Goal: Book appointment/travel/reservation

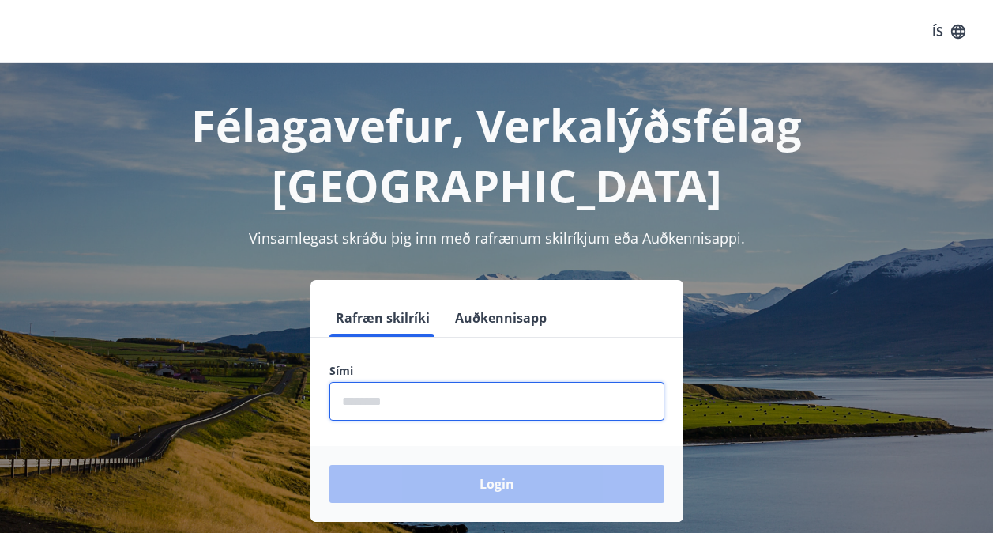
click at [398, 382] on input "phone" at bounding box center [497, 401] width 335 height 39
type input "********"
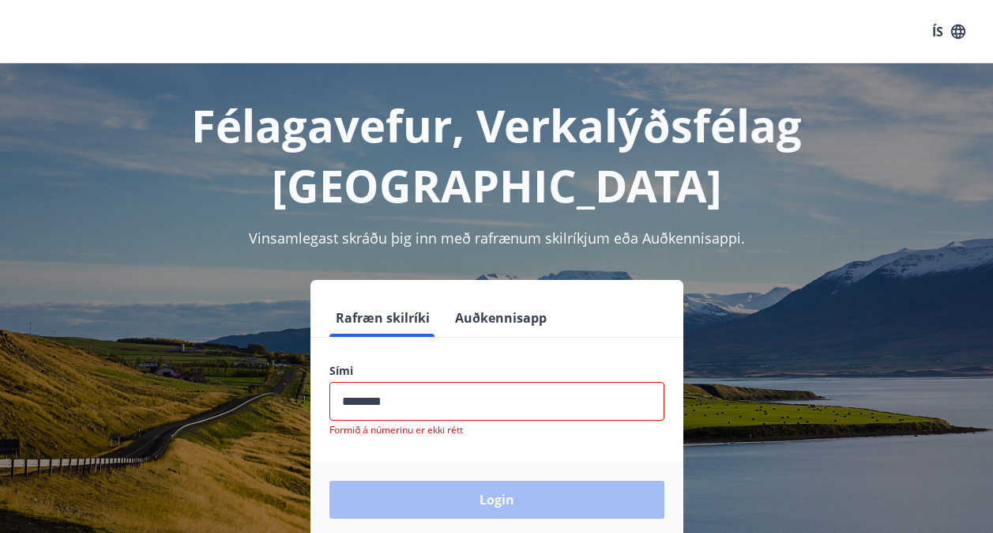
click at [492, 462] on div "Login" at bounding box center [497, 500] width 373 height 76
click at [410, 382] on input "phone" at bounding box center [497, 401] width 335 height 39
click at [474, 299] on button "Auðkennisapp" at bounding box center [501, 318] width 104 height 38
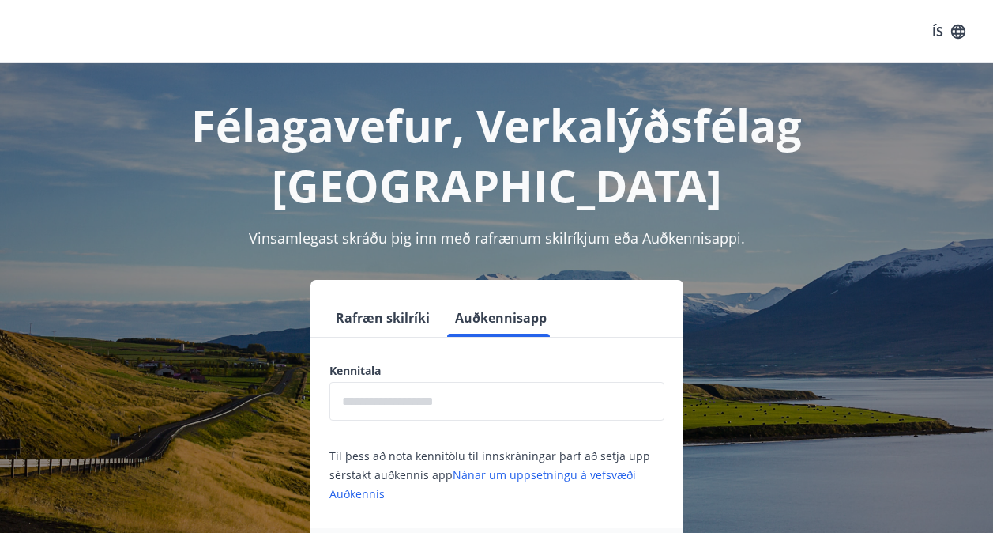
click at [397, 382] on input "text" at bounding box center [497, 401] width 335 height 39
click at [385, 299] on button "Rafræn skilríki" at bounding box center [383, 318] width 107 height 38
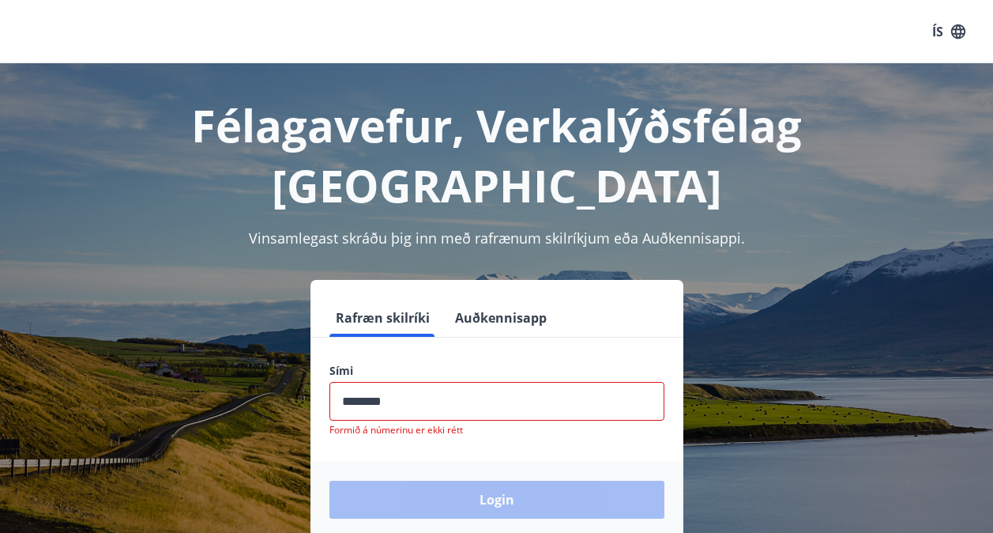
click at [408, 382] on input "phone" at bounding box center [497, 401] width 335 height 39
drag, startPoint x: 408, startPoint y: 343, endPoint x: 330, endPoint y: 335, distance: 78.6
click at [319, 363] on div "Sími ​ Formið á númerinu er ekki rétt" at bounding box center [497, 399] width 373 height 73
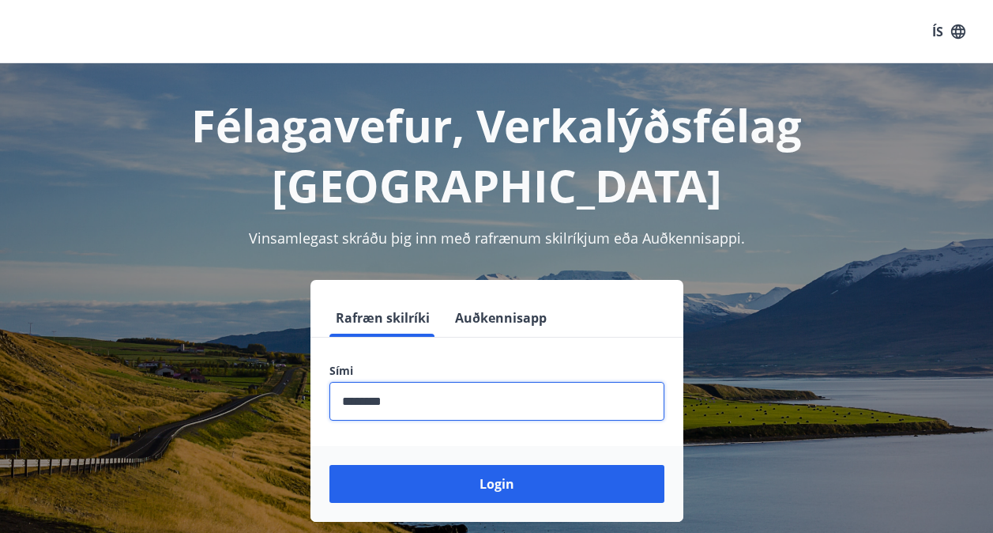
type input "********"
click at [330, 465] on button "Login" at bounding box center [497, 484] width 335 height 38
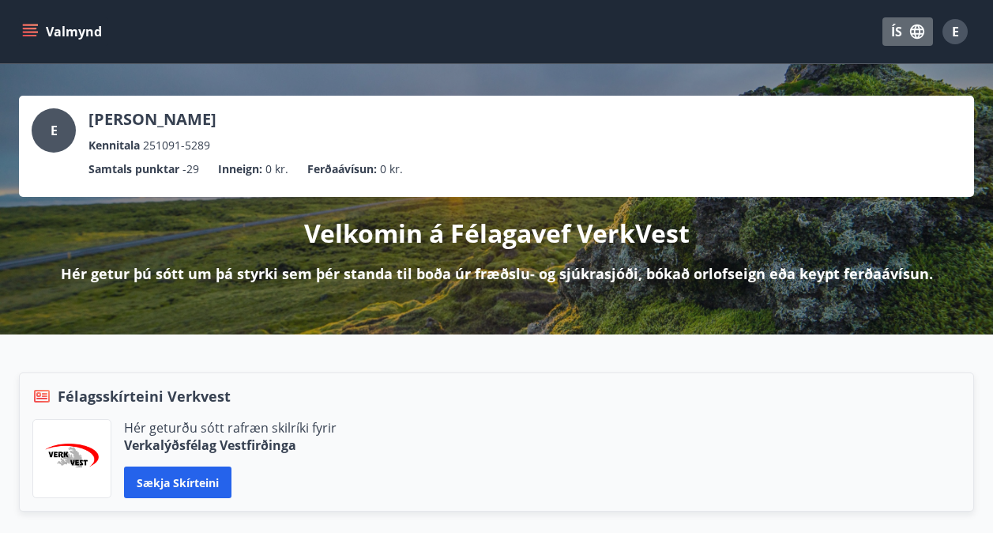
drag, startPoint x: 435, startPoint y: 430, endPoint x: 916, endPoint y: 28, distance: 626.7
click at [916, 28] on icon "button" at bounding box center [917, 31] width 17 height 17
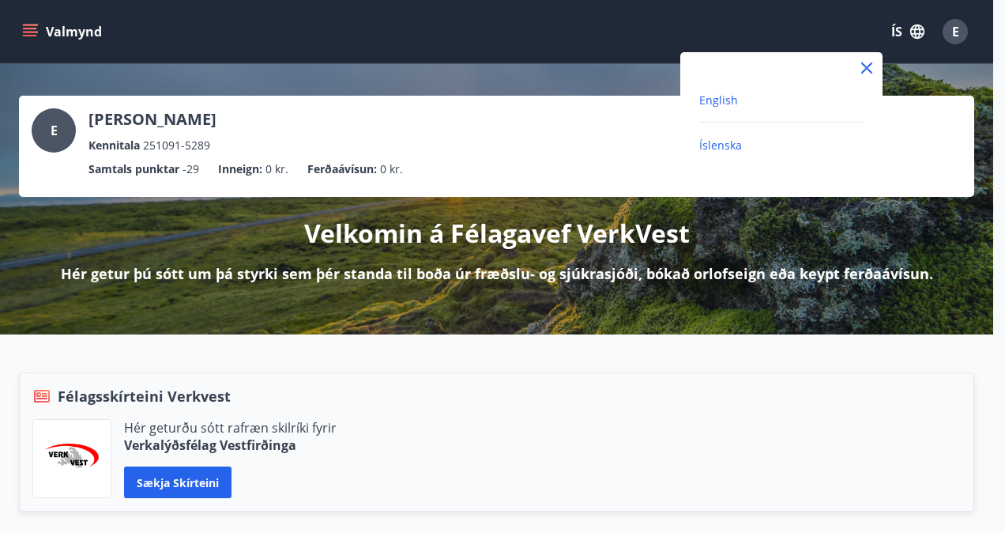
click at [703, 105] on span "English" at bounding box center [718, 99] width 39 height 15
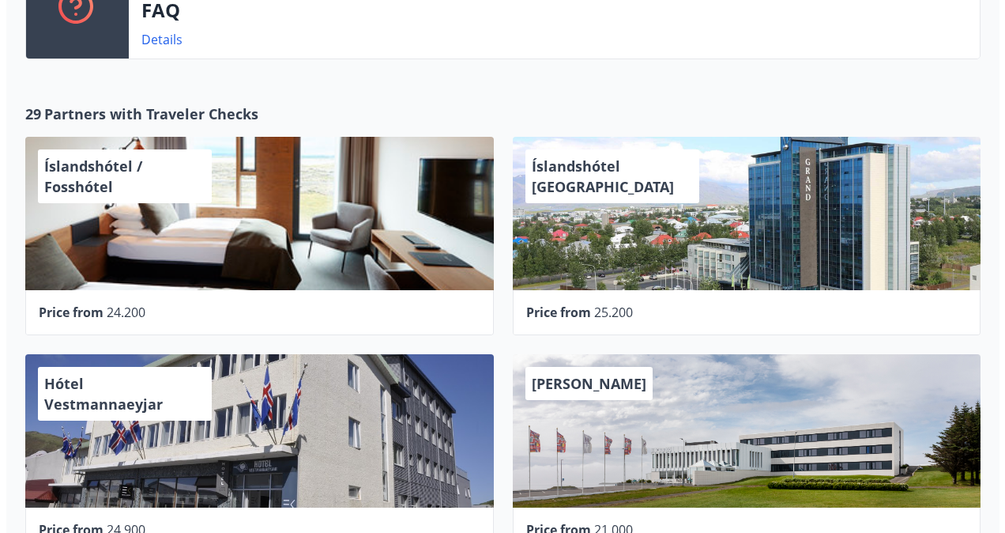
scroll to position [703, 0]
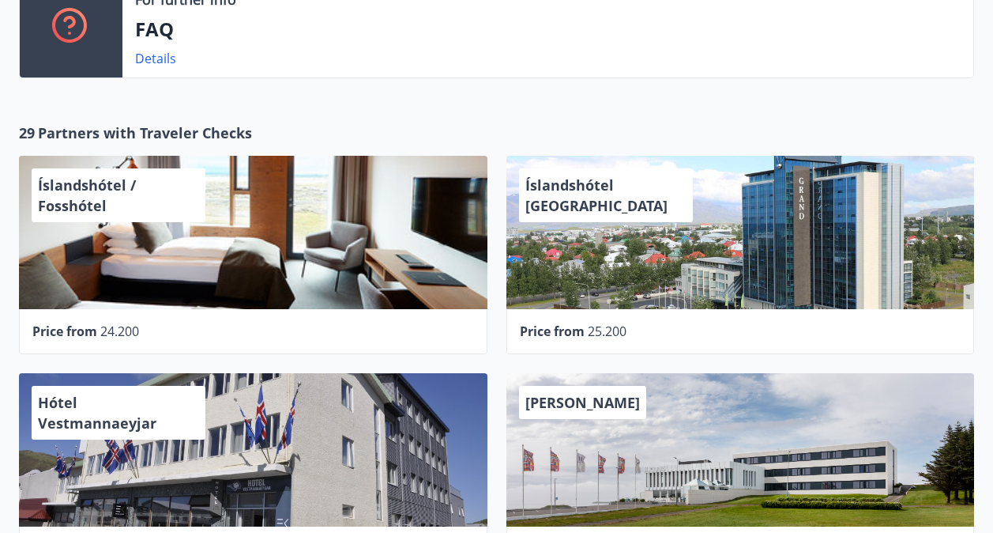
click at [249, 186] on div "Íslandshótel / Fosshótel" at bounding box center [253, 232] width 469 height 153
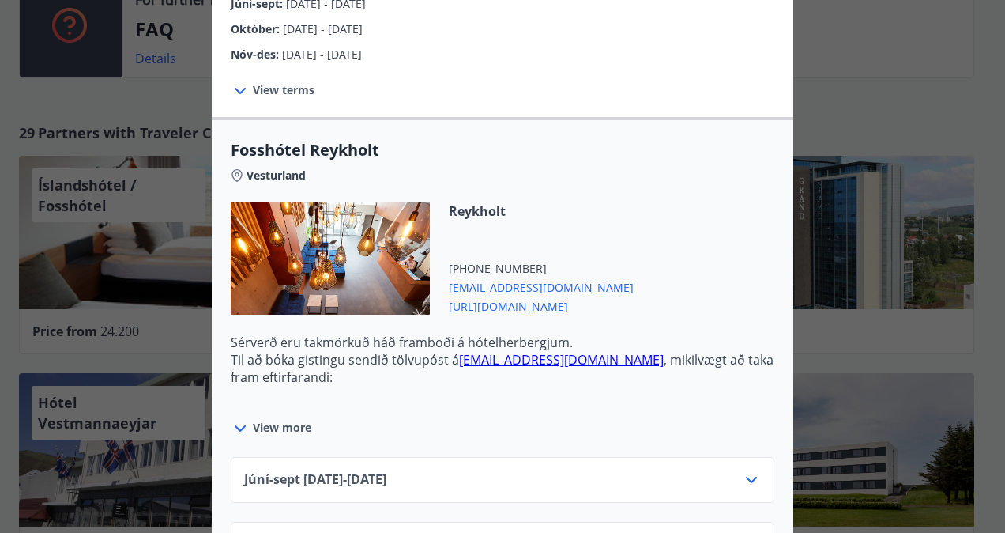
scroll to position [553, 0]
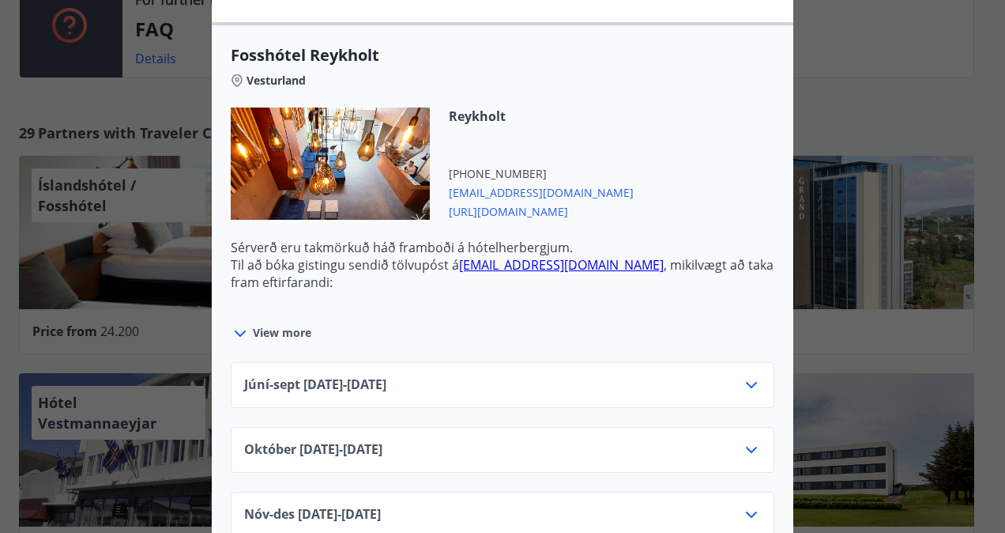
click at [386, 375] on span "Júní-[DATE]06.25 - [DATE]" at bounding box center [315, 384] width 142 height 19
click at [554, 375] on div "Júní-[DATE]06.25 - [DATE]" at bounding box center [502, 391] width 517 height 32
click at [742, 375] on icon at bounding box center [751, 384] width 19 height 19
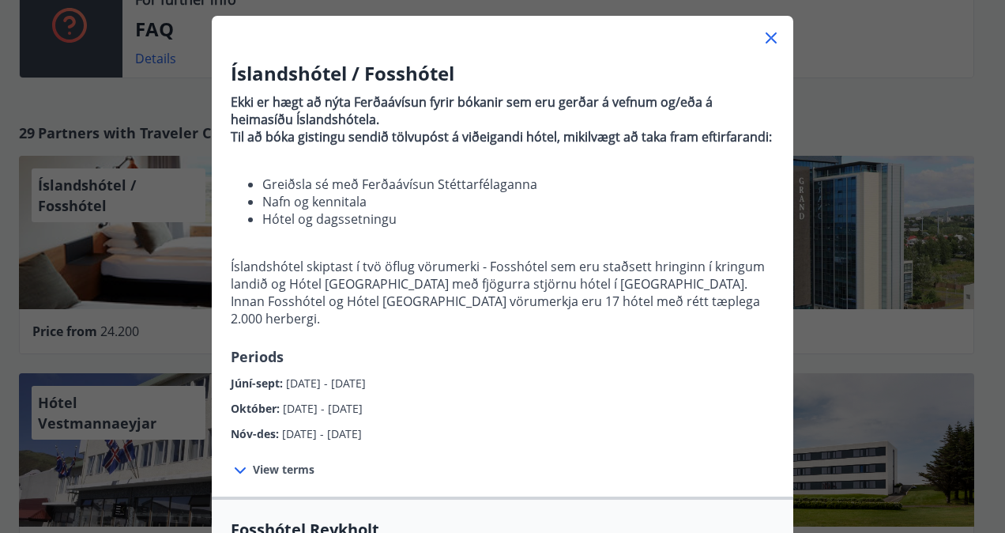
scroll to position [0, 0]
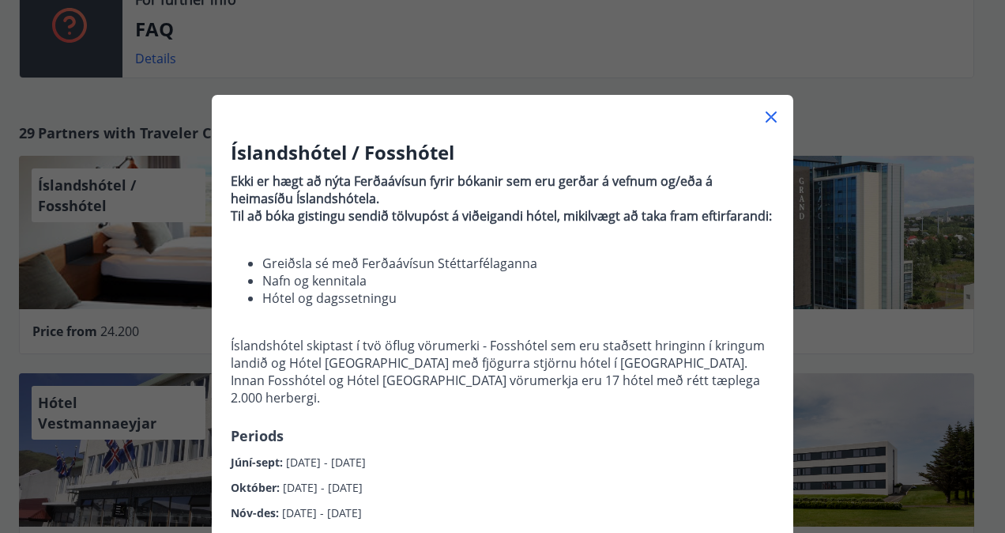
drag, startPoint x: 767, startPoint y: 118, endPoint x: 744, endPoint y: 118, distance: 22.9
click at [766, 118] on icon at bounding box center [771, 116] width 11 height 11
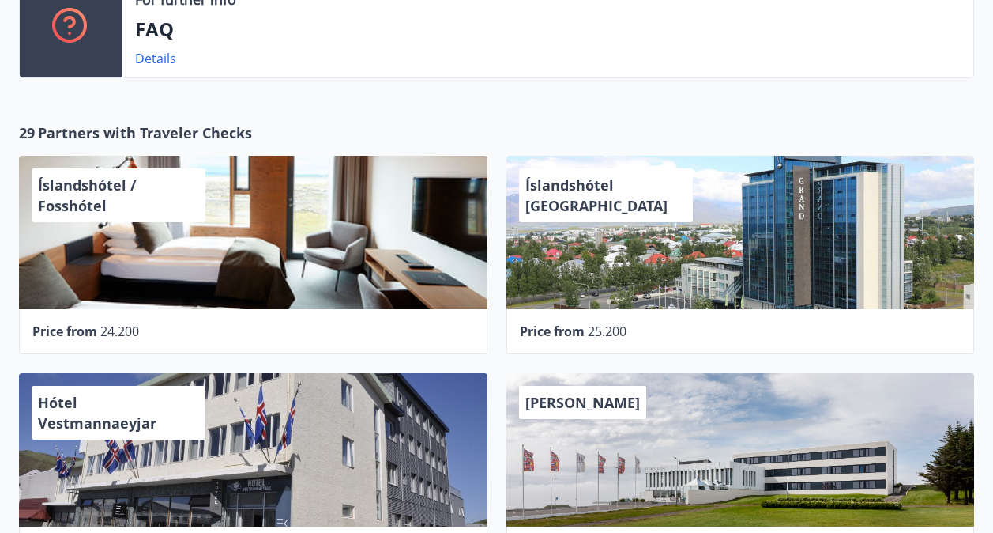
click at [630, 188] on span "Íslandshótel [GEOGRAPHIC_DATA]" at bounding box center [597, 195] width 142 height 40
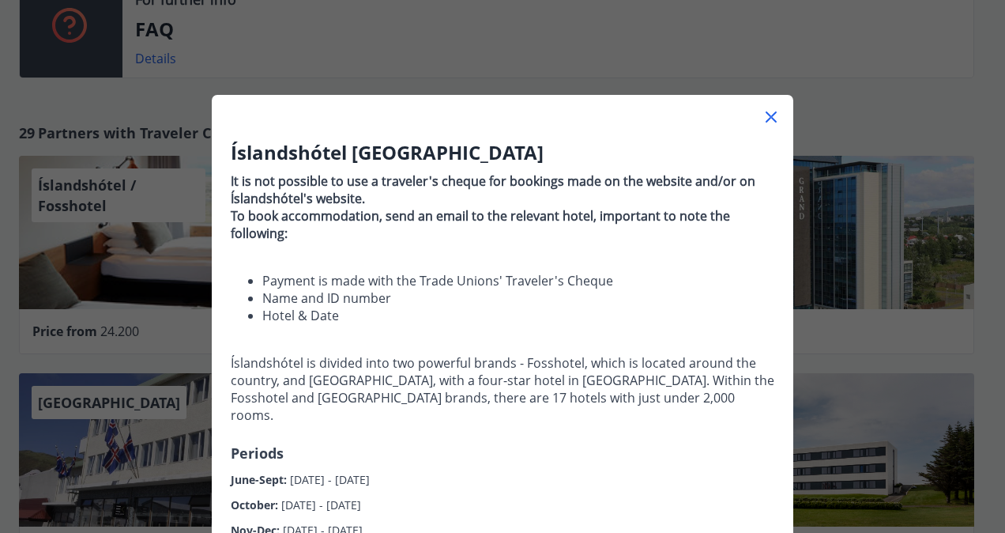
click at [767, 114] on icon at bounding box center [771, 116] width 19 height 19
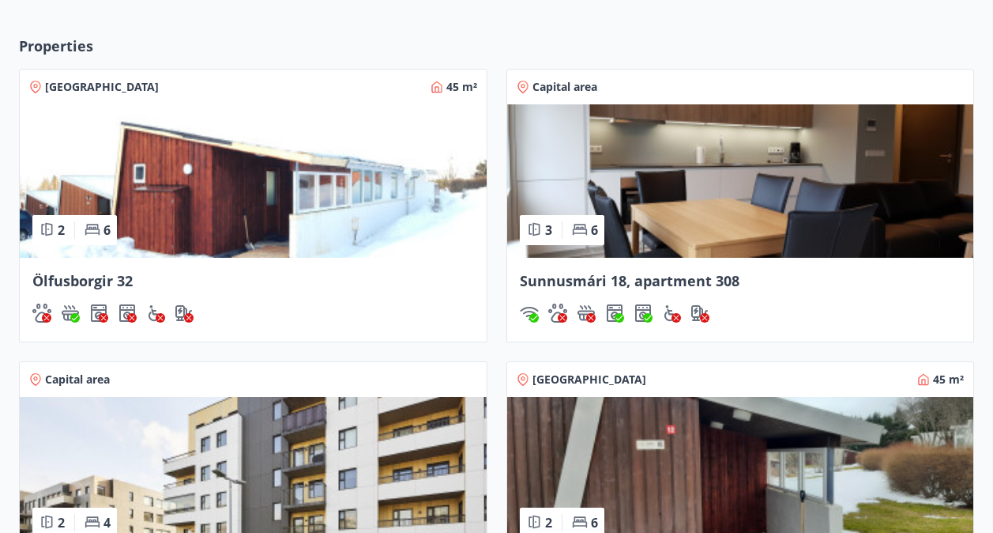
scroll to position [1344, 0]
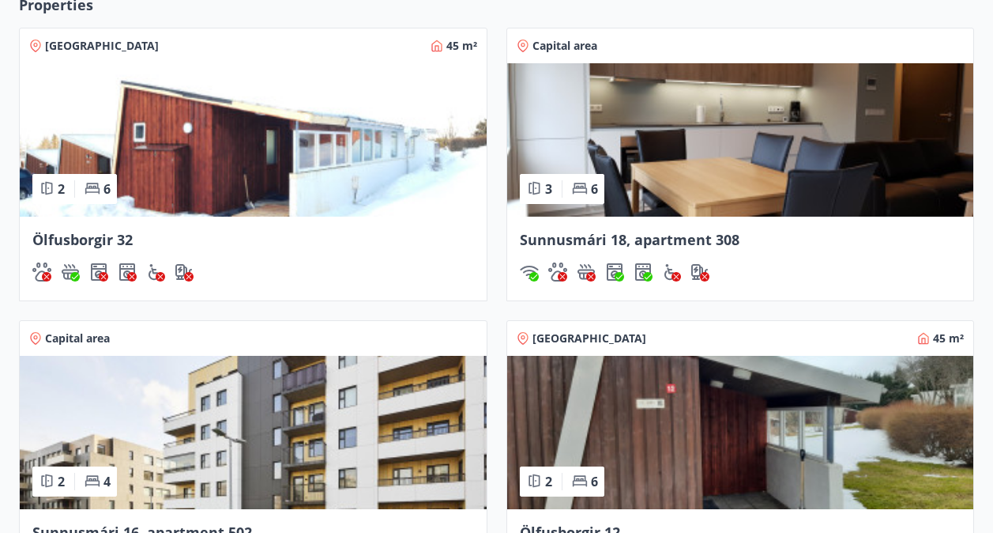
click at [771, 131] on img at bounding box center [740, 139] width 467 height 153
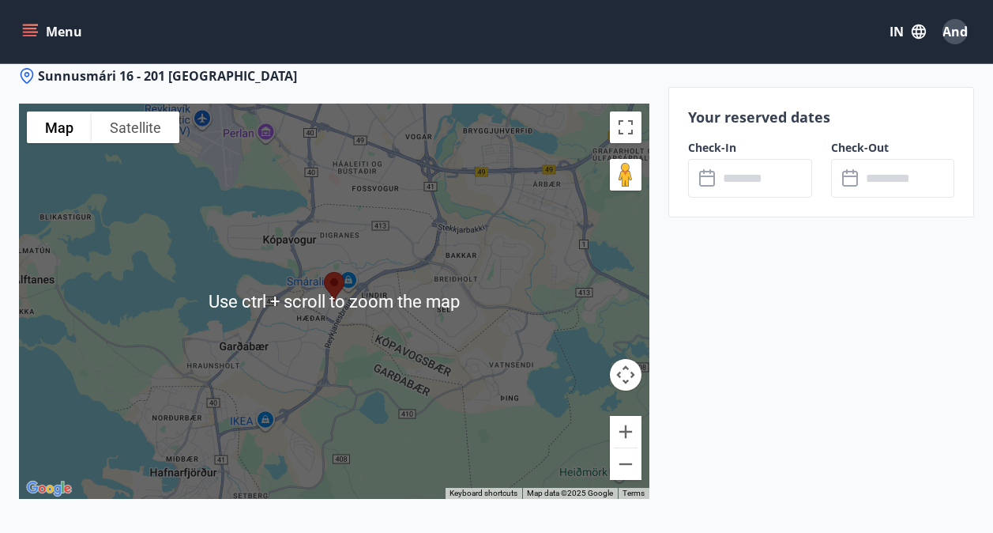
scroll to position [2370, 0]
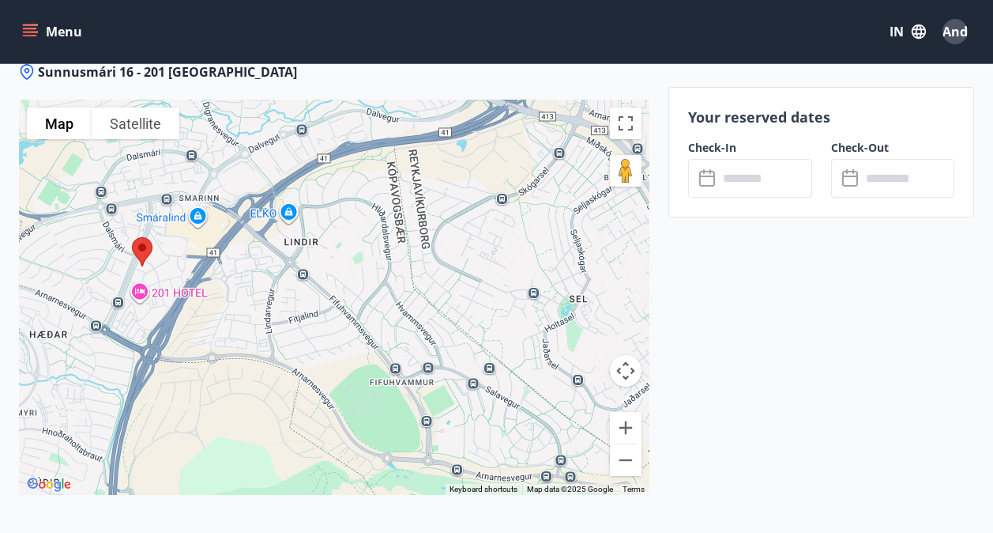
click at [359, 228] on div at bounding box center [334, 297] width 631 height 395
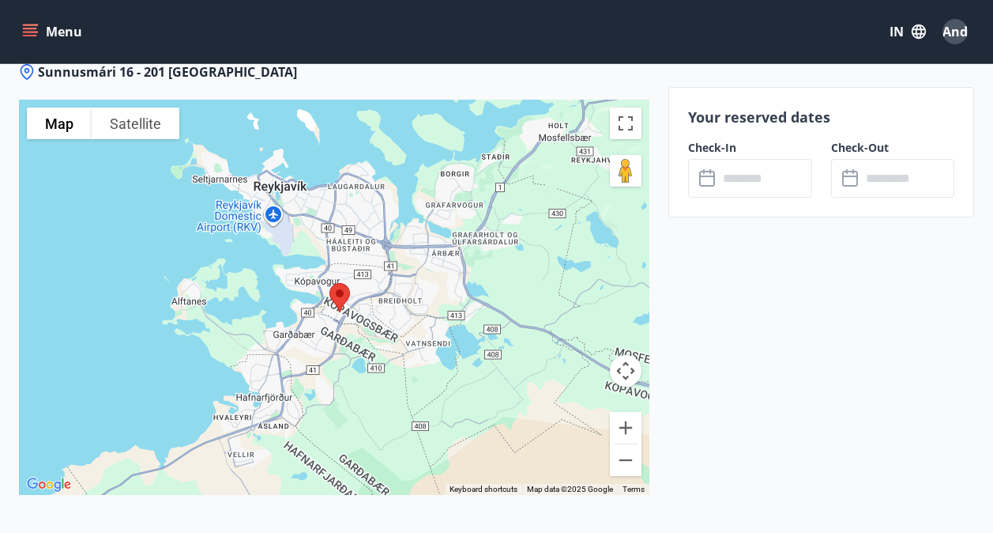
drag, startPoint x: 307, startPoint y: 167, endPoint x: 318, endPoint y: 247, distance: 81.3
click at [318, 247] on div at bounding box center [334, 297] width 631 height 395
click at [738, 189] on input "text" at bounding box center [765, 178] width 94 height 39
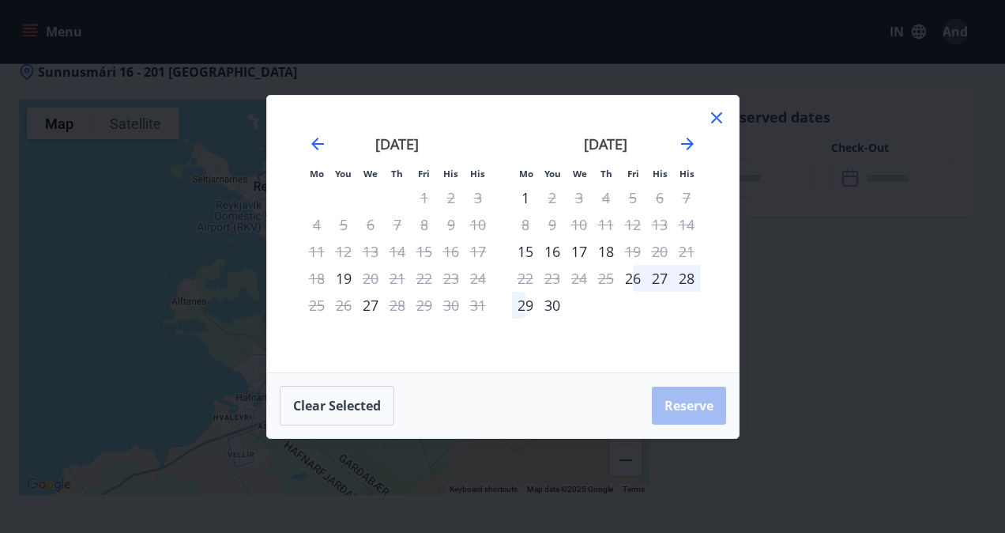
click at [713, 119] on icon at bounding box center [716, 117] width 11 height 11
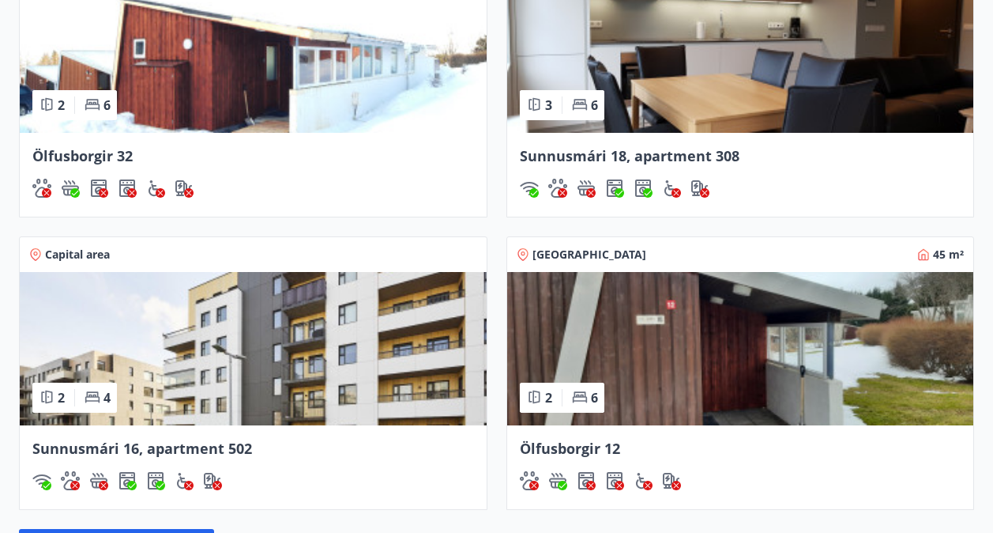
scroll to position [1405, 0]
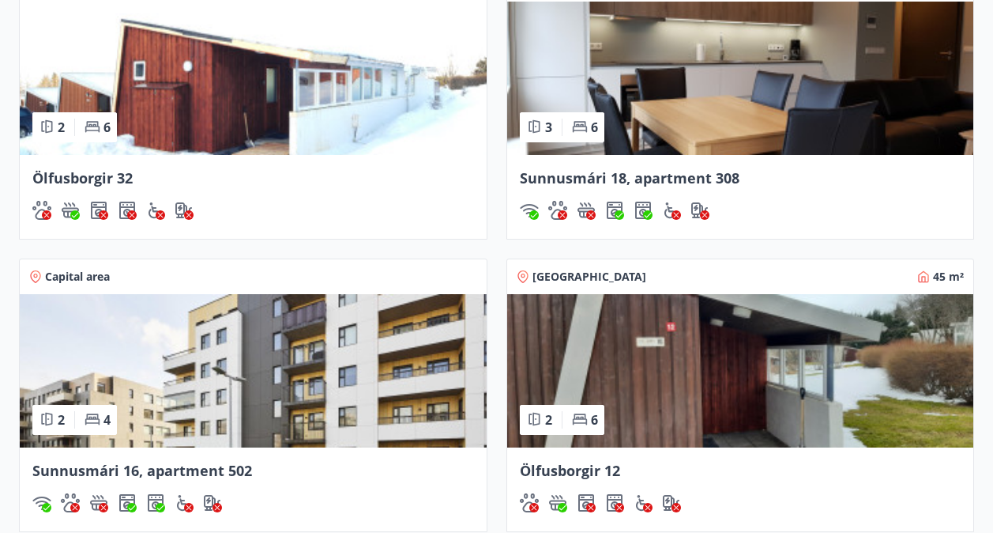
click at [138, 352] on img at bounding box center [253, 370] width 467 height 153
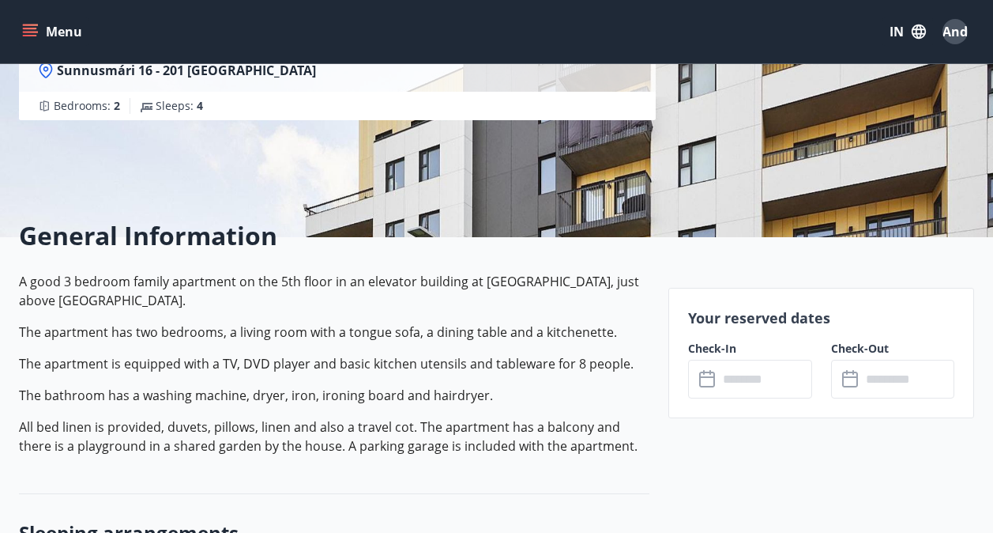
scroll to position [316, 0]
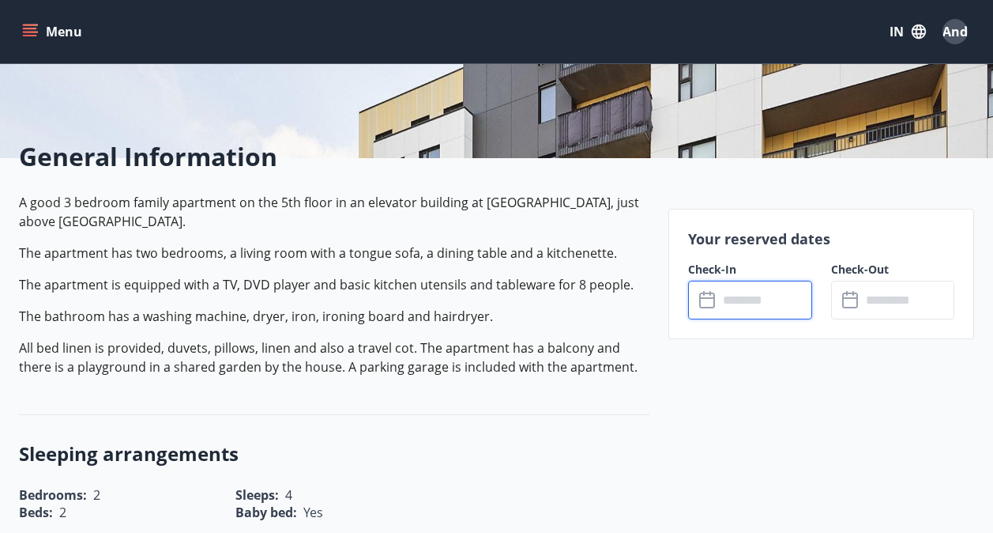
click at [755, 308] on input "text" at bounding box center [765, 300] width 94 height 39
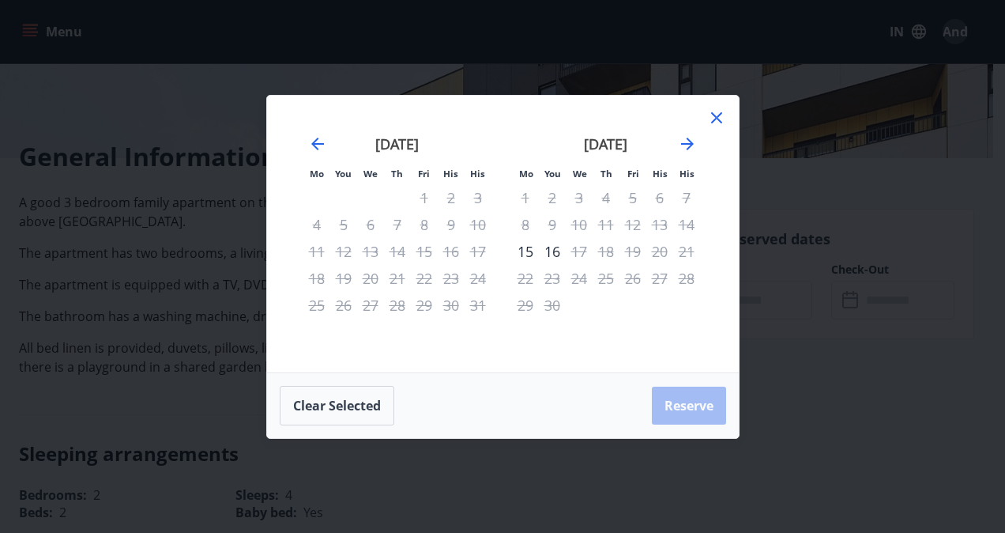
click at [715, 119] on icon at bounding box center [716, 117] width 19 height 19
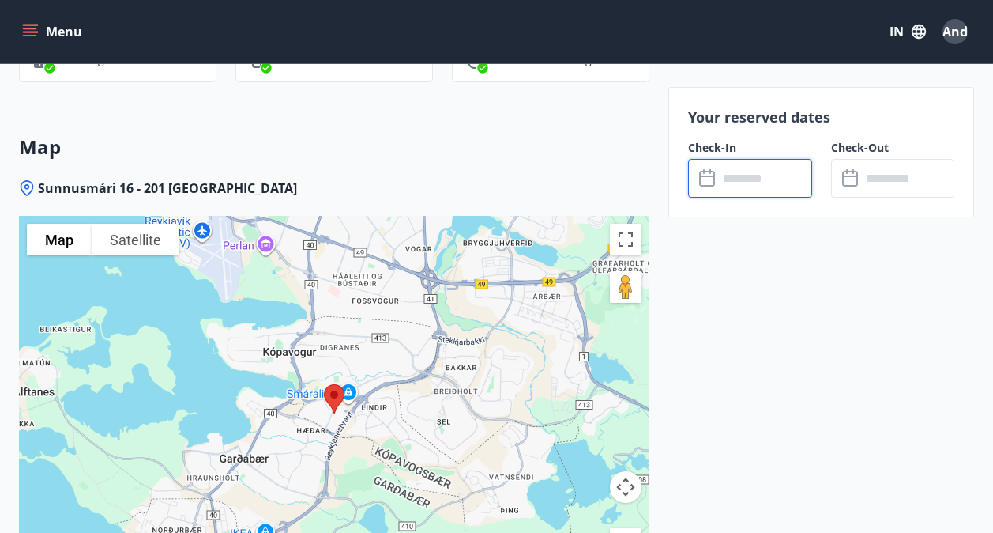
scroll to position [2213, 0]
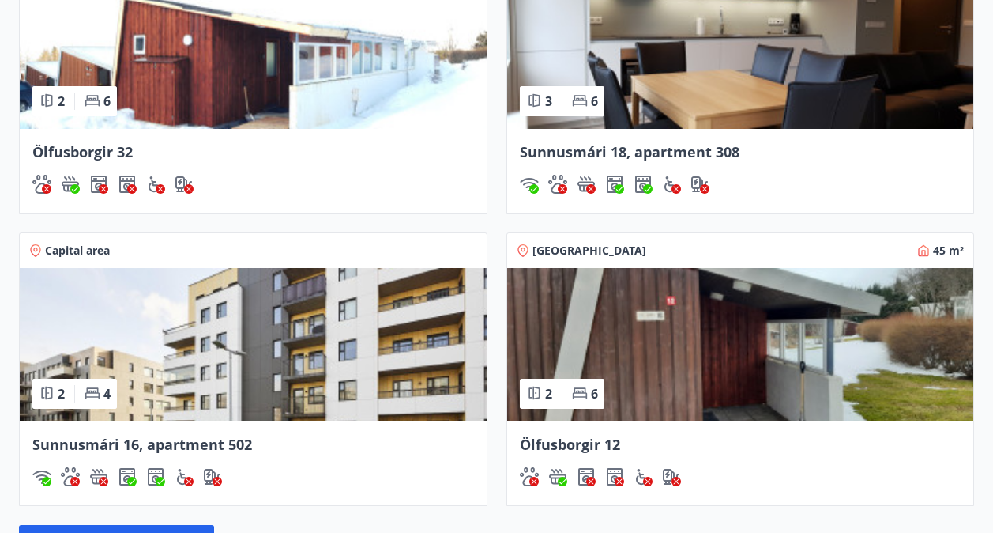
scroll to position [1489, 0]
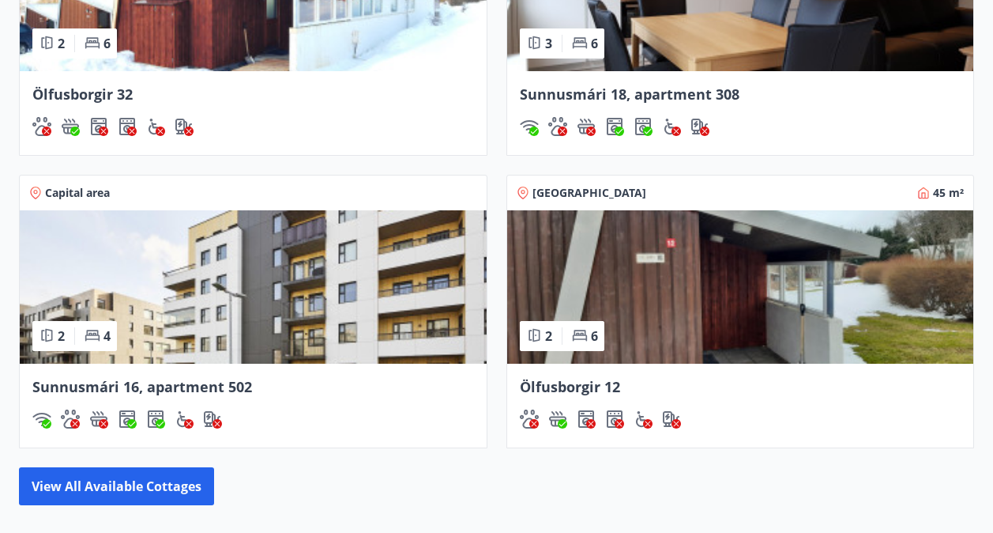
click at [694, 306] on img at bounding box center [740, 286] width 467 height 153
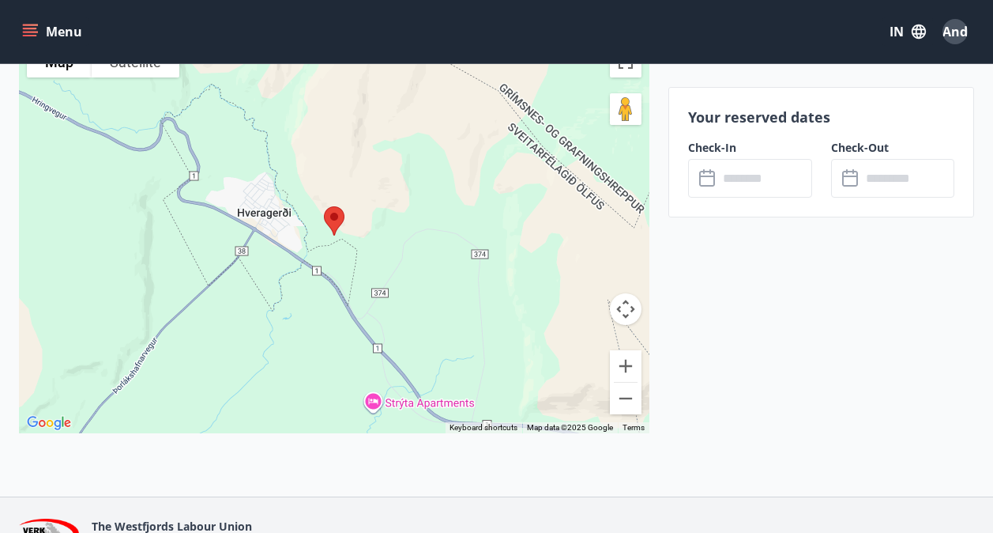
scroll to position [2366, 0]
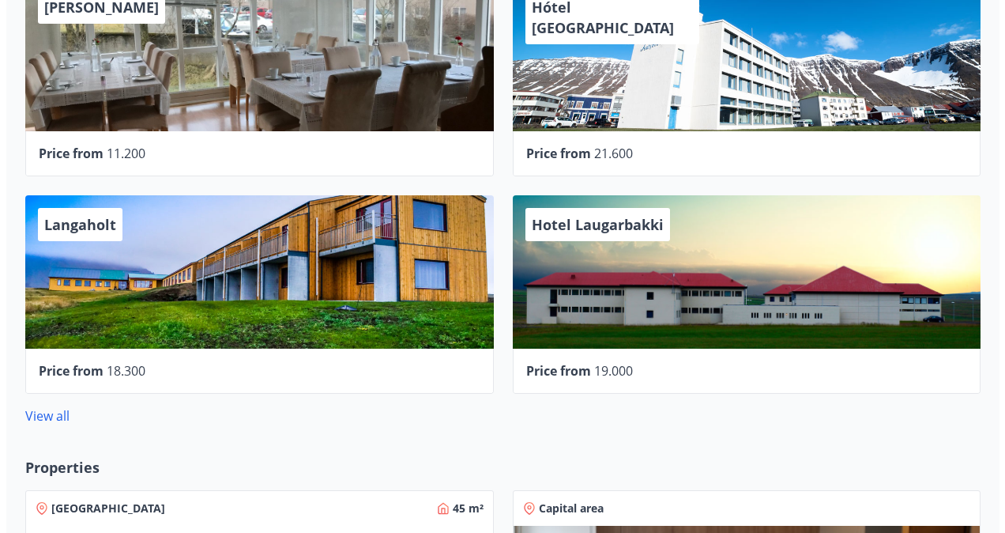
scroll to position [683, 0]
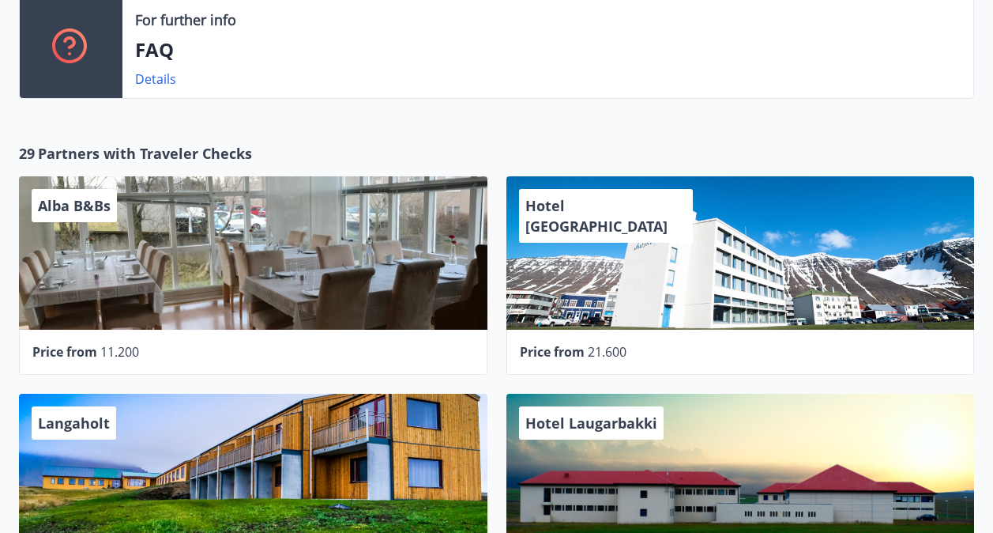
click at [219, 266] on div "Alba B&Bs" at bounding box center [253, 252] width 469 height 153
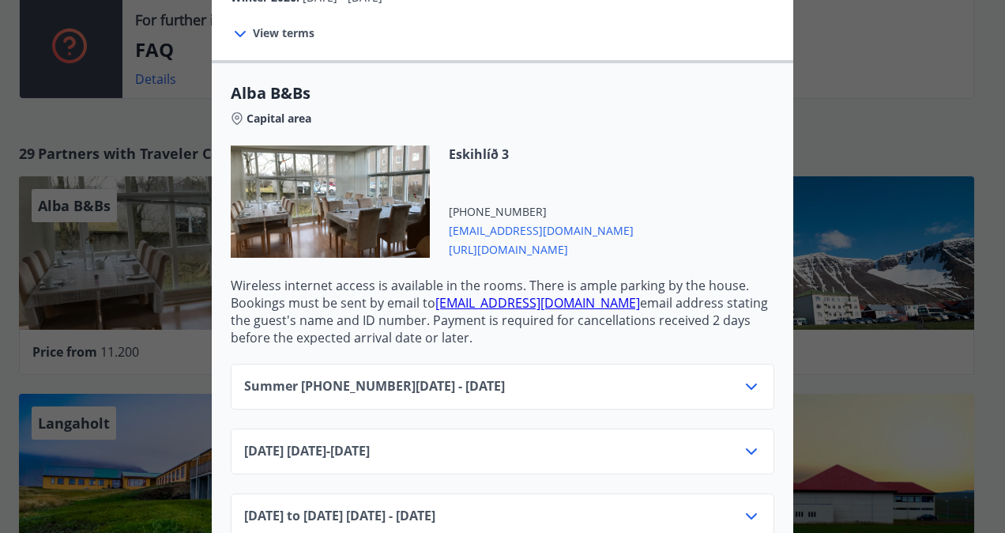
scroll to position [496, 0]
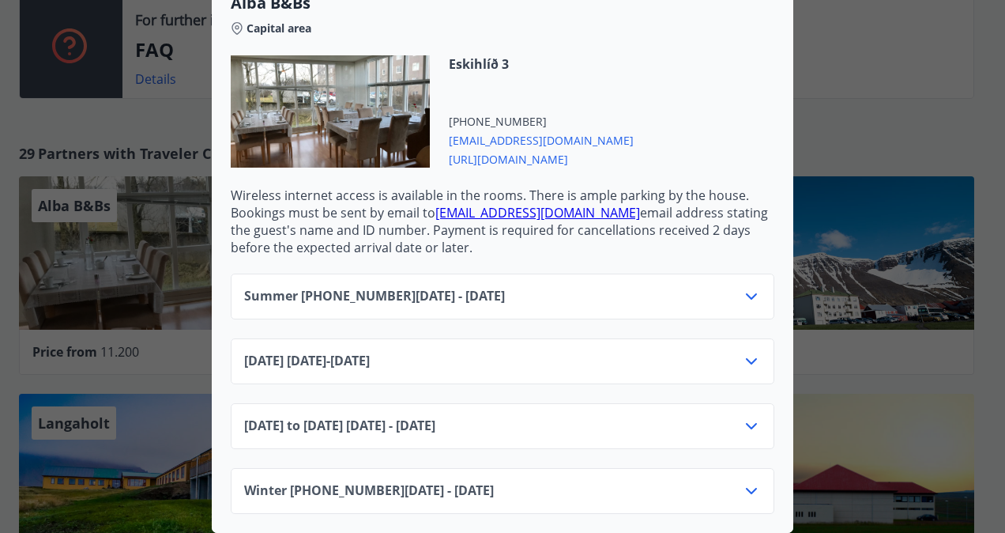
click at [340, 352] on span "[DATE] [DATE] - [DATE]" at bounding box center [307, 361] width 126 height 19
click at [731, 352] on div "[DATE] [DATE] - [DATE]" at bounding box center [502, 368] width 517 height 32
click at [742, 352] on icon at bounding box center [751, 361] width 19 height 19
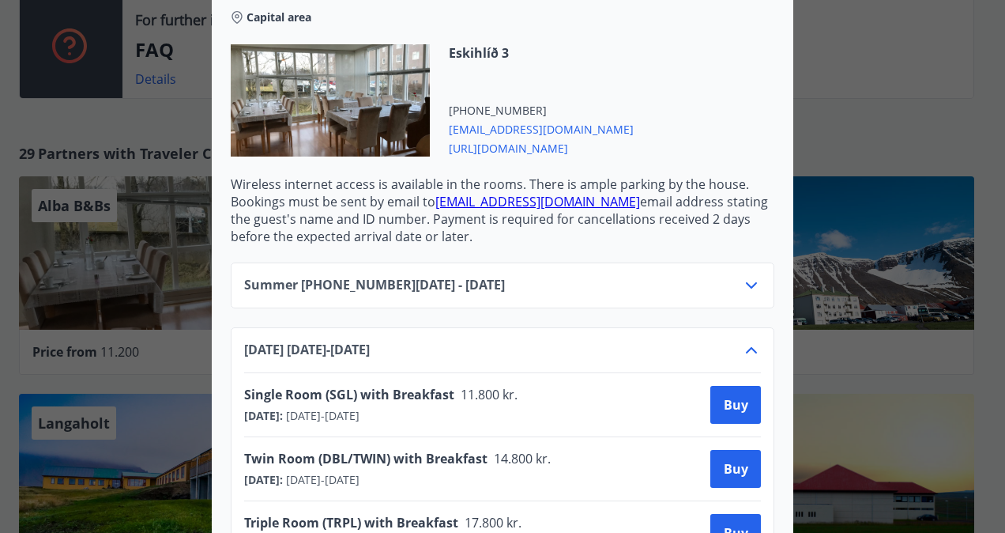
scroll to position [575, 0]
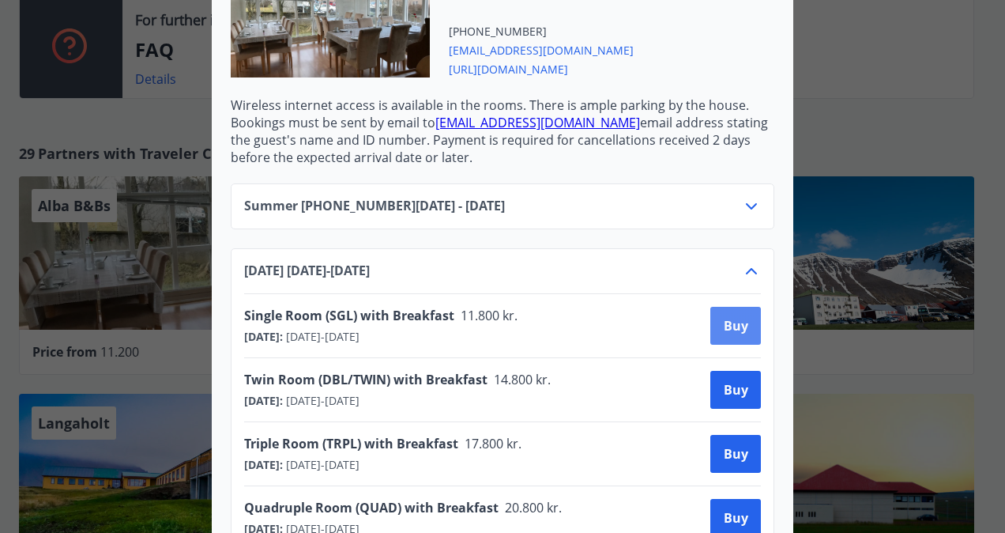
click at [726, 334] on button "Buy" at bounding box center [735, 326] width 51 height 38
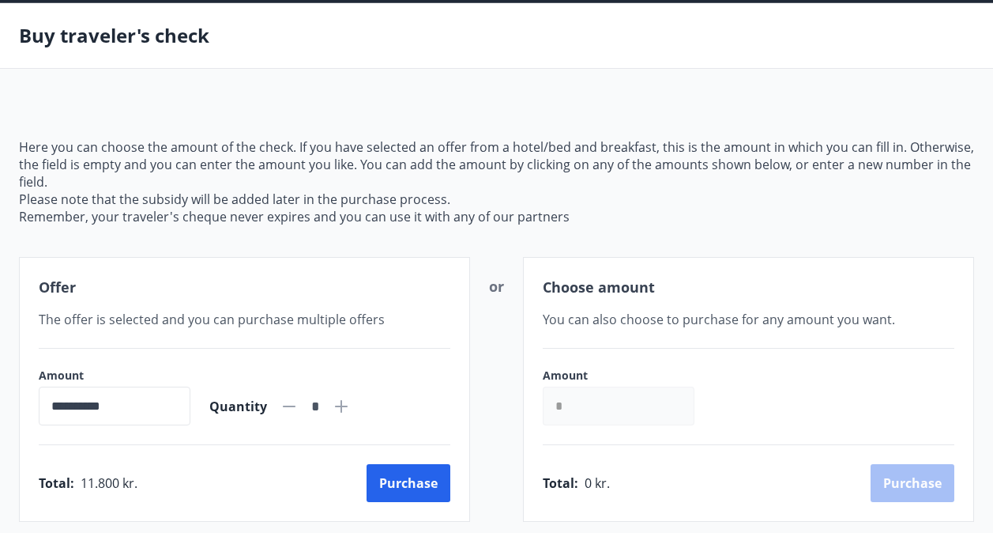
scroll to position [8, 0]
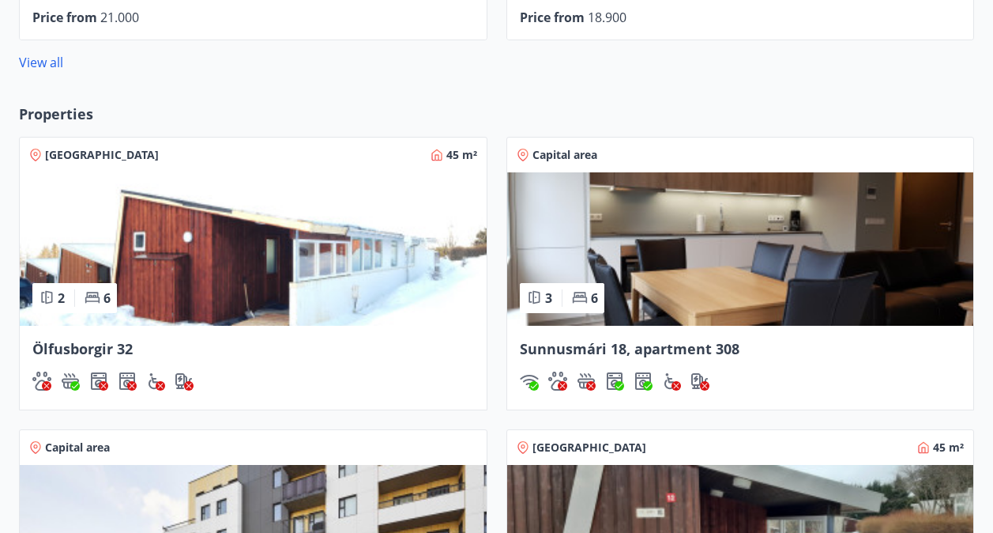
scroll to position [1630, 0]
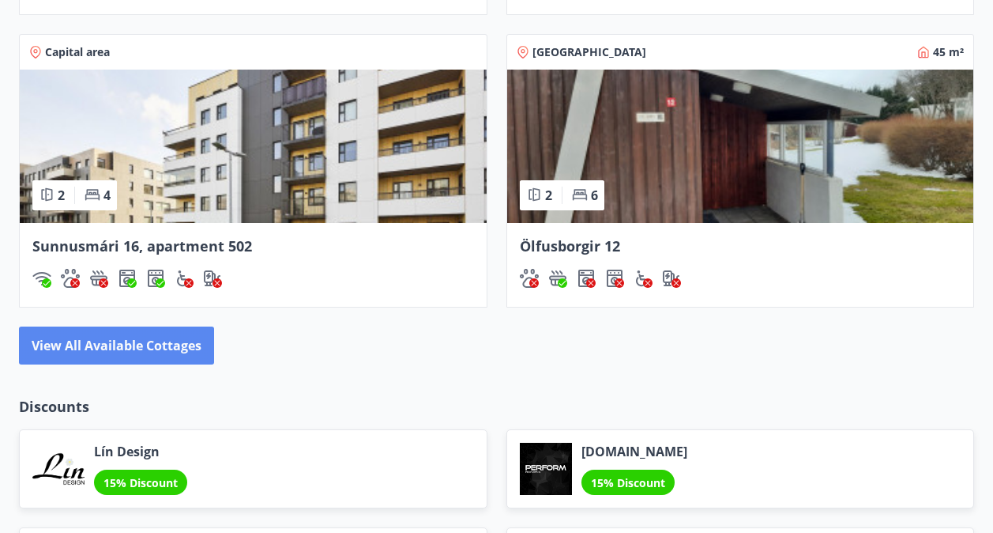
click at [169, 349] on button "View all available cottages" at bounding box center [116, 345] width 195 height 38
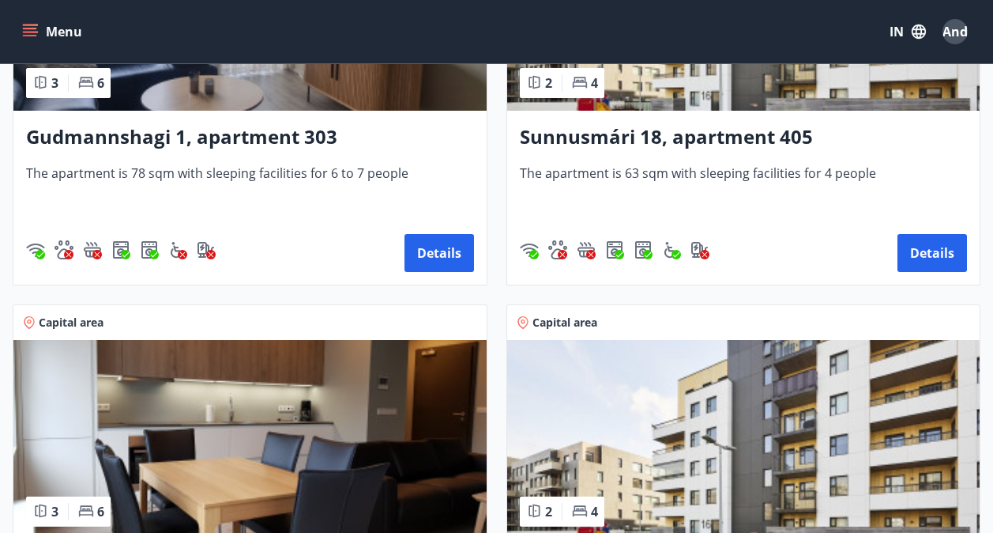
scroll to position [711, 0]
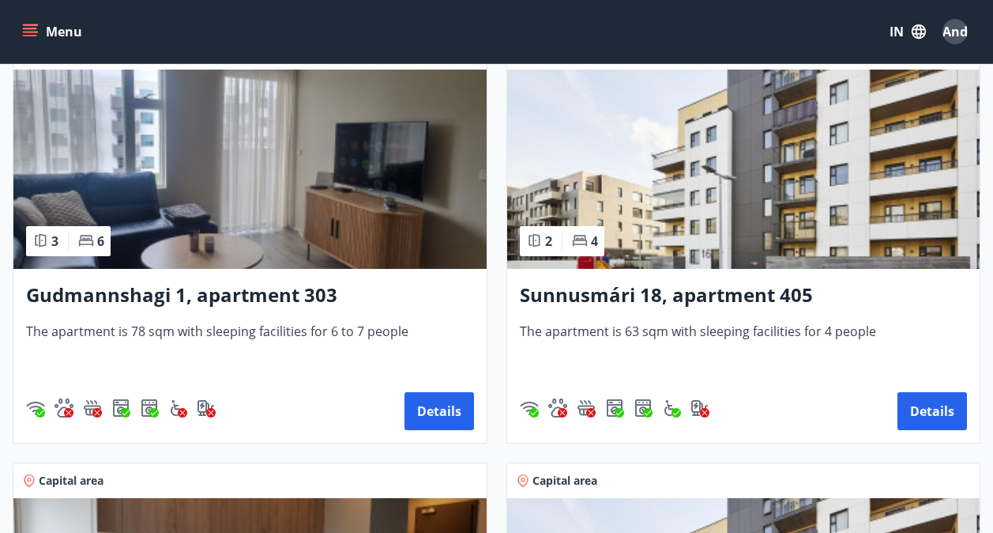
click at [643, 199] on img at bounding box center [743, 169] width 473 height 199
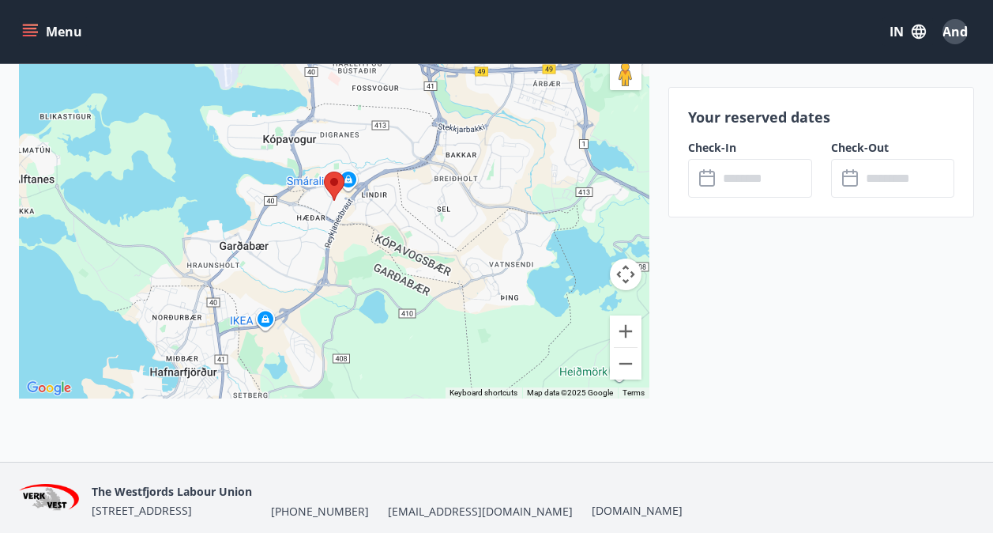
scroll to position [2359, 0]
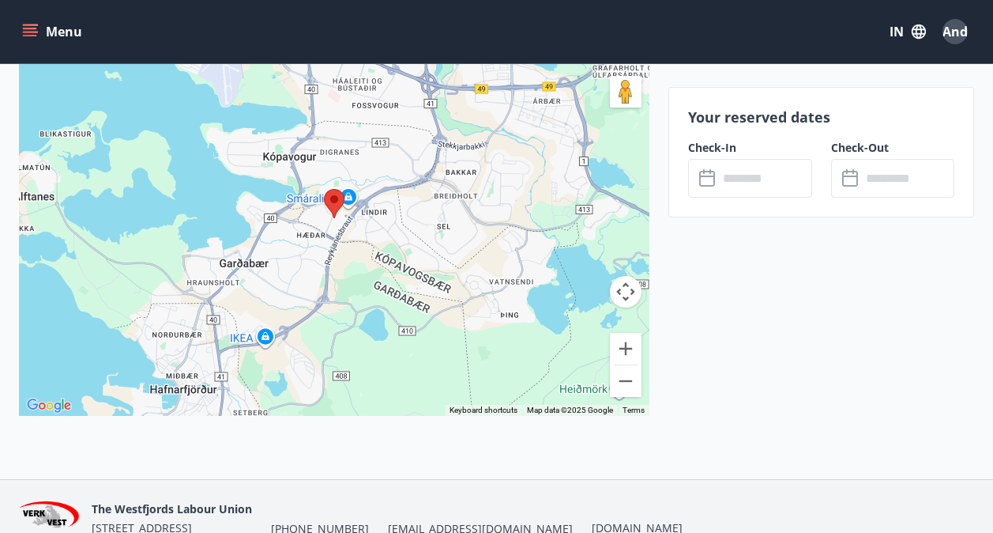
click at [736, 177] on input "text" at bounding box center [765, 178] width 94 height 39
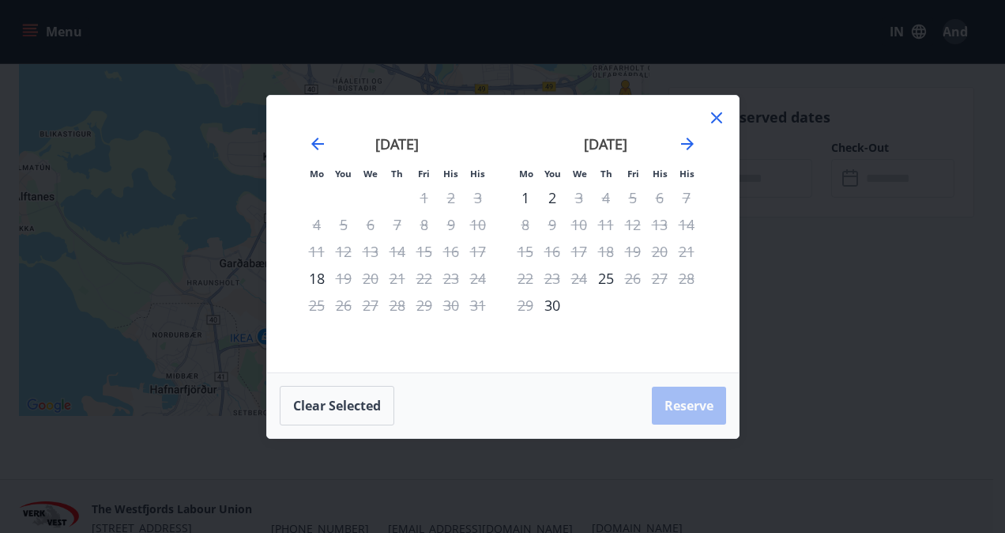
click at [723, 113] on icon at bounding box center [716, 117] width 19 height 19
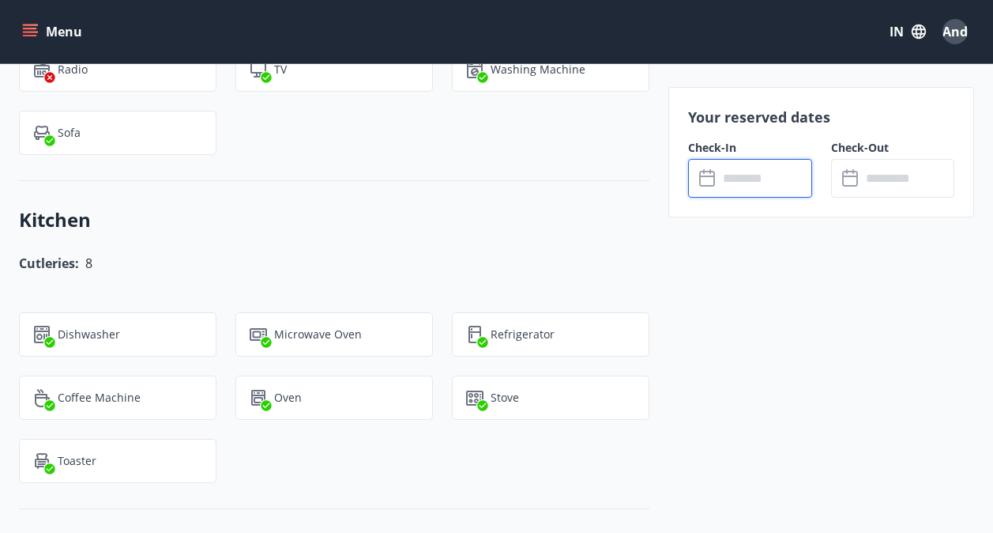
scroll to position [1174, 0]
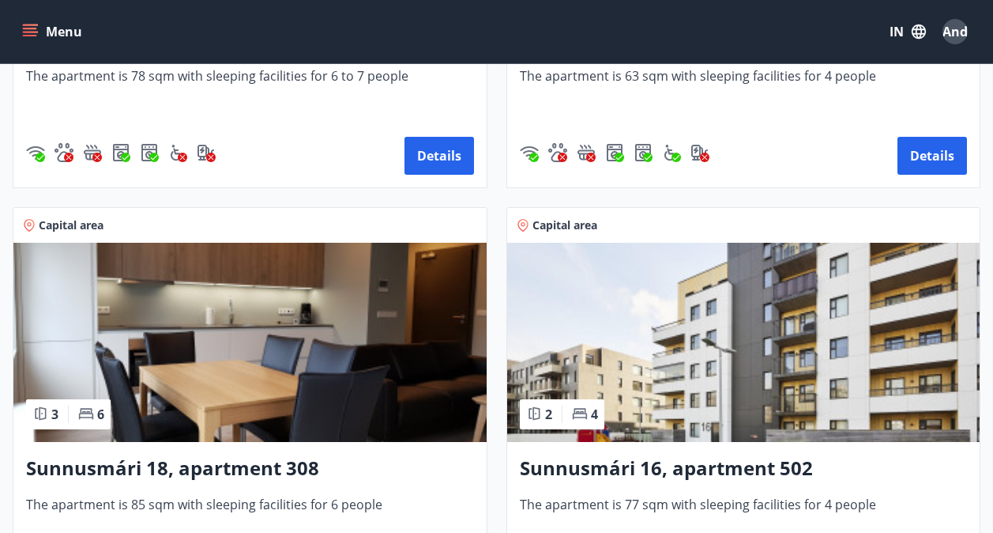
scroll to position [711, 0]
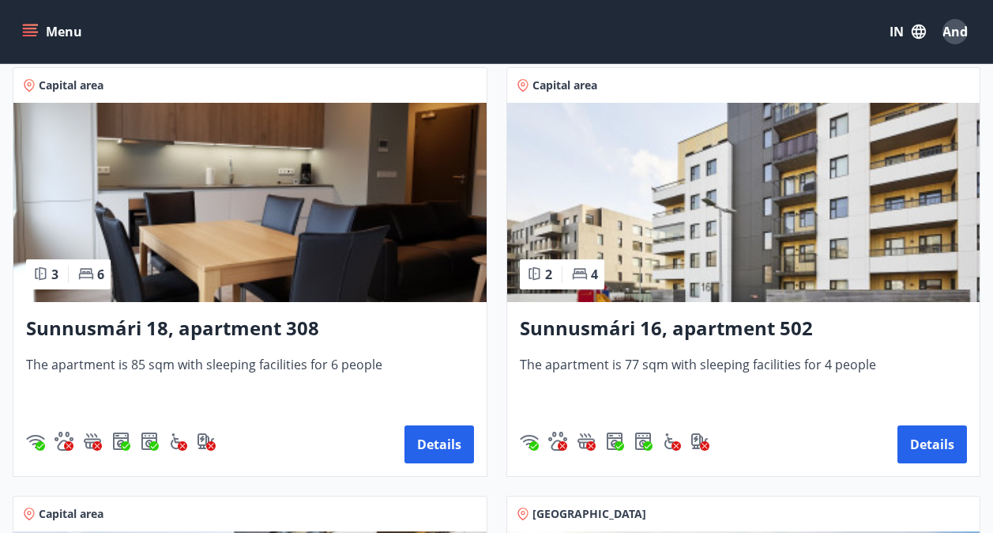
click at [718, 218] on img at bounding box center [743, 202] width 473 height 199
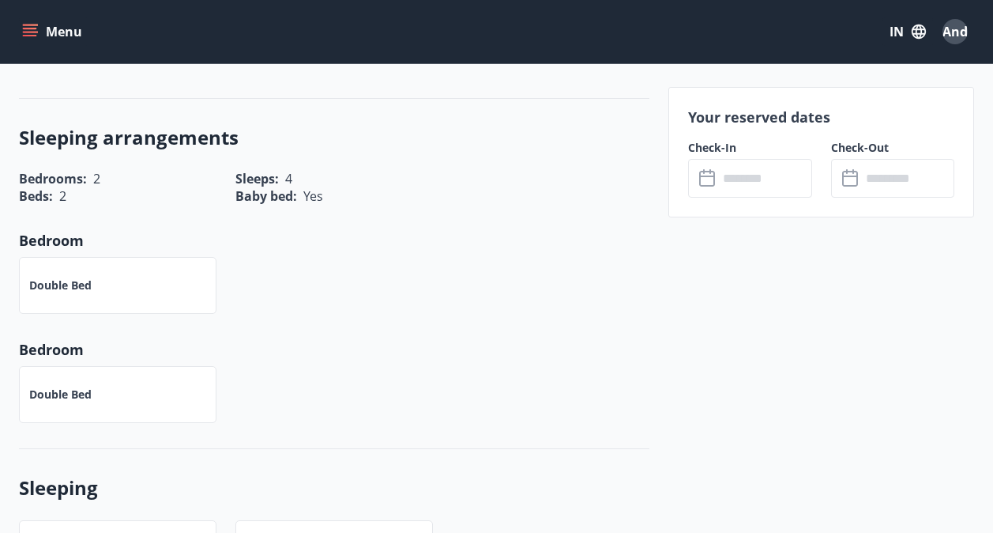
scroll to position [1027, 0]
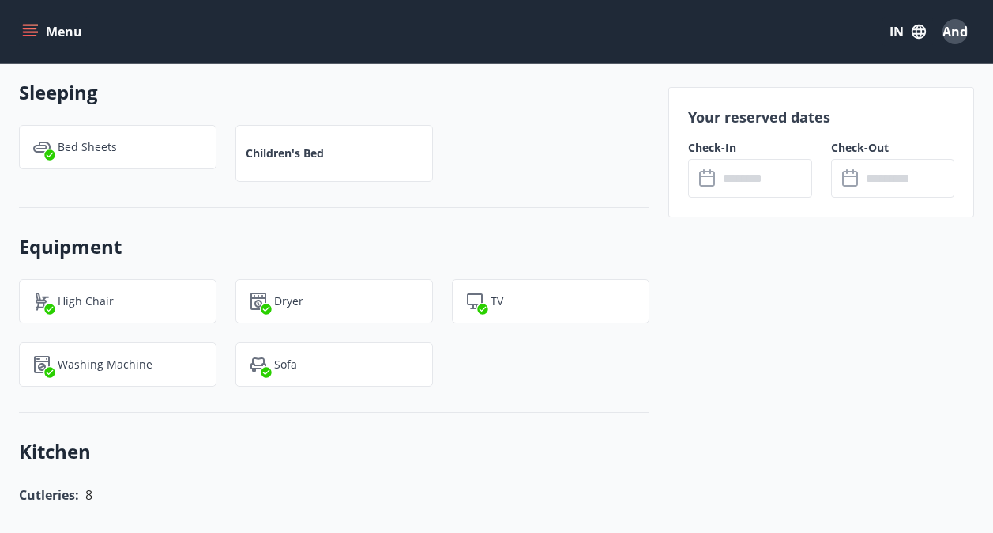
click at [747, 187] on input "text" at bounding box center [765, 178] width 94 height 39
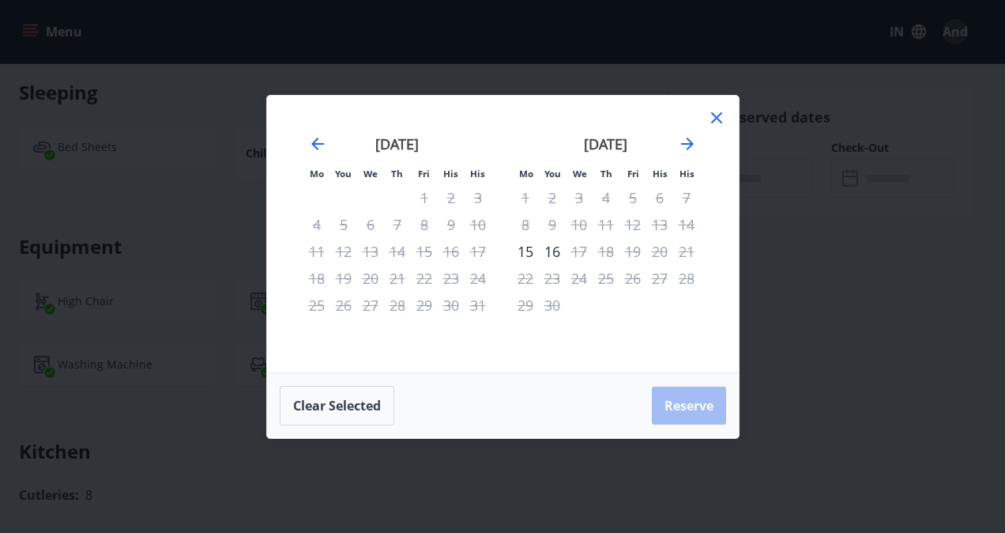
click at [718, 113] on icon at bounding box center [716, 117] width 19 height 19
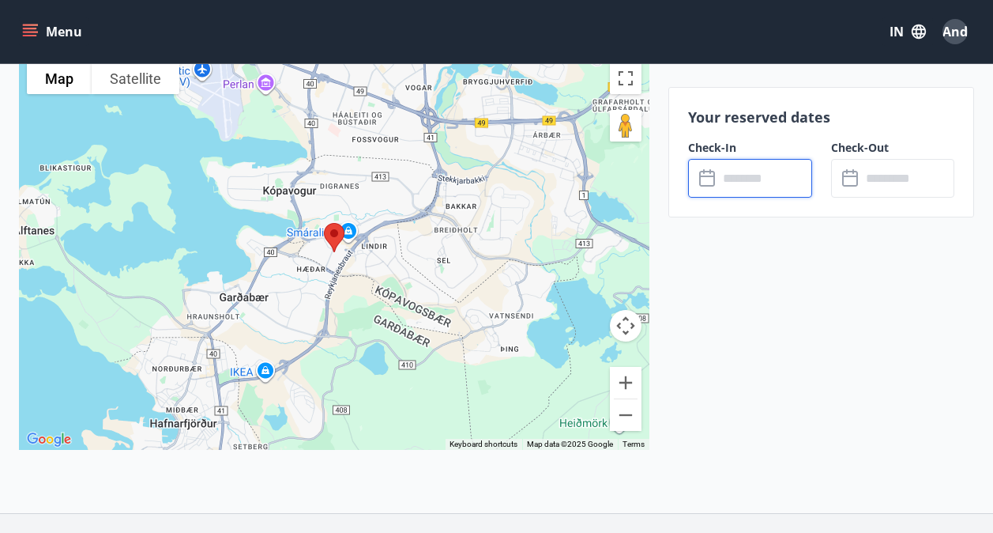
scroll to position [2292, 0]
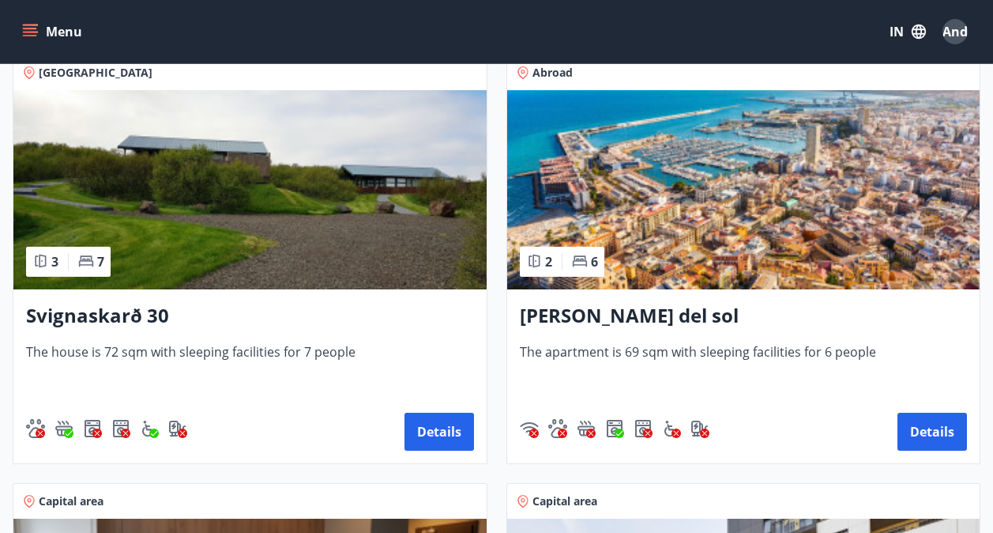
scroll to position [1818, 0]
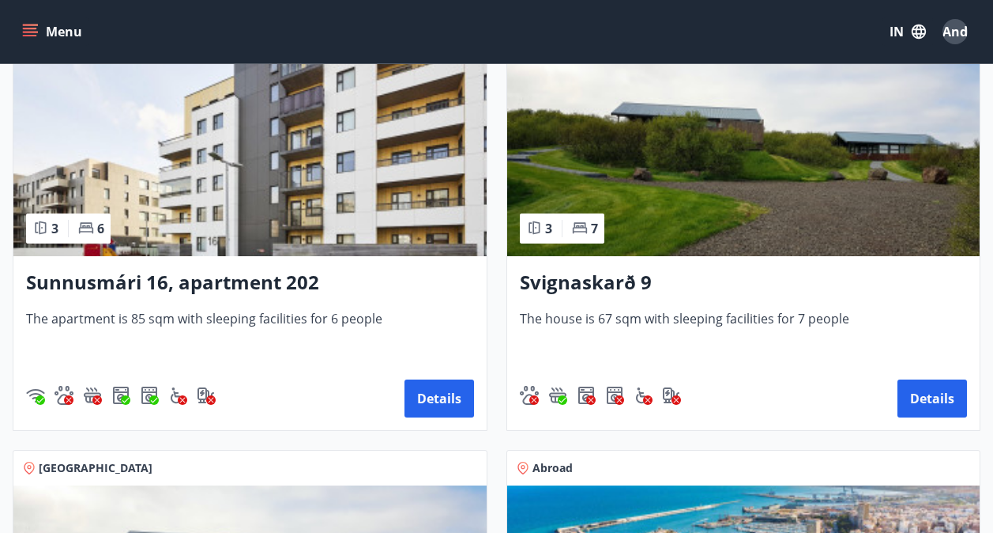
click at [109, 178] on img at bounding box center [249, 156] width 473 height 199
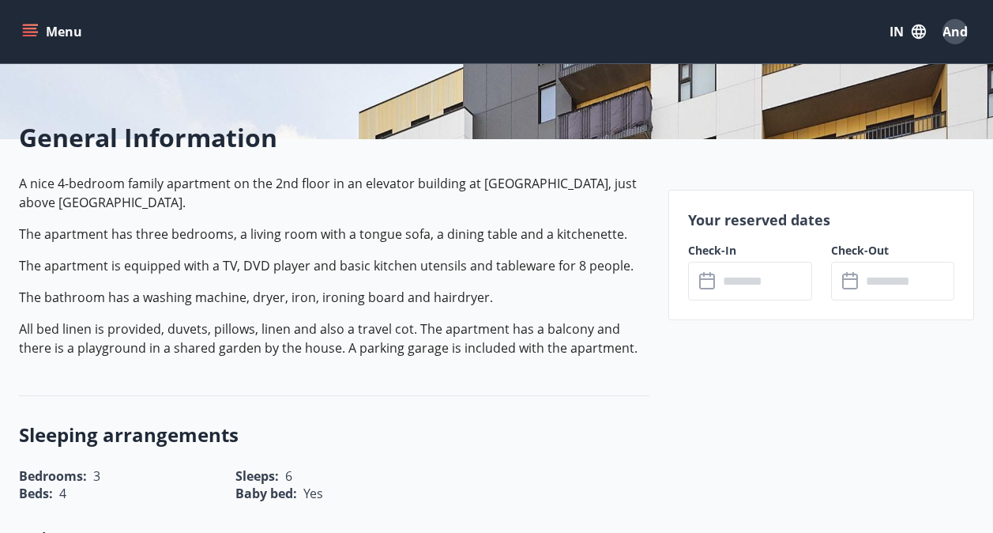
scroll to position [395, 0]
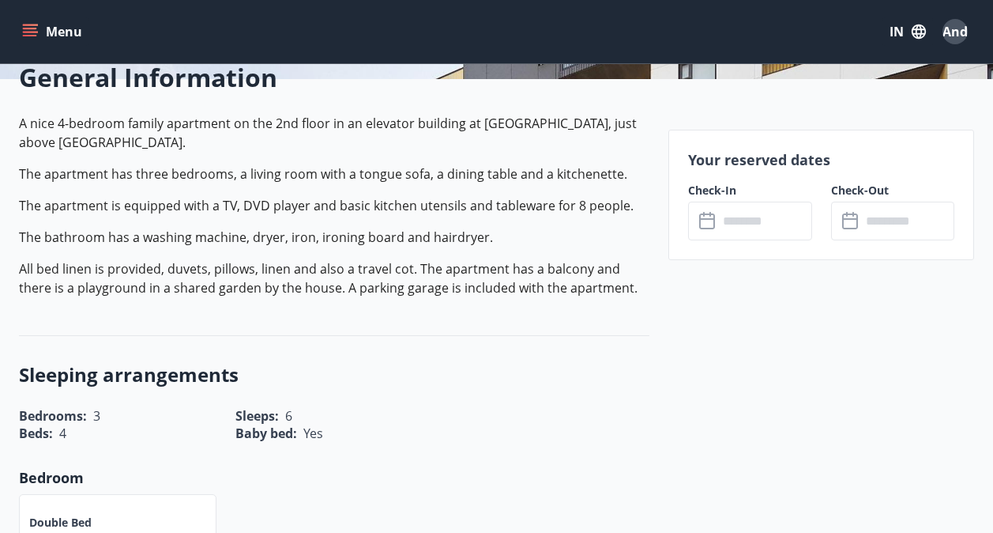
click at [752, 220] on input "text" at bounding box center [765, 221] width 94 height 39
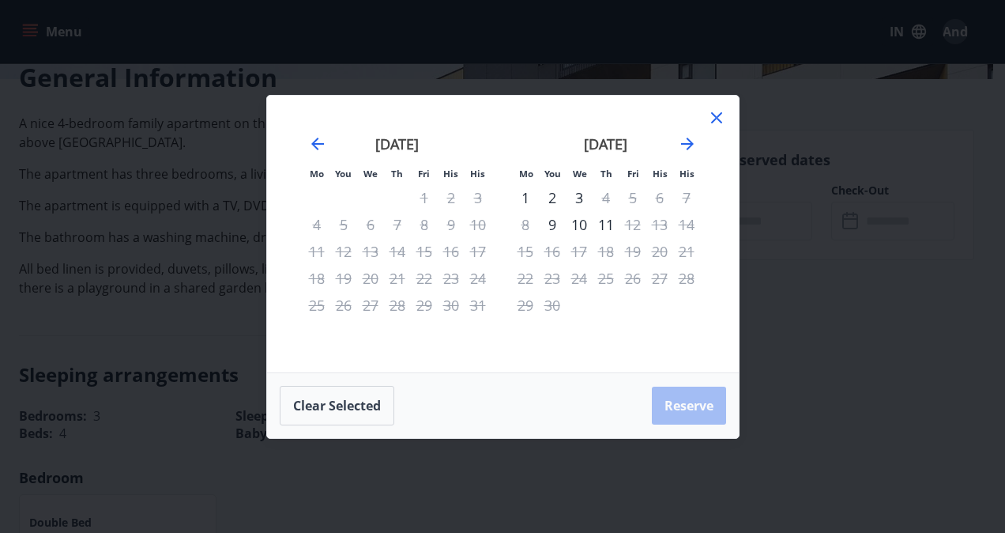
click at [710, 112] on icon at bounding box center [716, 117] width 19 height 19
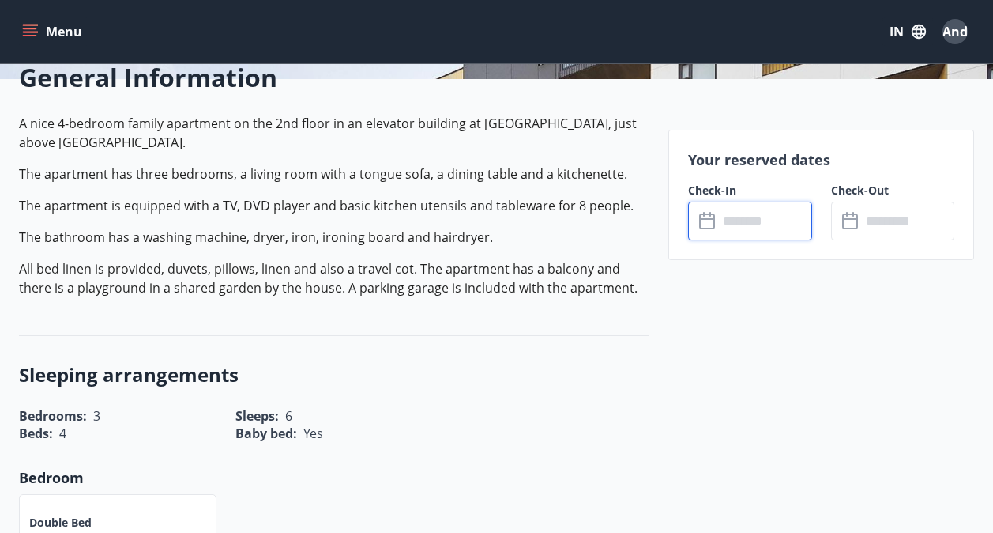
scroll to position [711, 0]
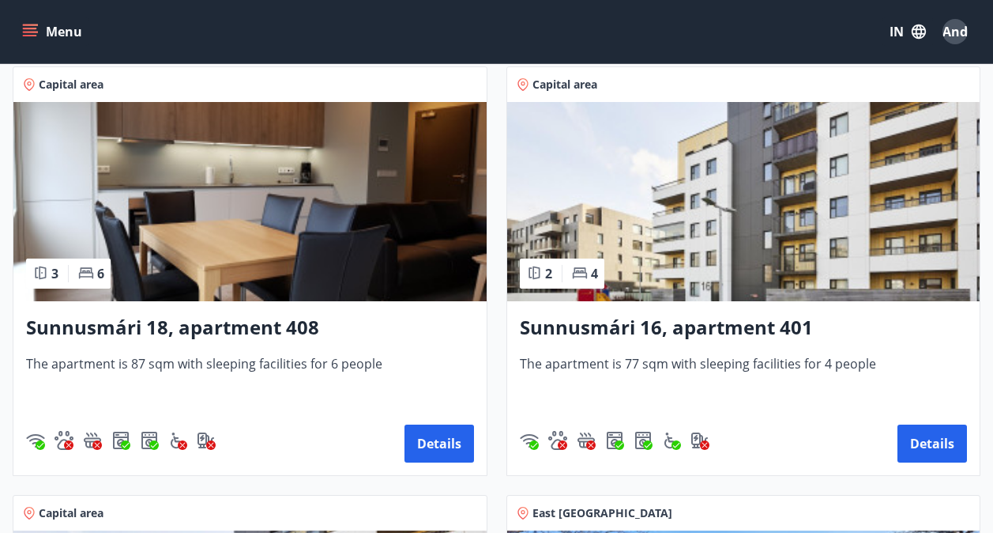
scroll to position [2070, 0]
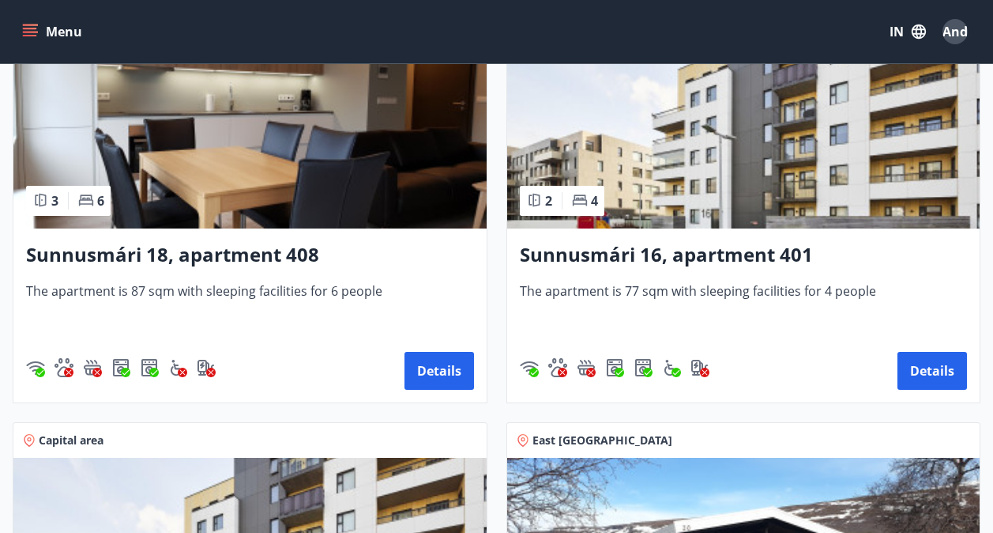
click at [814, 176] on img at bounding box center [743, 128] width 473 height 199
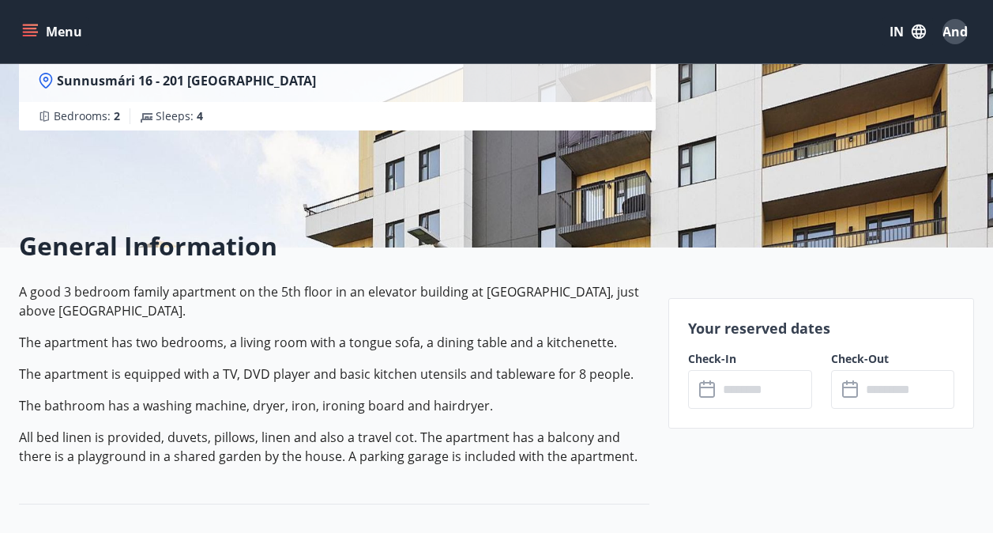
scroll to position [237, 0]
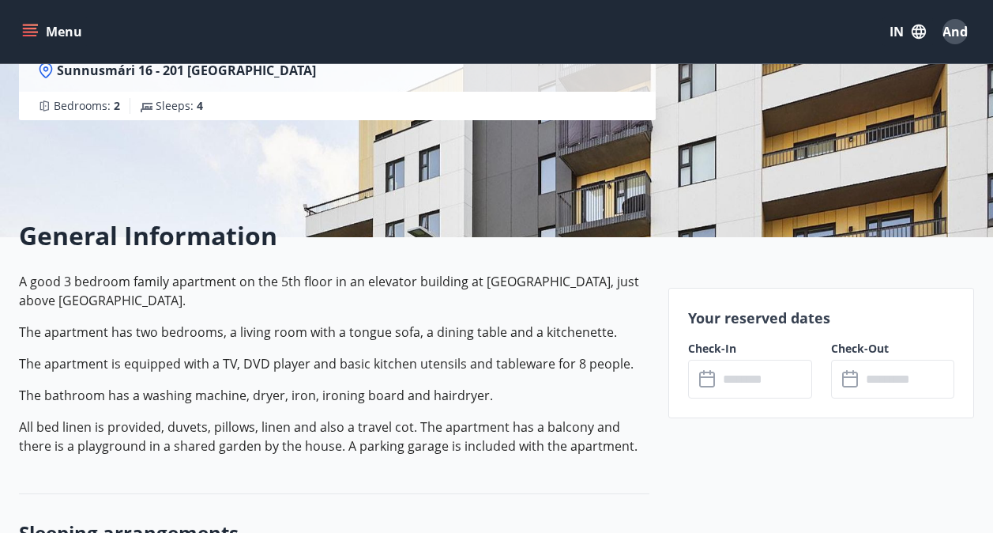
click at [763, 386] on input "text" at bounding box center [765, 379] width 94 height 39
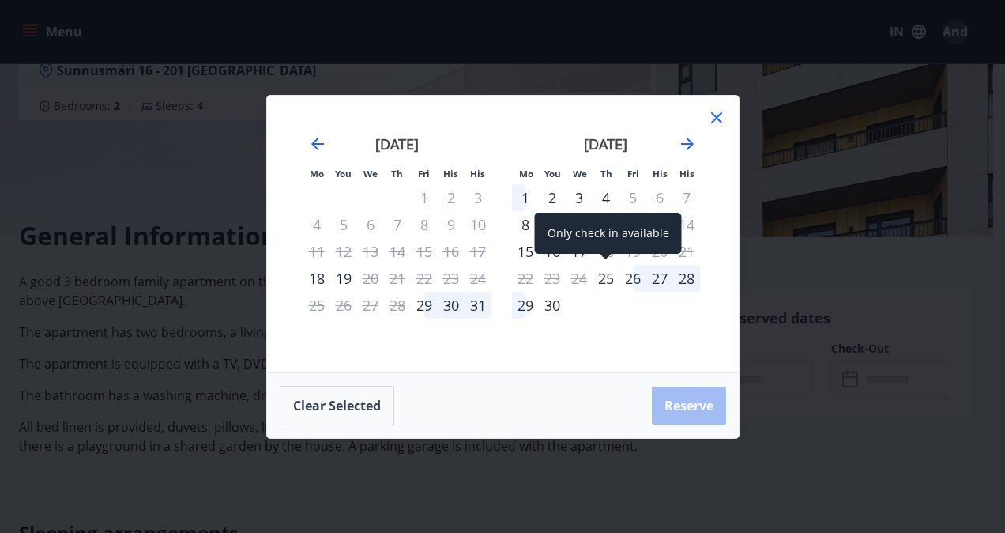
click at [605, 271] on div "25" at bounding box center [606, 278] width 27 height 27
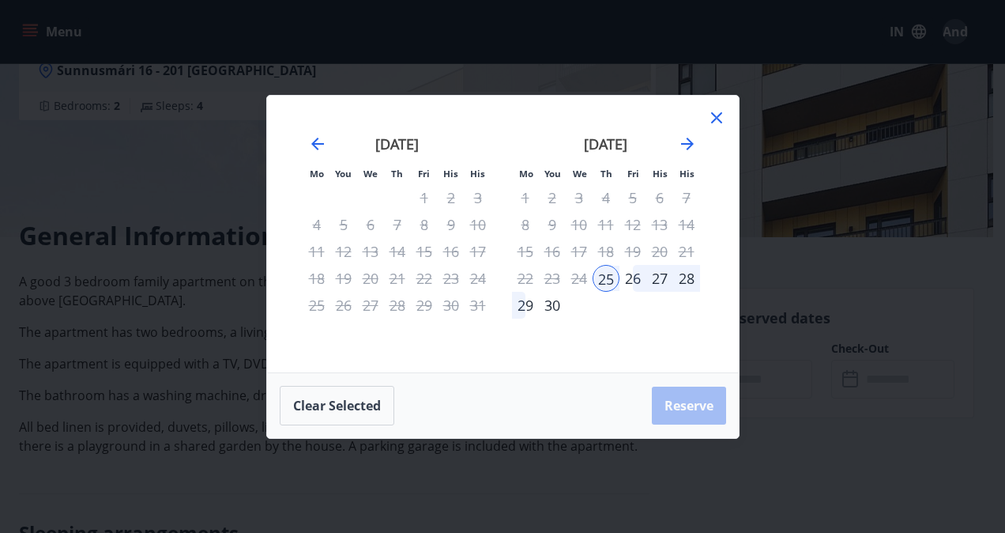
click at [681, 280] on div "28" at bounding box center [686, 278] width 27 height 27
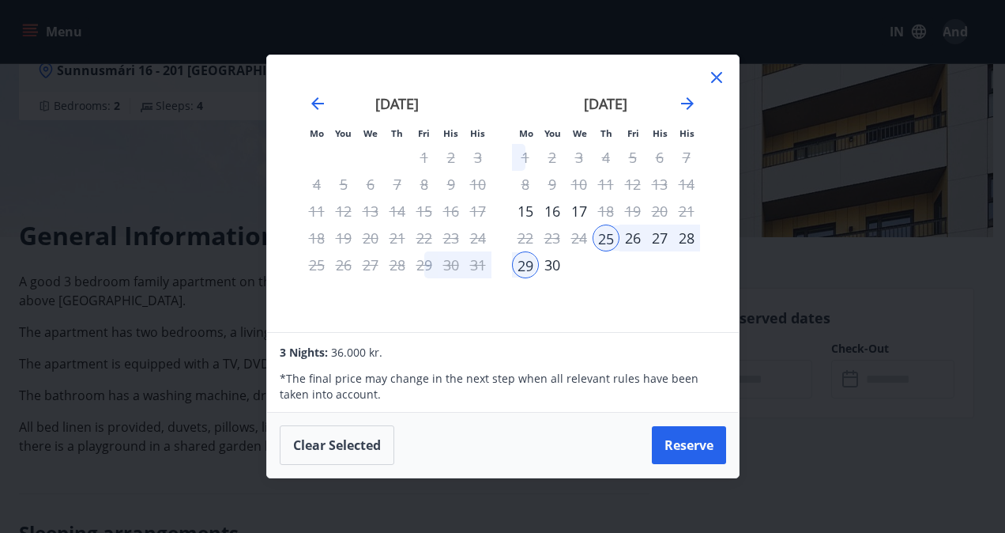
click at [688, 238] on div "28" at bounding box center [686, 237] width 27 height 27
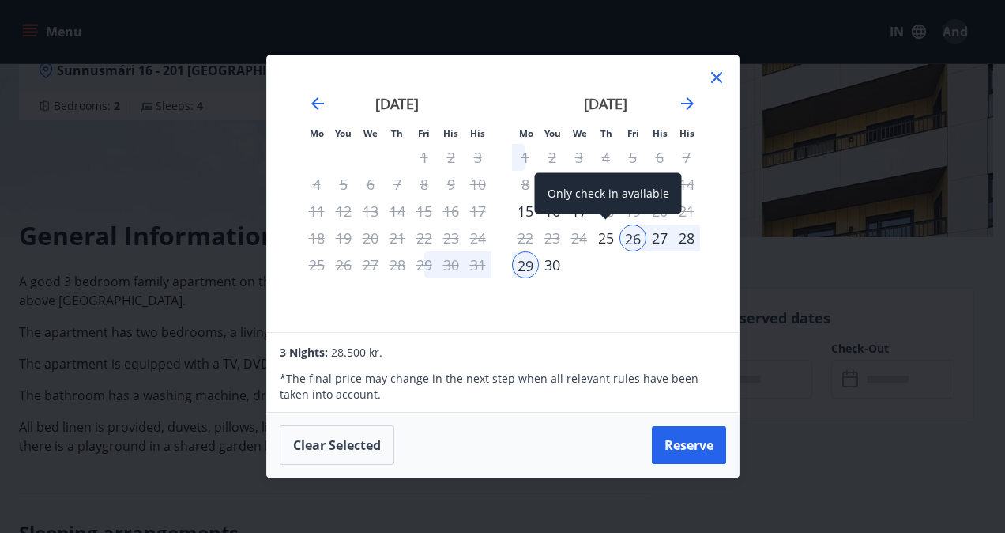
click at [603, 242] on div "25" at bounding box center [606, 237] width 27 height 27
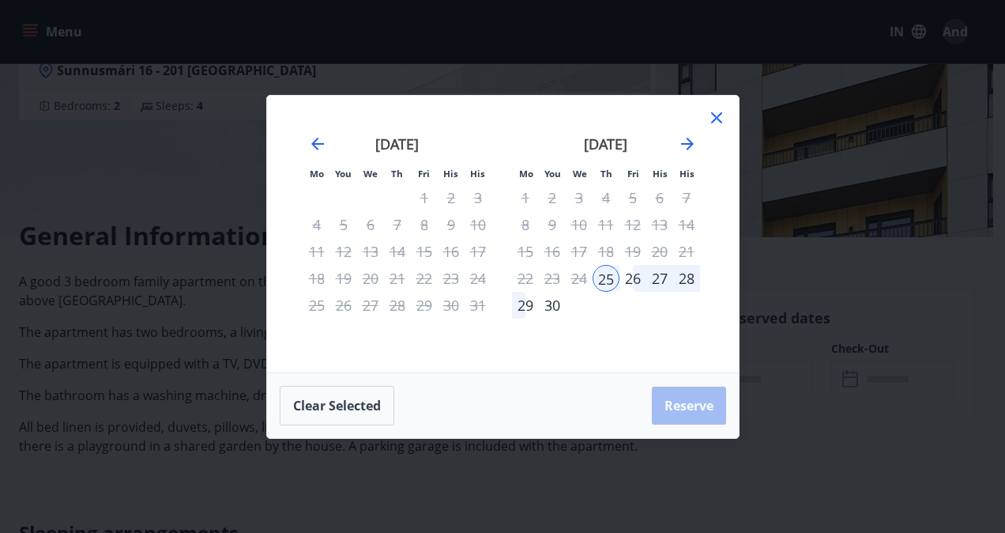
click at [677, 277] on div "28" at bounding box center [686, 278] width 27 height 27
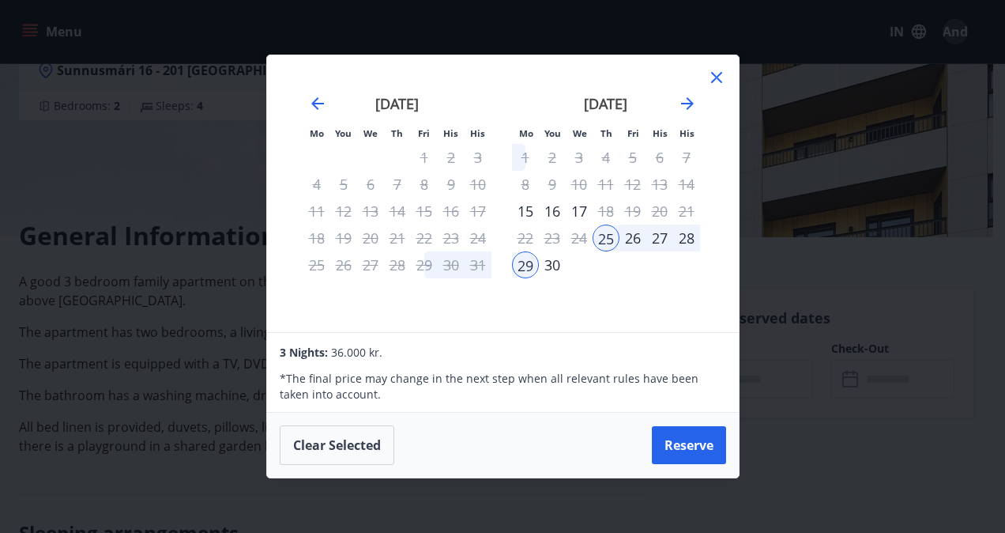
click at [684, 236] on div "28" at bounding box center [686, 237] width 27 height 27
click at [684, 237] on div "28" at bounding box center [686, 237] width 27 height 27
click at [695, 241] on div "28" at bounding box center [686, 237] width 27 height 27
click at [689, 236] on div "28" at bounding box center [686, 237] width 27 height 27
click at [610, 231] on div "25" at bounding box center [606, 237] width 27 height 27
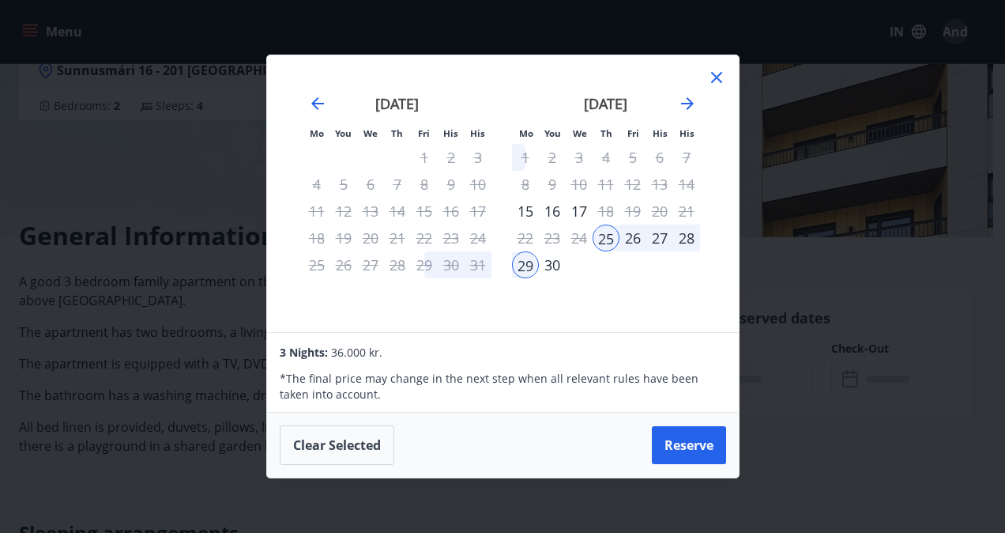
click at [508, 256] on div "[DATE] 1 2 3 4 5 6 7 8 9 10 11 12 13 14 15 16 17 18 19 20 21 22 23 24 25 26 27 …" at bounding box center [606, 203] width 209 height 259
click at [521, 264] on div "29" at bounding box center [525, 264] width 27 height 27
click at [682, 243] on div "28" at bounding box center [686, 237] width 27 height 27
click at [684, 239] on div "28" at bounding box center [686, 237] width 27 height 27
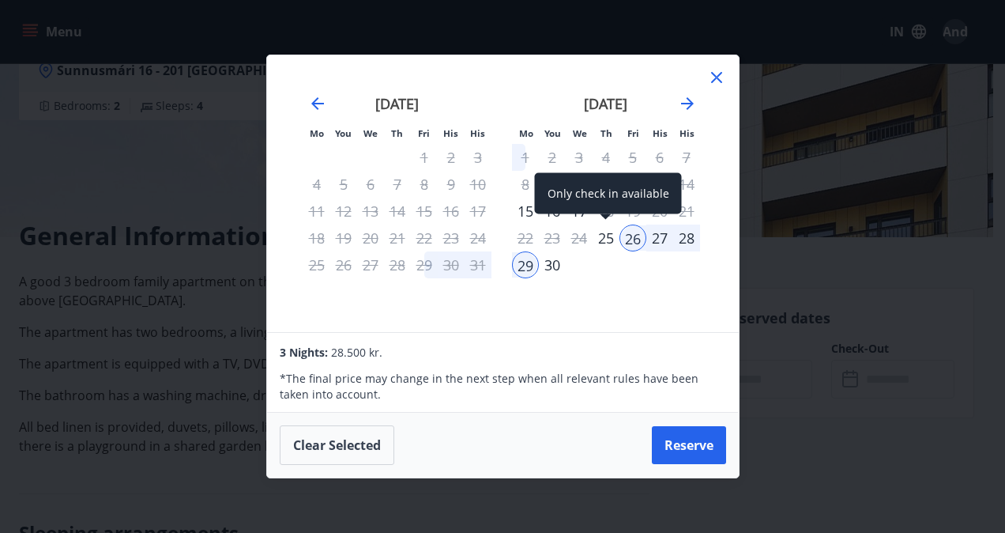
click at [610, 235] on div "25" at bounding box center [606, 237] width 27 height 27
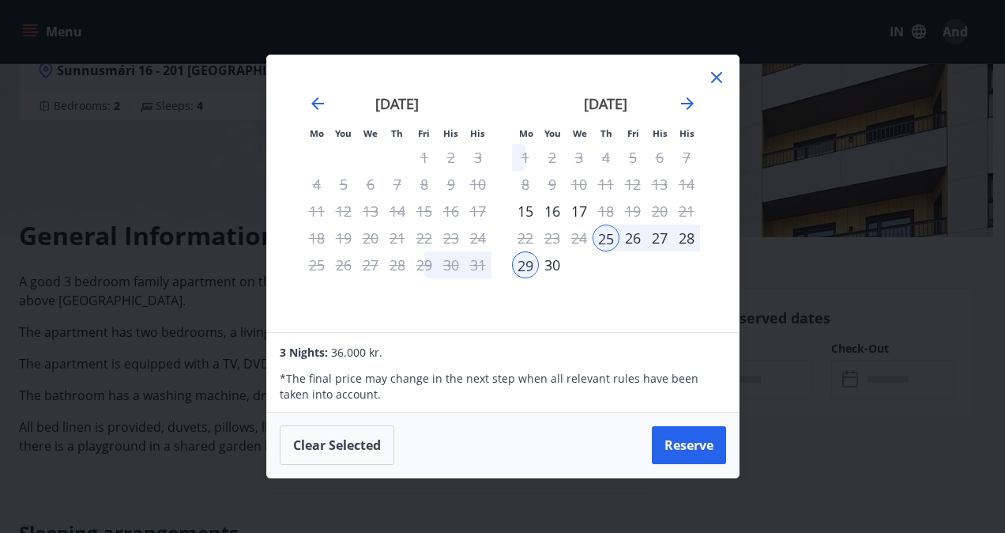
click at [529, 262] on div "29" at bounding box center [525, 264] width 27 height 27
click at [553, 264] on div "30" at bounding box center [552, 264] width 27 height 27
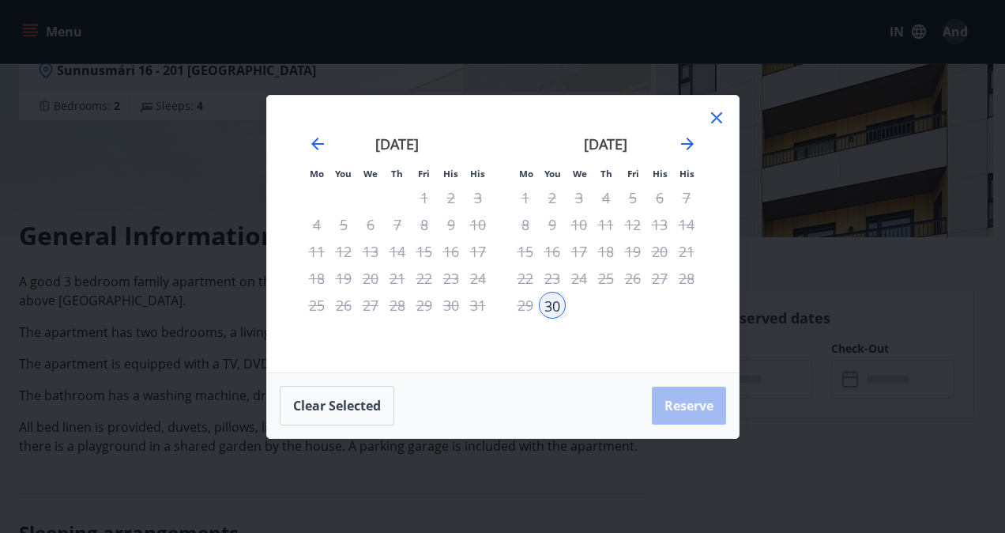
click at [609, 277] on div "25" at bounding box center [606, 278] width 27 height 27
click at [606, 280] on div "25" at bounding box center [606, 278] width 27 height 27
click at [375, 405] on button "Clear selected" at bounding box center [337, 406] width 115 height 40
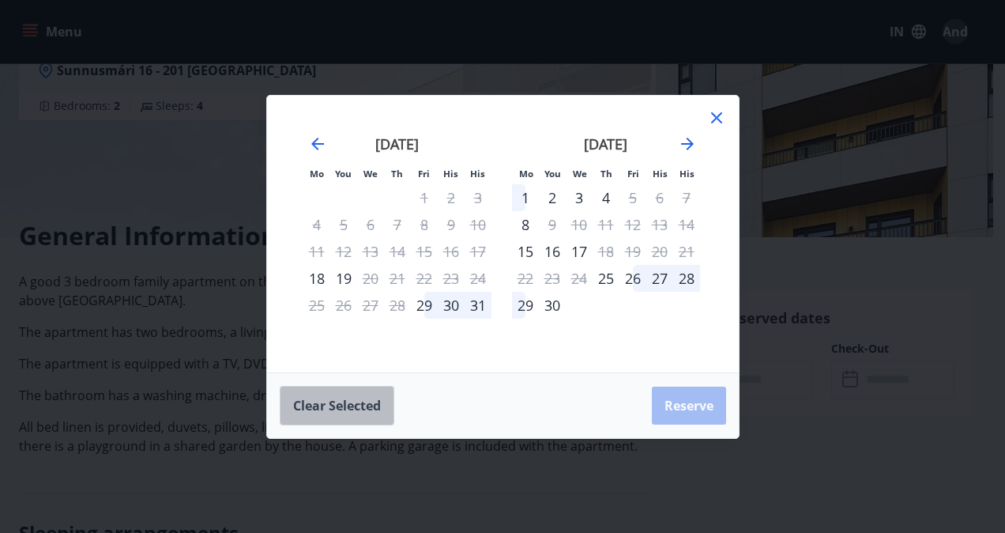
click at [342, 407] on button "Clear selected" at bounding box center [337, 406] width 115 height 40
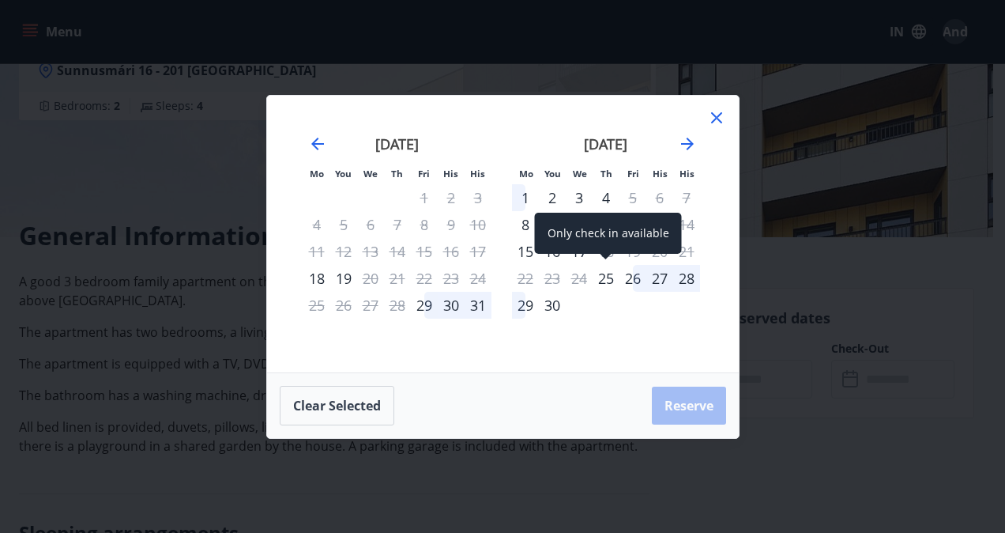
click at [601, 271] on div "25" at bounding box center [606, 278] width 27 height 27
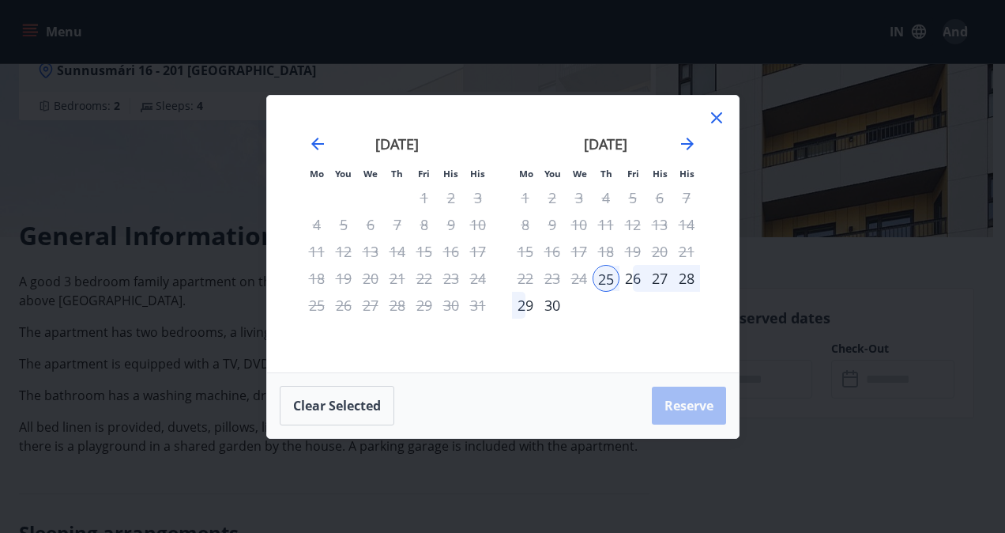
click at [688, 278] on div "28" at bounding box center [686, 278] width 27 height 27
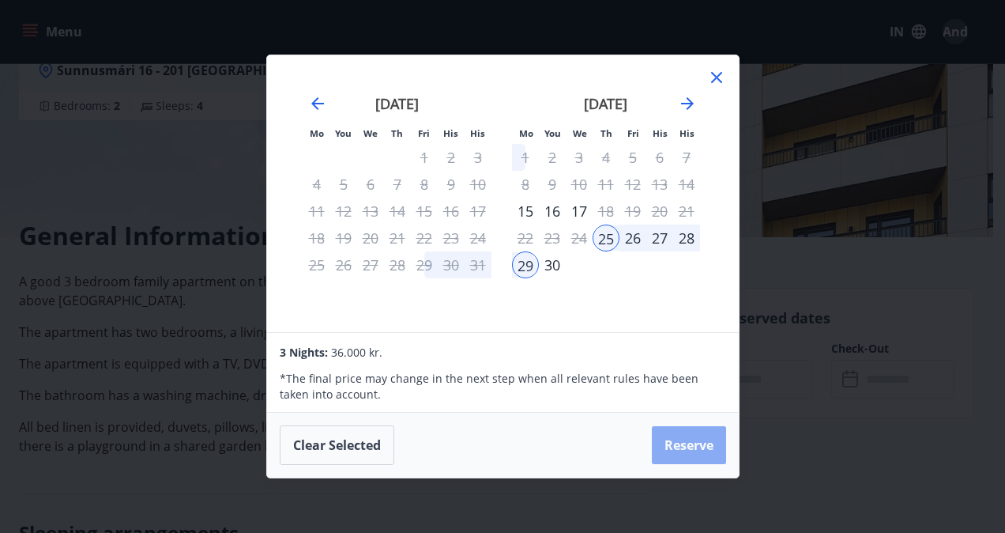
click at [669, 447] on button "Reserve" at bounding box center [689, 445] width 74 height 38
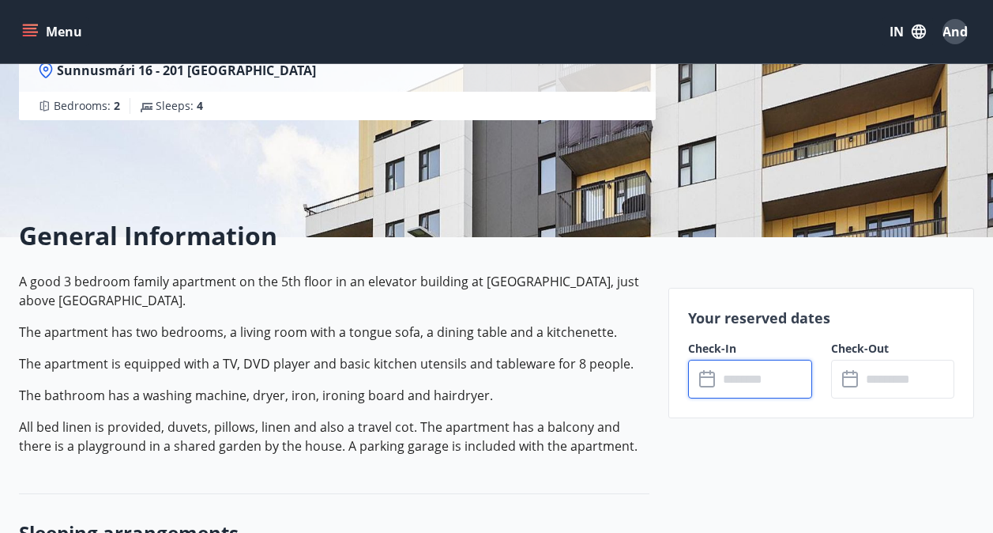
type input "******"
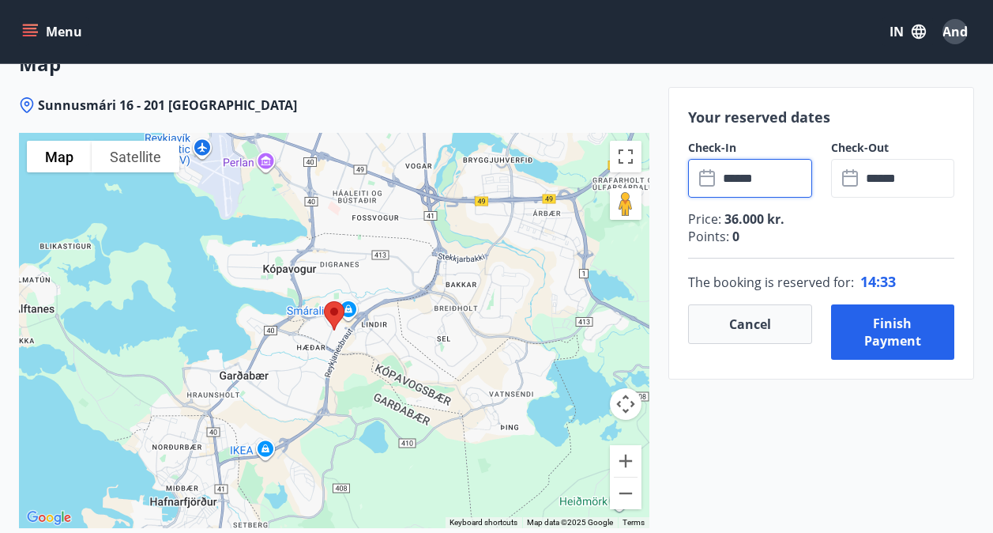
scroll to position [2213, 0]
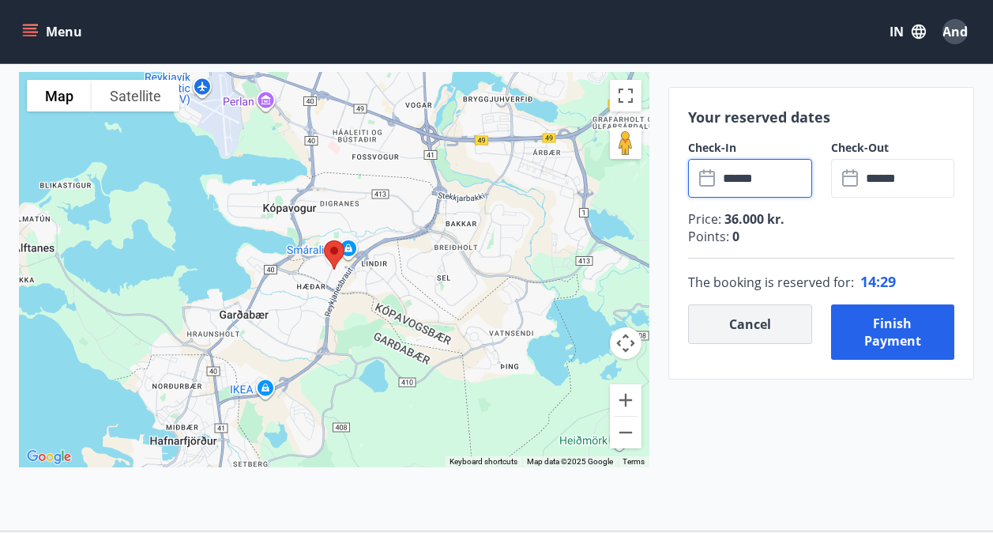
click at [756, 326] on button "Cancel" at bounding box center [750, 324] width 124 height 40
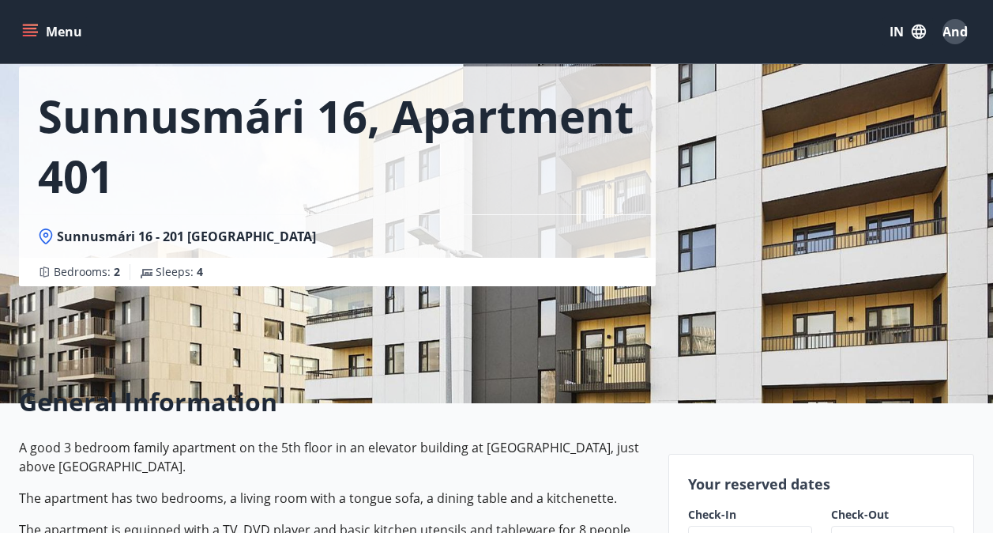
scroll to position [0, 0]
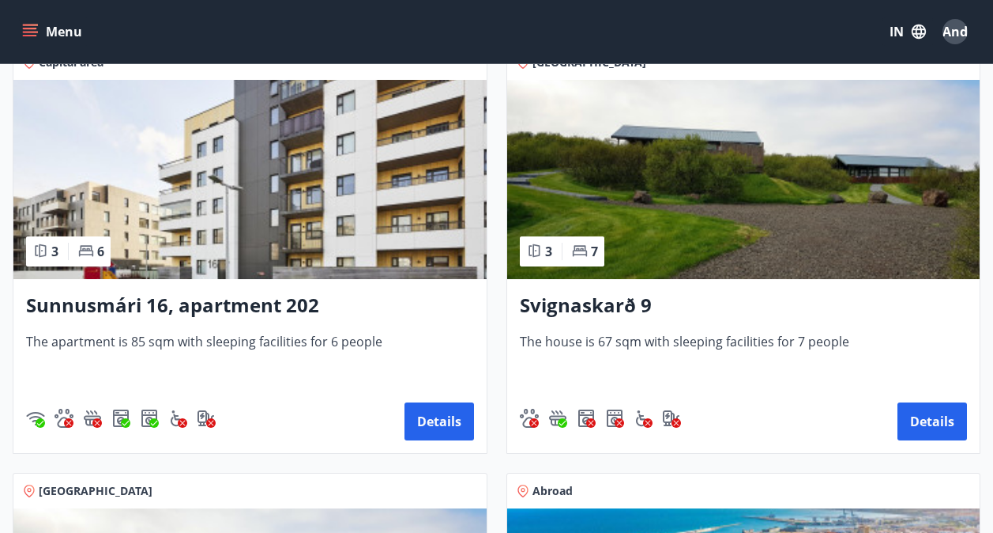
scroll to position [1083, 0]
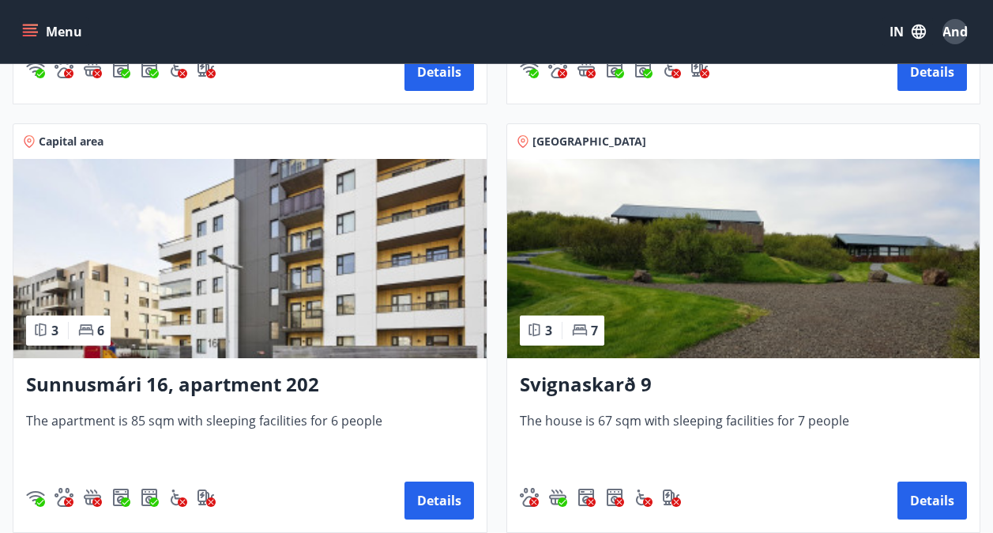
click at [298, 292] on img at bounding box center [249, 258] width 473 height 199
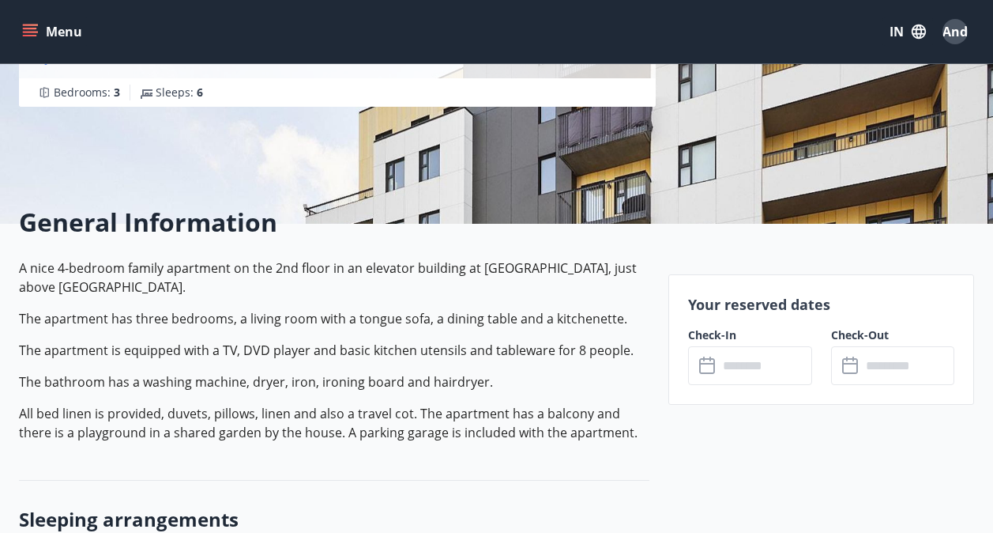
scroll to position [316, 0]
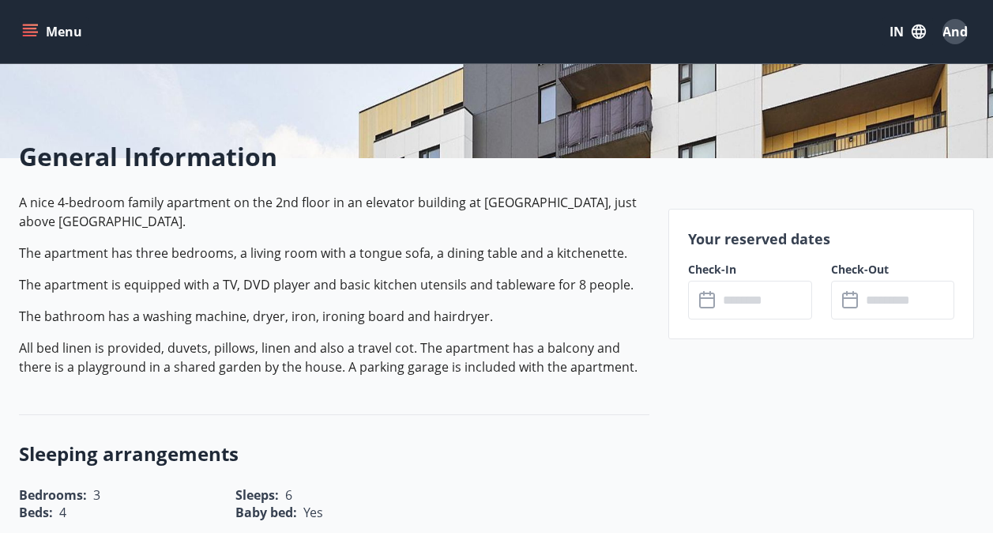
click at [777, 313] on input "text" at bounding box center [765, 300] width 94 height 39
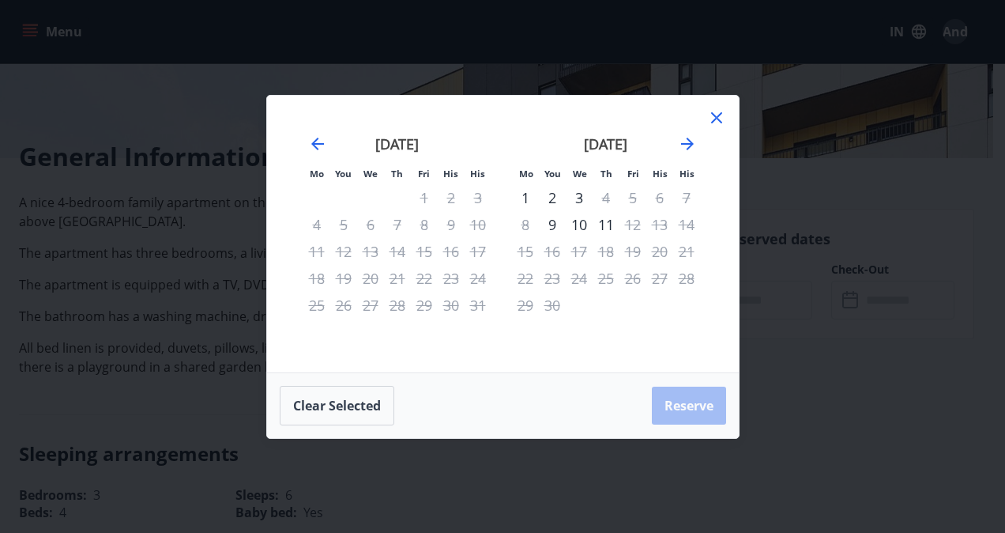
click at [721, 113] on icon at bounding box center [716, 117] width 11 height 11
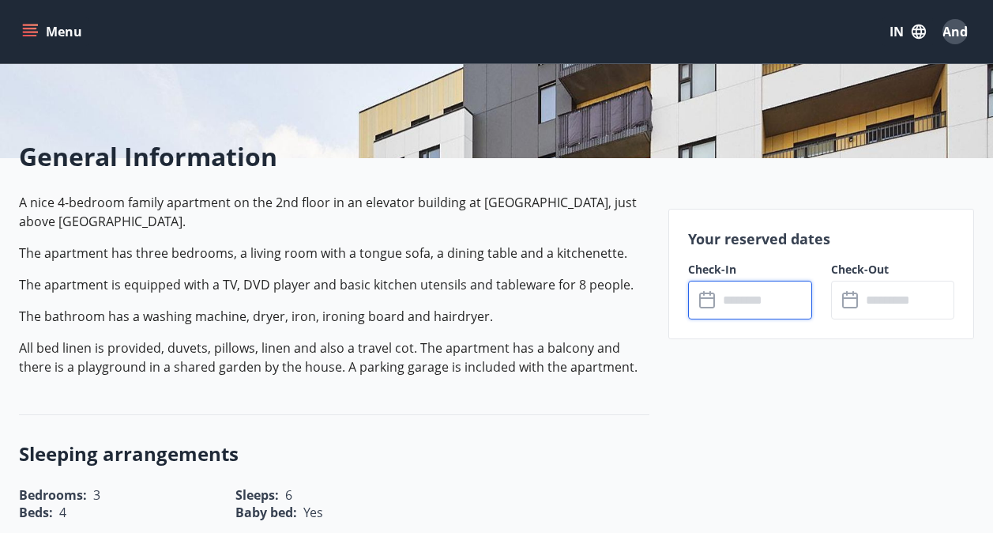
scroll to position [0, 0]
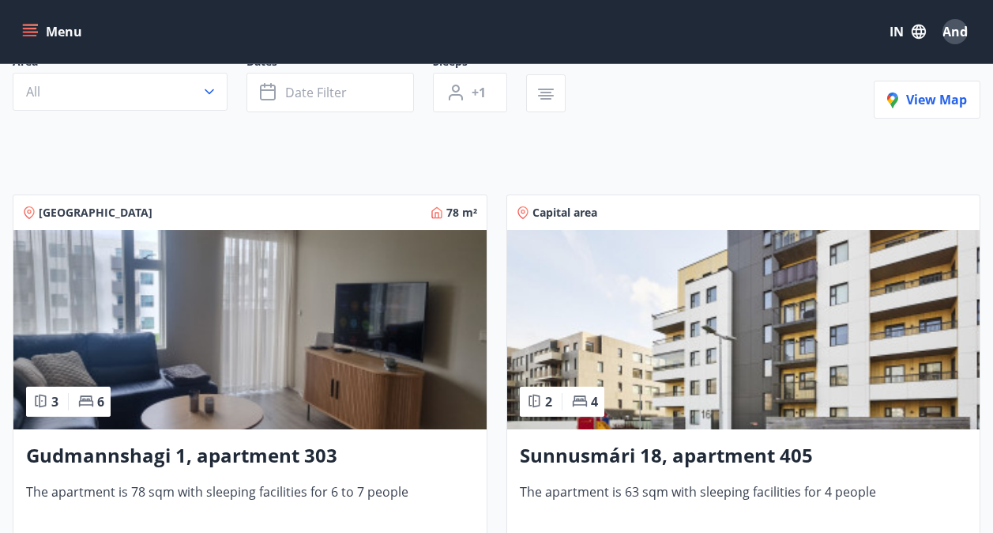
scroll to position [237, 0]
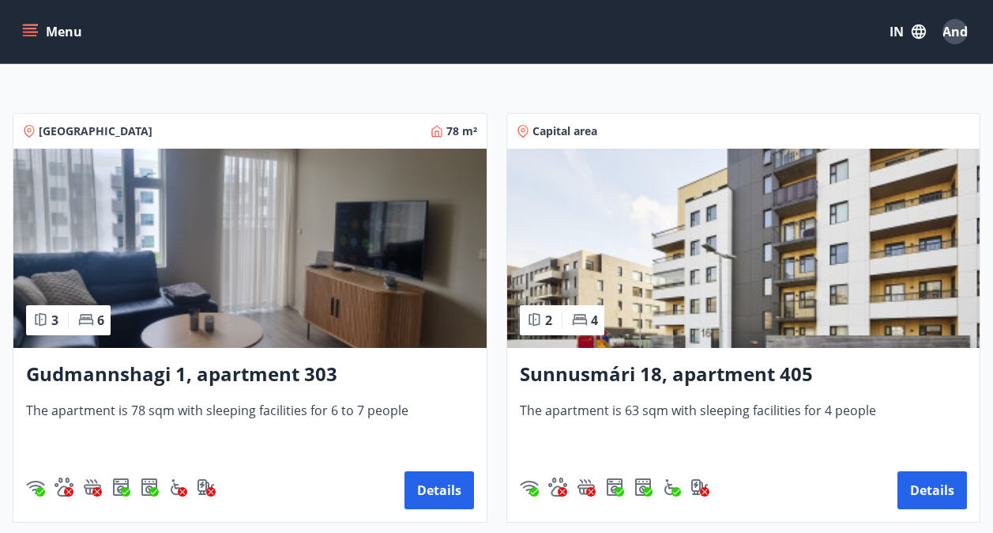
click at [704, 318] on img at bounding box center [743, 248] width 473 height 199
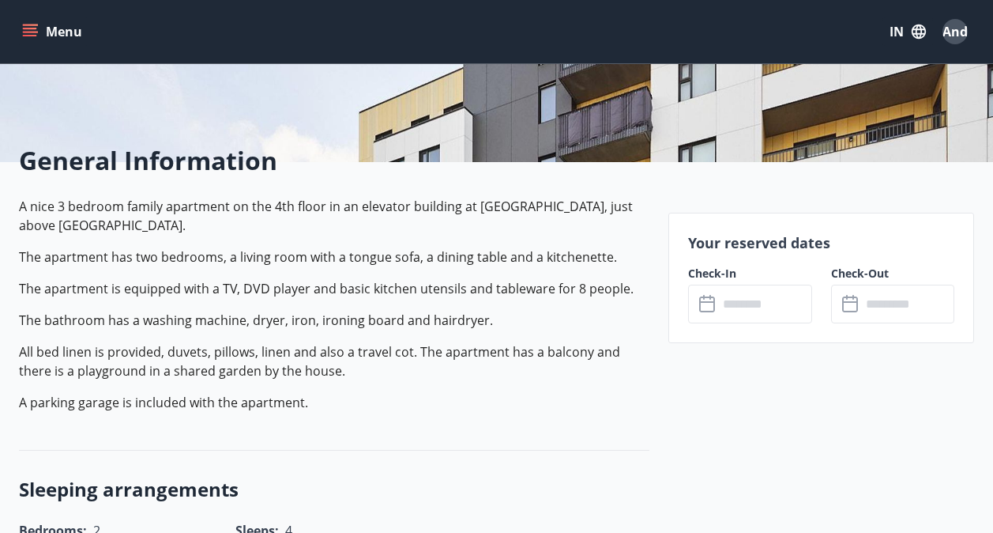
scroll to position [395, 0]
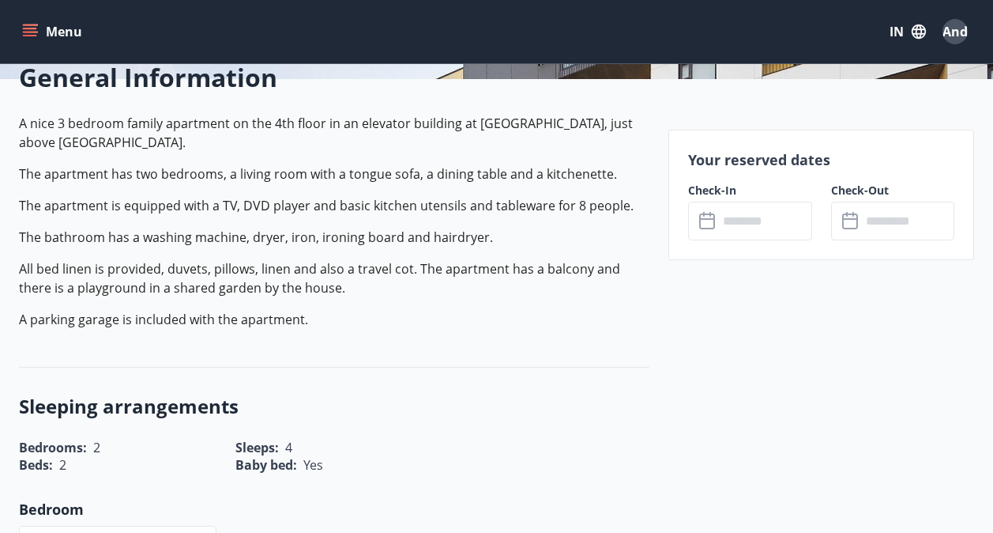
click at [732, 230] on input "text" at bounding box center [765, 221] width 94 height 39
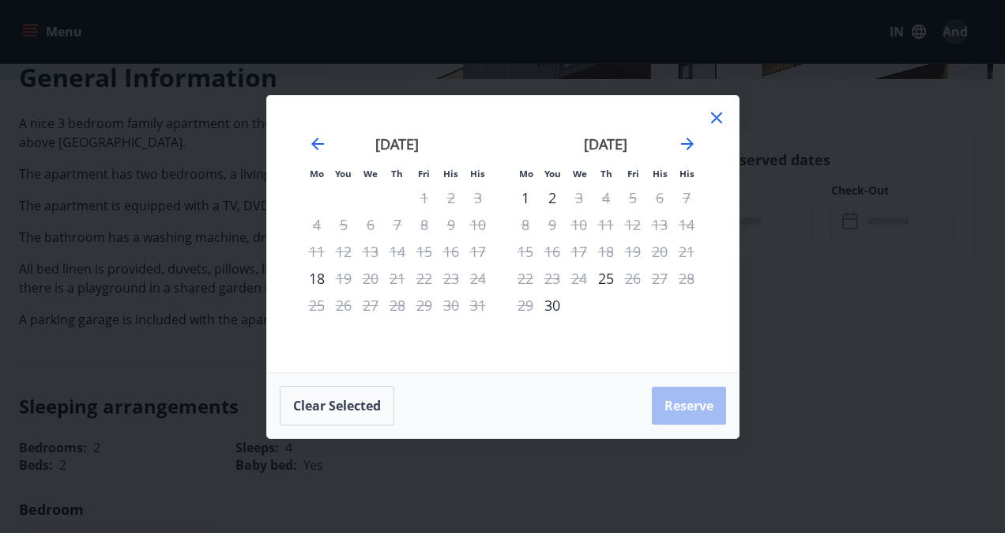
click at [718, 119] on icon at bounding box center [716, 117] width 11 height 11
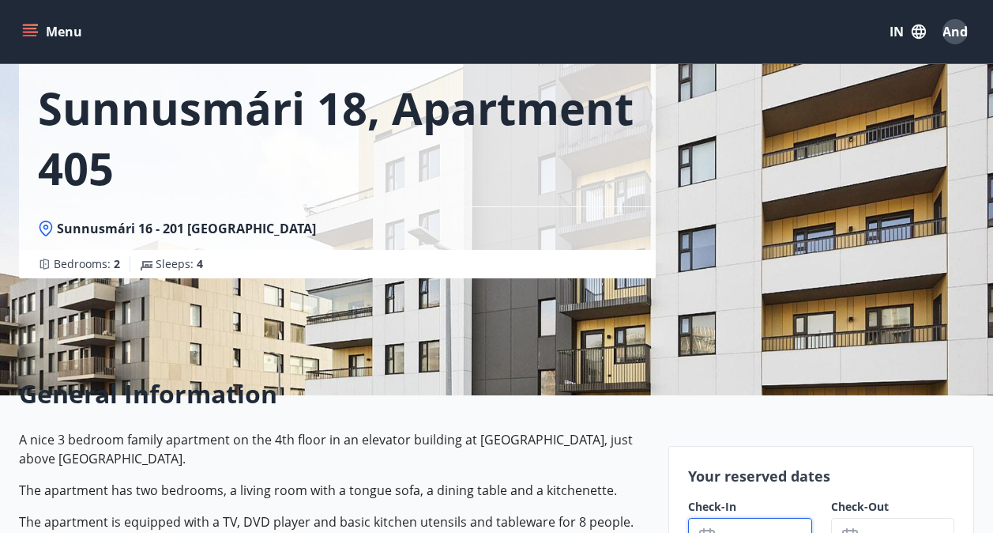
scroll to position [0, 0]
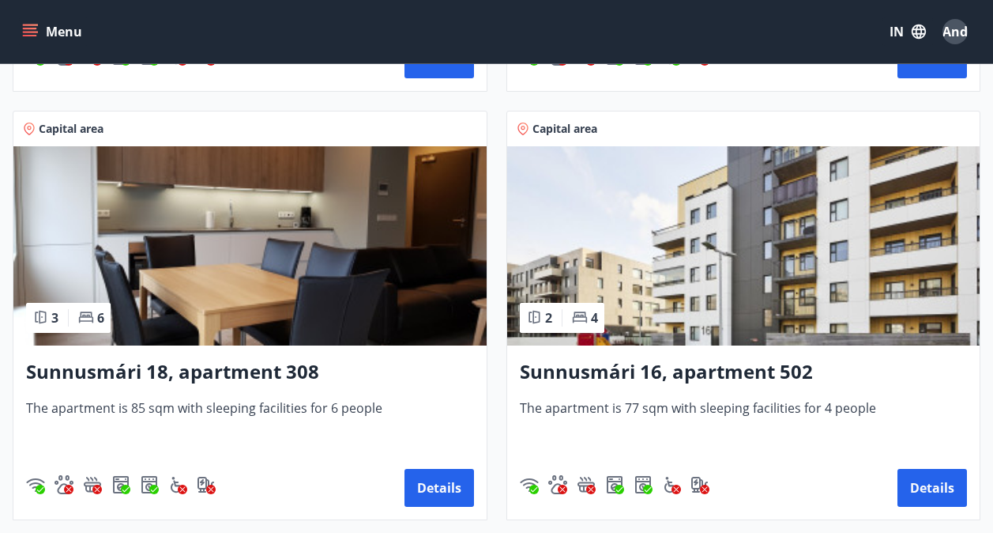
scroll to position [790, 0]
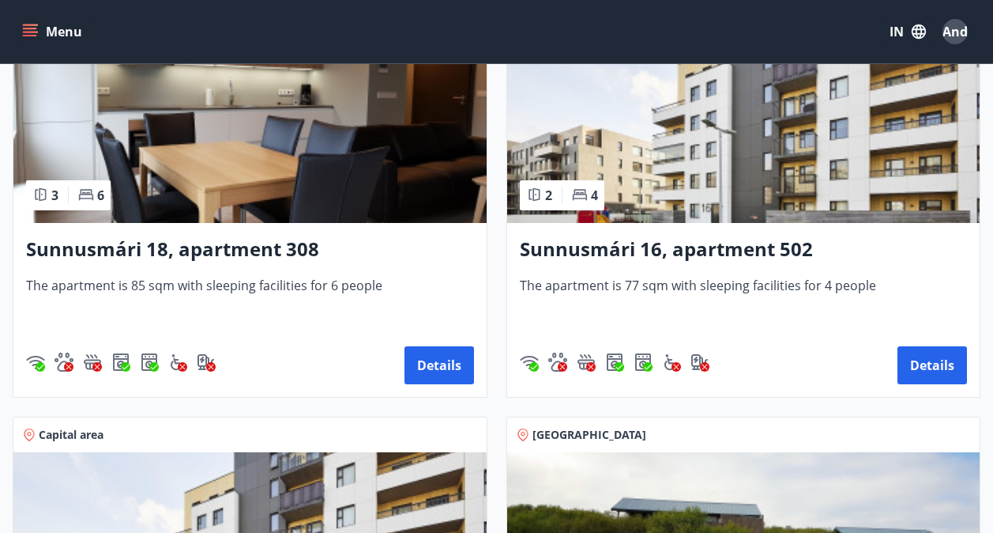
click at [792, 176] on img at bounding box center [743, 123] width 473 height 199
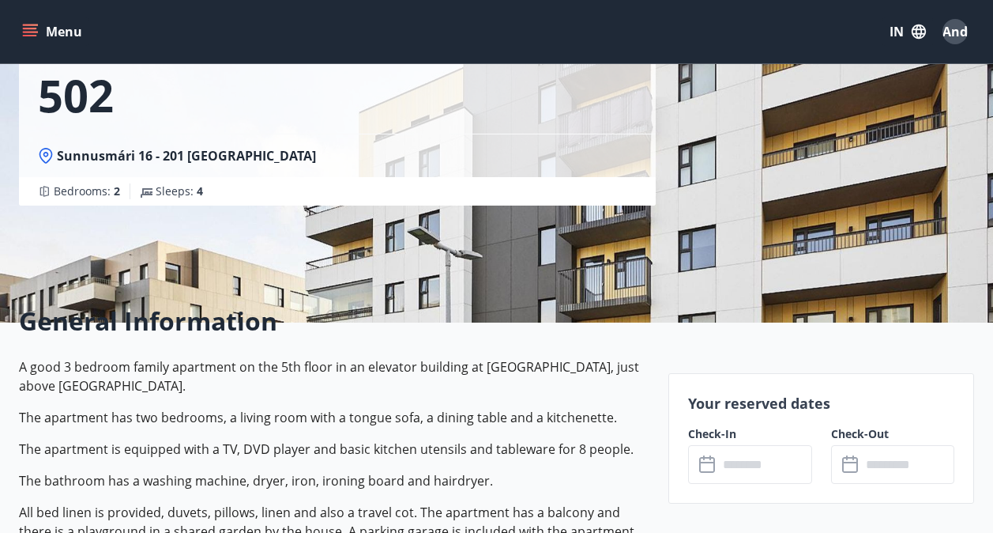
scroll to position [237, 0]
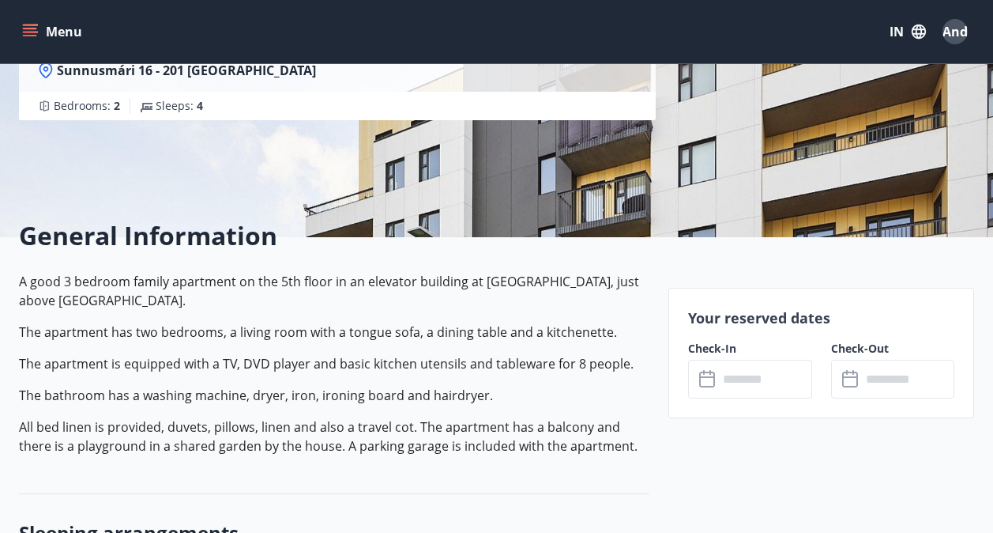
click at [736, 369] on input "text" at bounding box center [765, 379] width 94 height 39
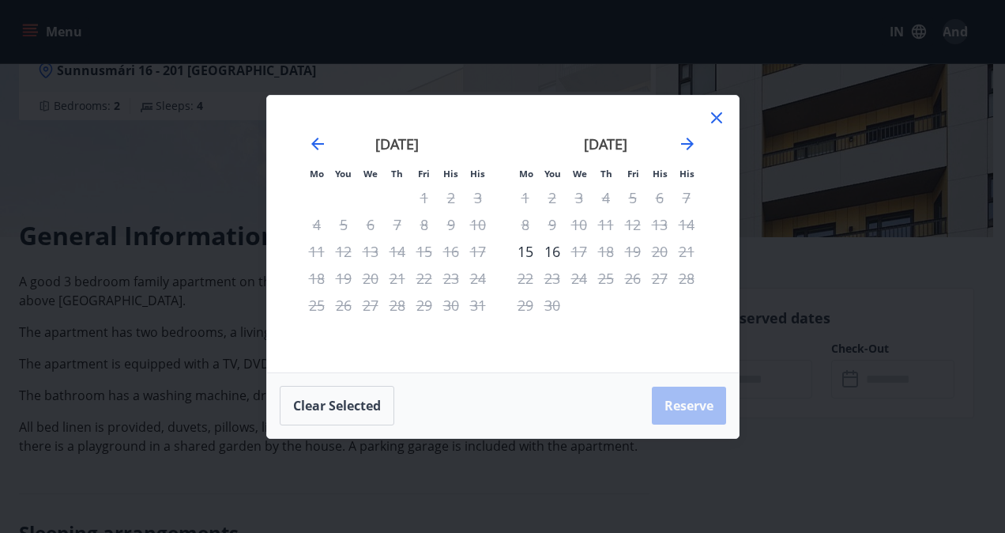
click at [721, 115] on icon at bounding box center [716, 117] width 19 height 19
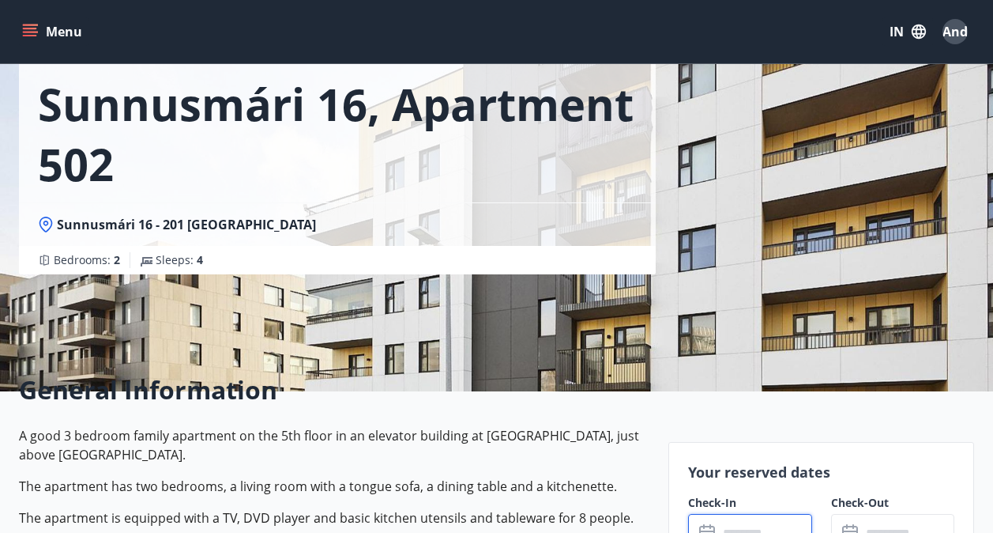
scroll to position [0, 0]
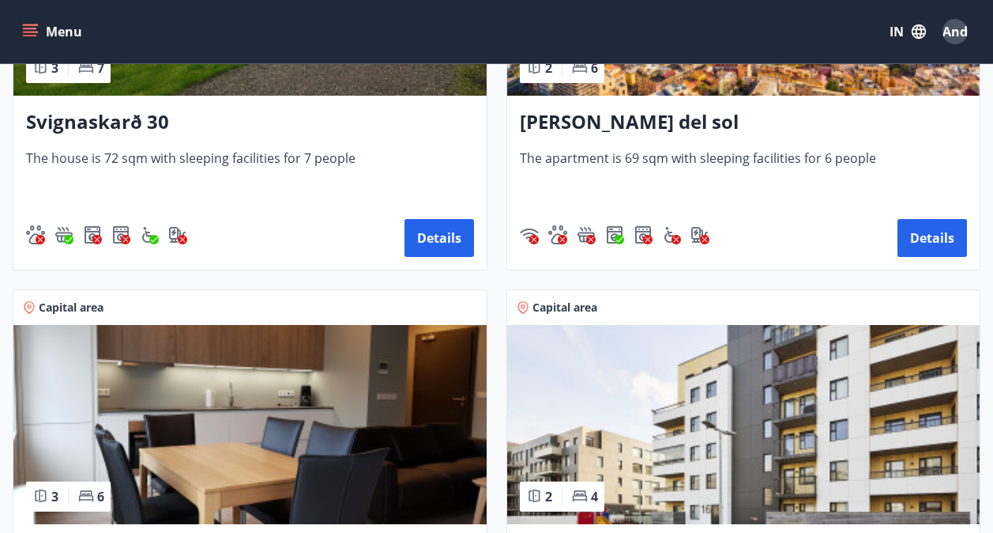
scroll to position [1976, 0]
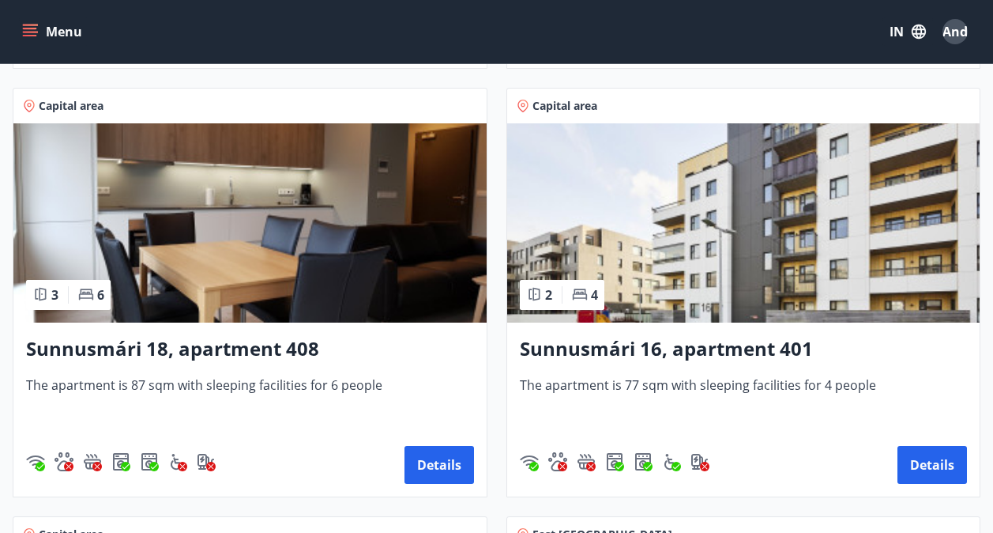
click at [351, 251] on img at bounding box center [249, 222] width 473 height 199
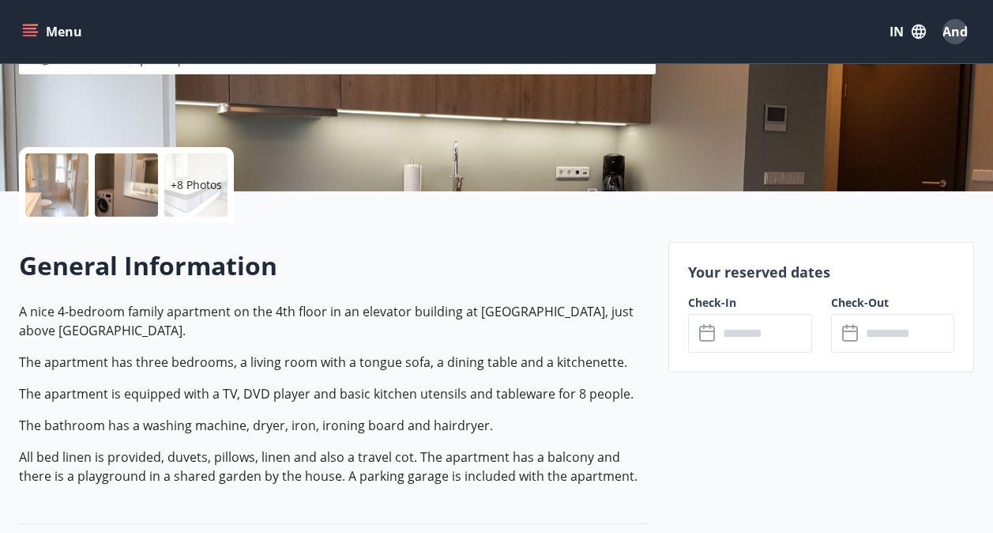
scroll to position [316, 0]
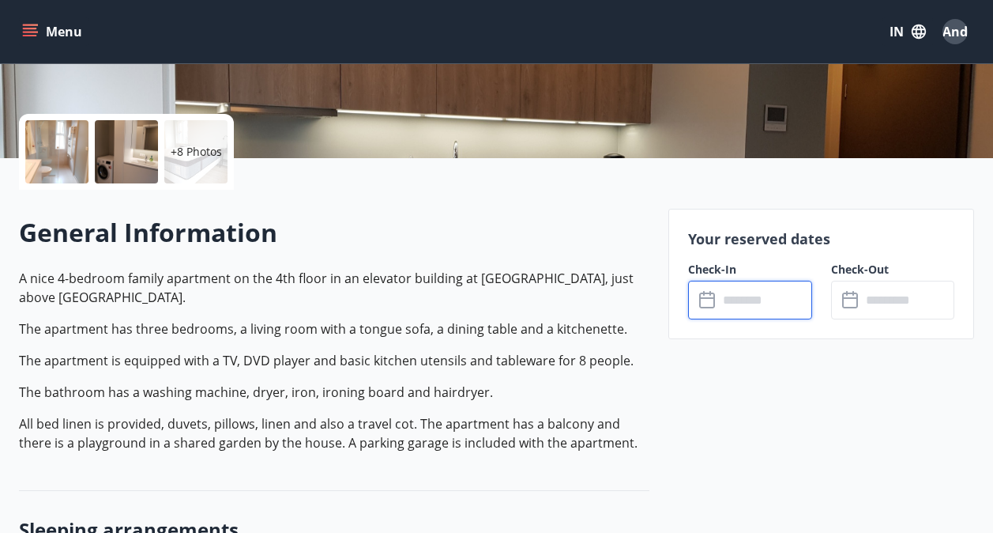
click at [740, 294] on input "text" at bounding box center [765, 300] width 94 height 39
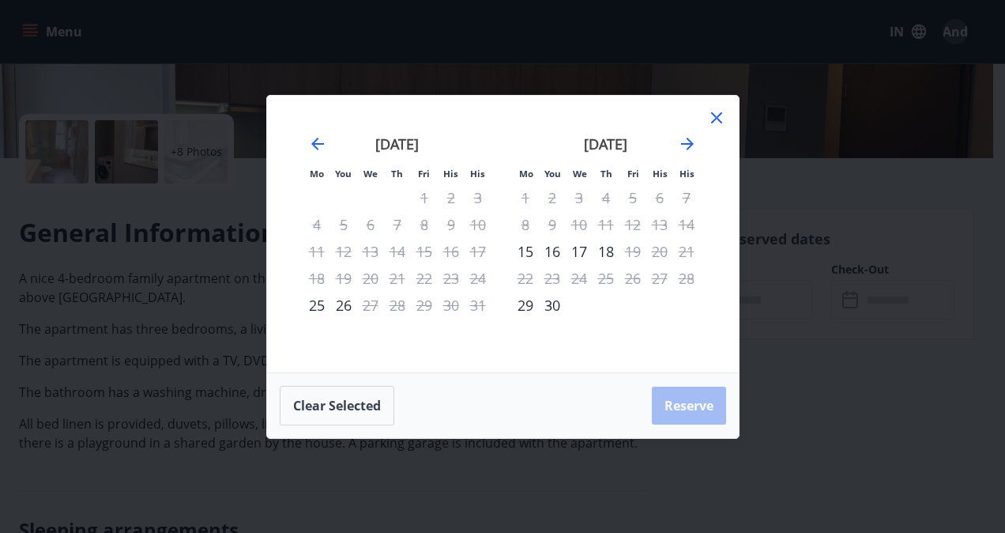
click at [716, 118] on icon at bounding box center [716, 117] width 2 height 2
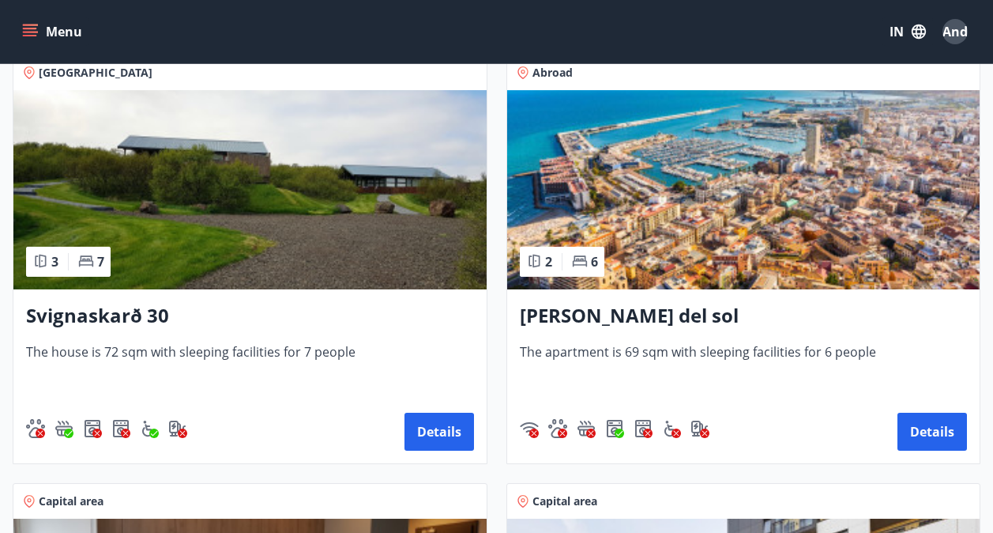
scroll to position [2055, 0]
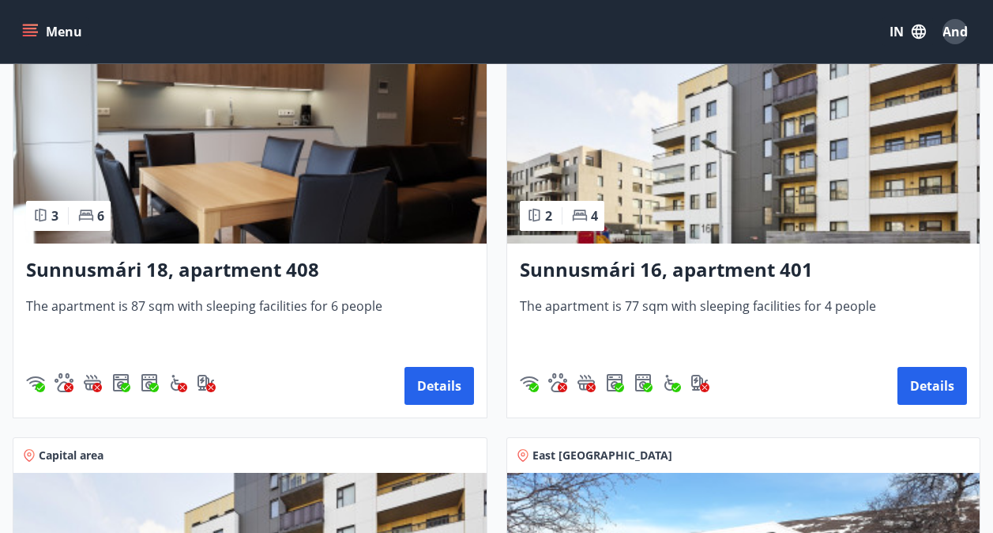
click at [857, 231] on img at bounding box center [743, 143] width 473 height 199
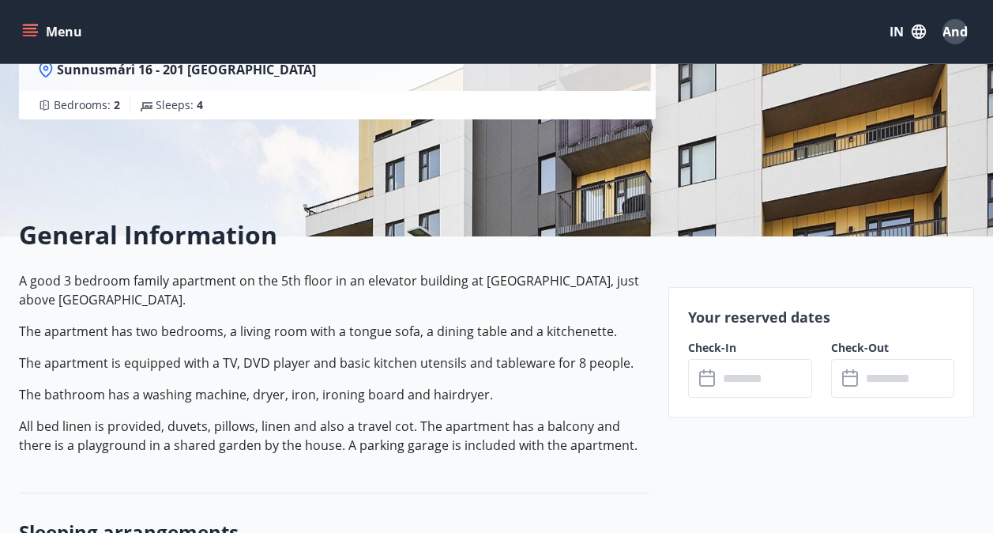
scroll to position [316, 0]
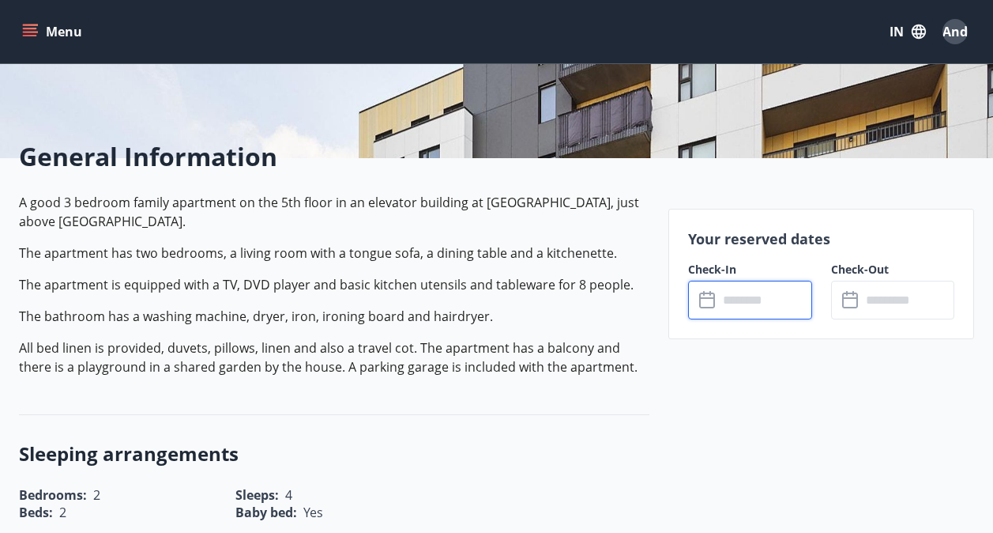
click at [782, 300] on input "text" at bounding box center [765, 300] width 94 height 39
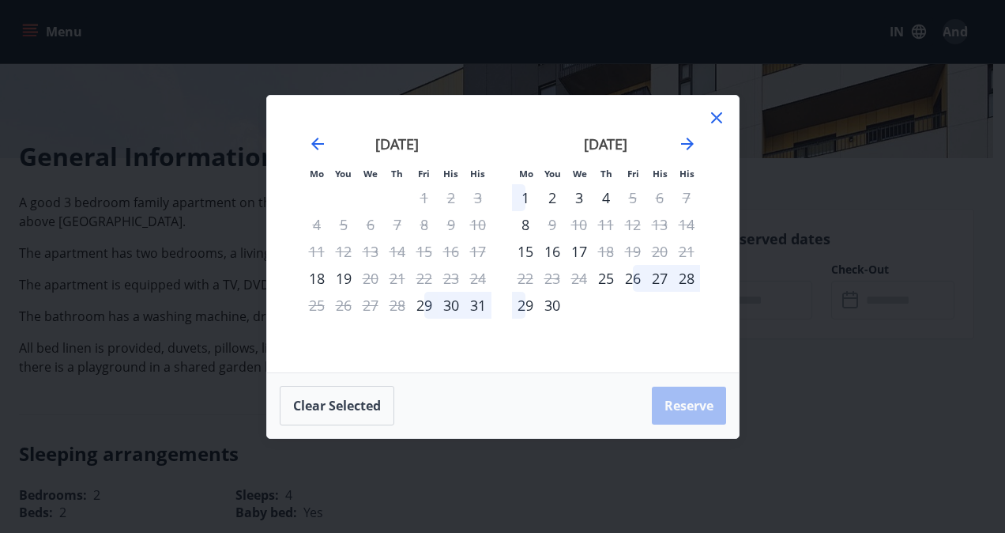
click at [620, 278] on div "26" at bounding box center [633, 278] width 27 height 27
click at [609, 283] on div "25" at bounding box center [606, 278] width 27 height 27
click at [600, 279] on div "25" at bounding box center [606, 278] width 27 height 27
click at [345, 401] on button "Clear selected" at bounding box center [337, 406] width 115 height 40
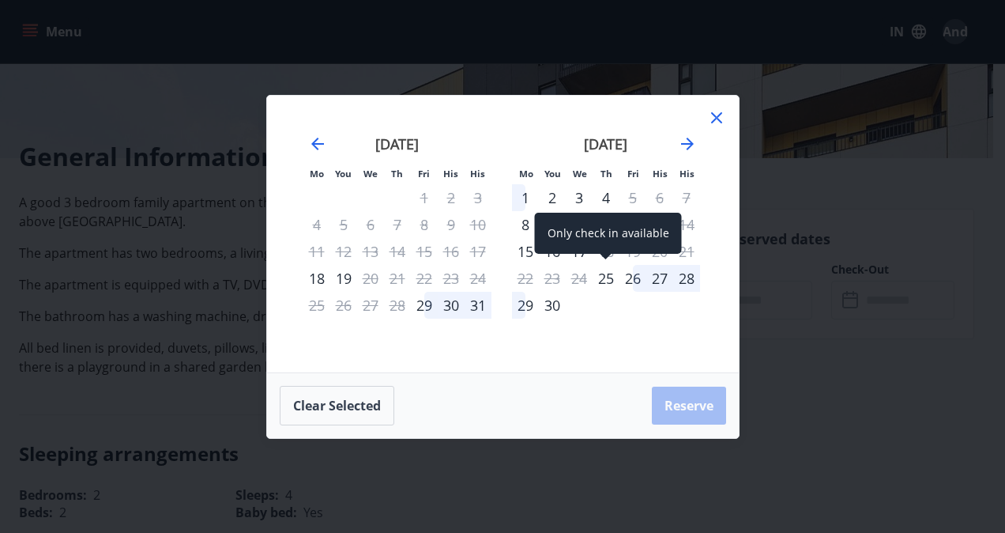
click at [601, 277] on div "25" at bounding box center [606, 278] width 27 height 27
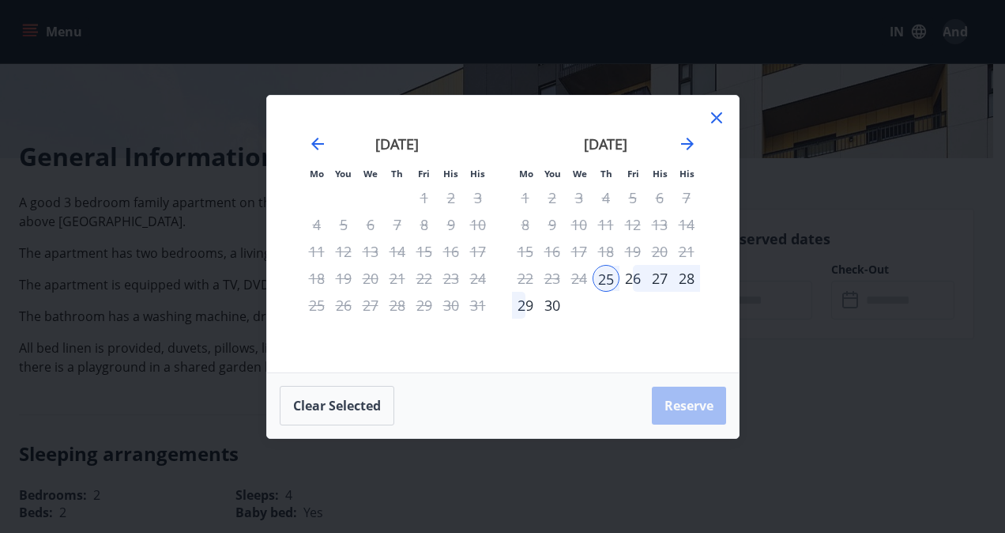
click at [688, 279] on div "28" at bounding box center [686, 278] width 27 height 27
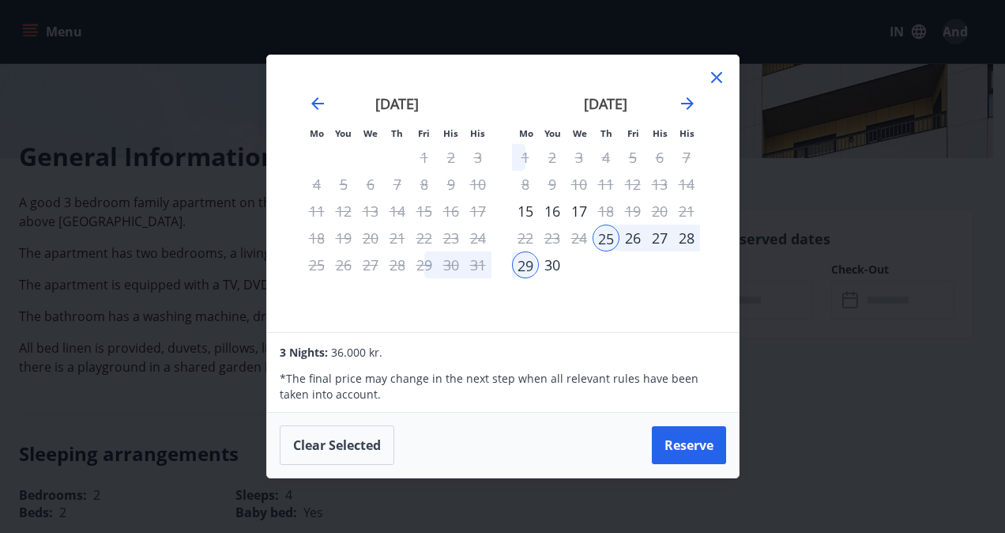
click at [721, 81] on icon at bounding box center [716, 77] width 19 height 19
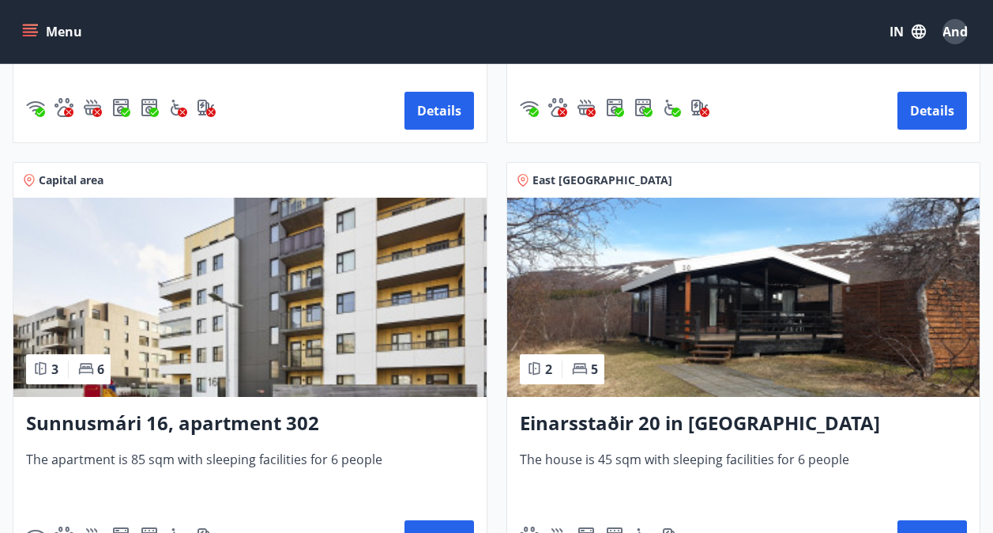
scroll to position [2371, 0]
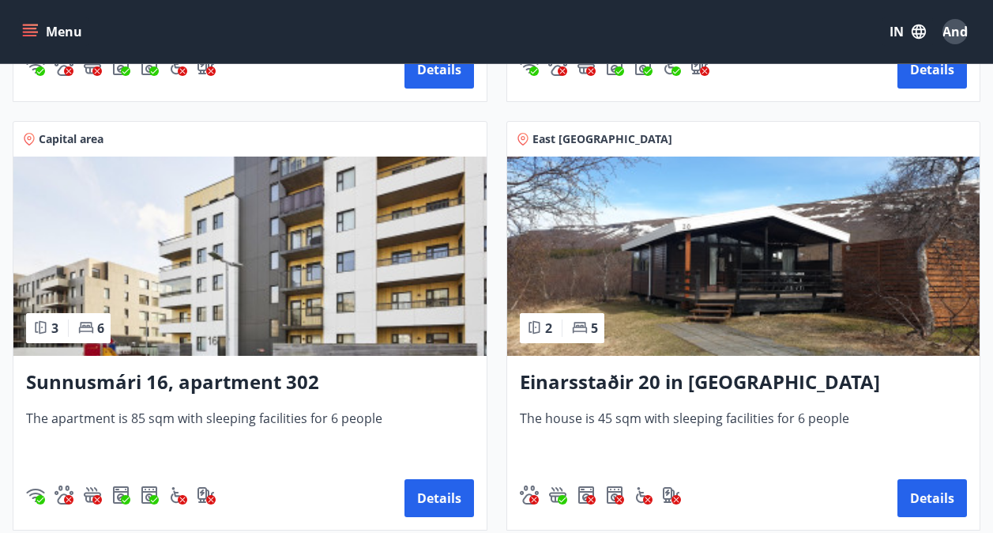
click at [128, 252] on img at bounding box center [249, 255] width 473 height 199
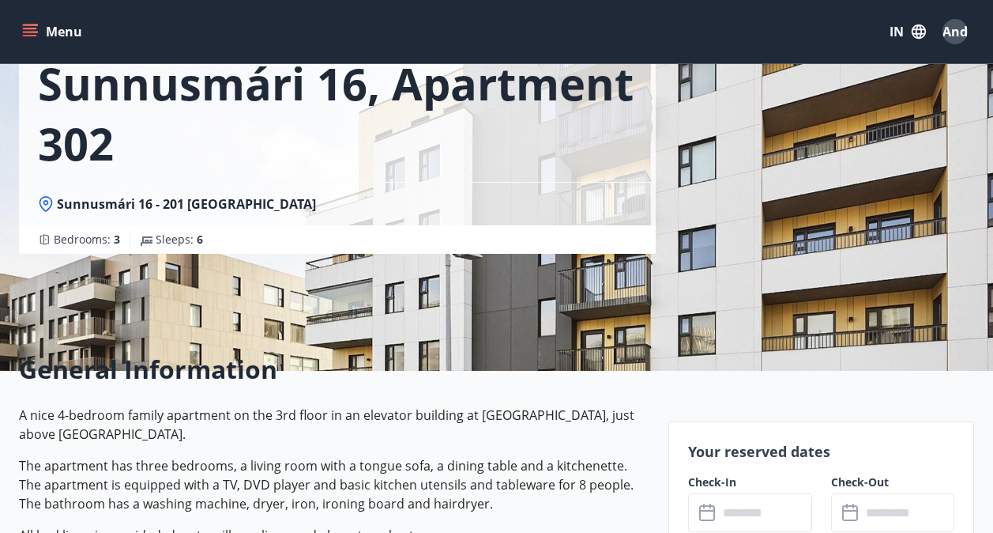
scroll to position [474, 0]
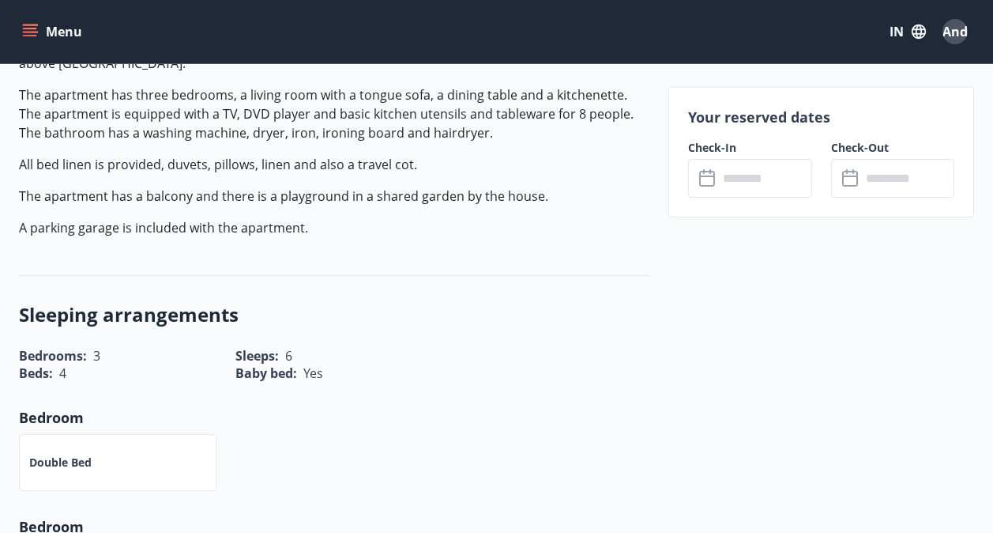
click at [778, 185] on input "text" at bounding box center [765, 178] width 94 height 39
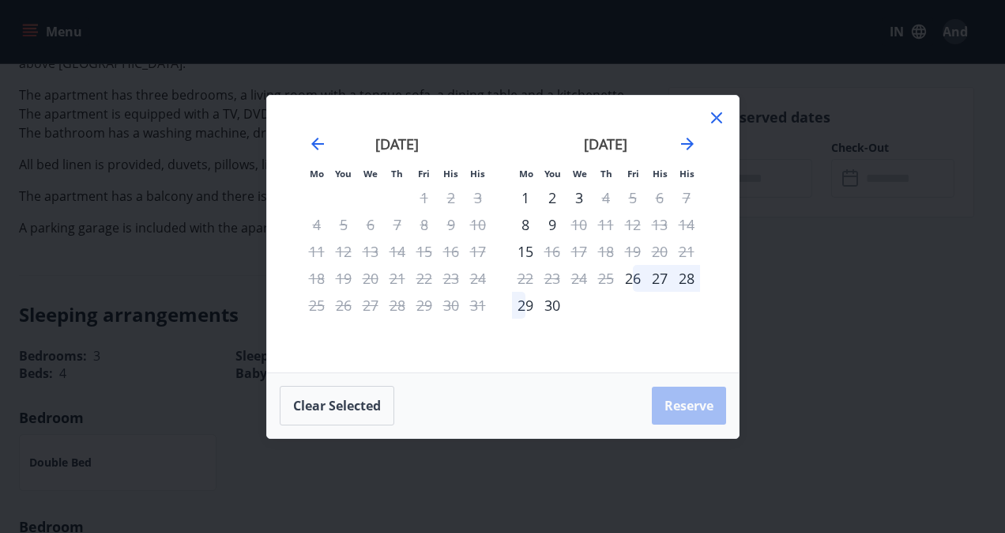
click at [628, 276] on div "26" at bounding box center [633, 278] width 27 height 27
click at [687, 276] on div "28" at bounding box center [686, 278] width 27 height 27
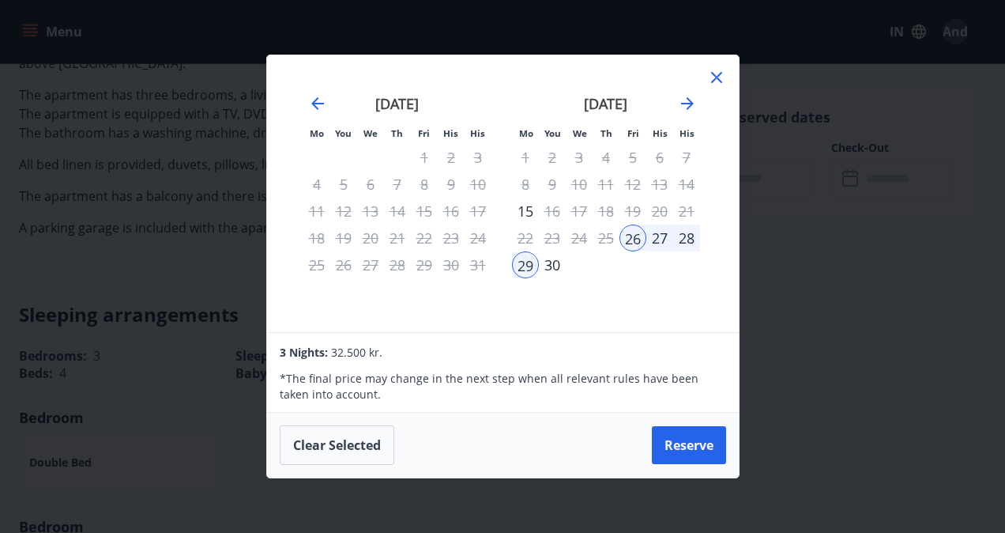
click at [721, 76] on icon at bounding box center [716, 77] width 19 height 19
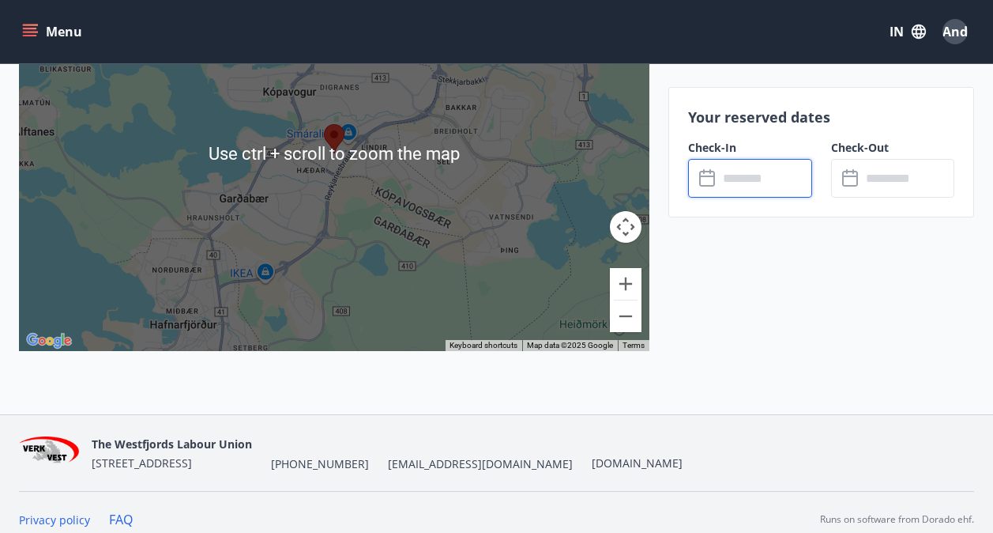
scroll to position [2471, 0]
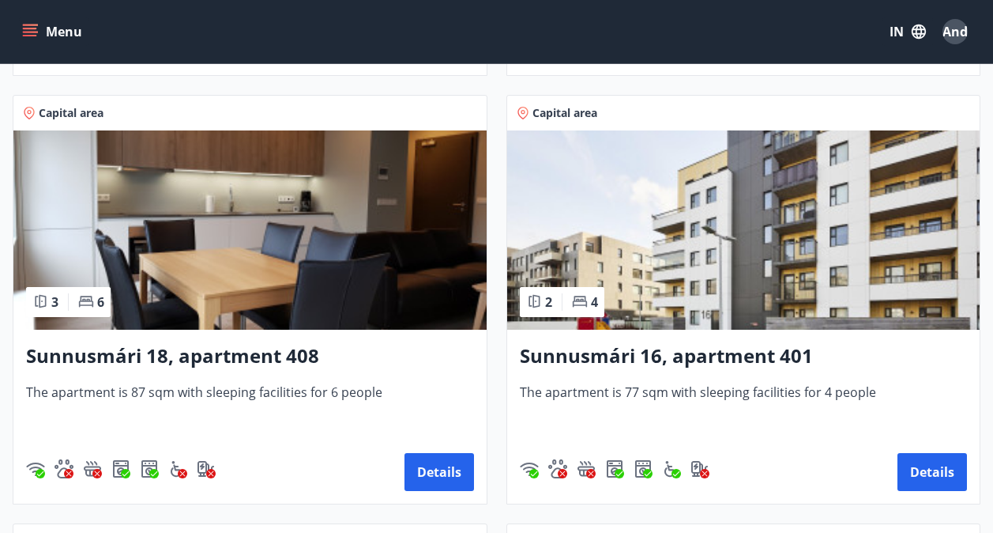
scroll to position [1953, 0]
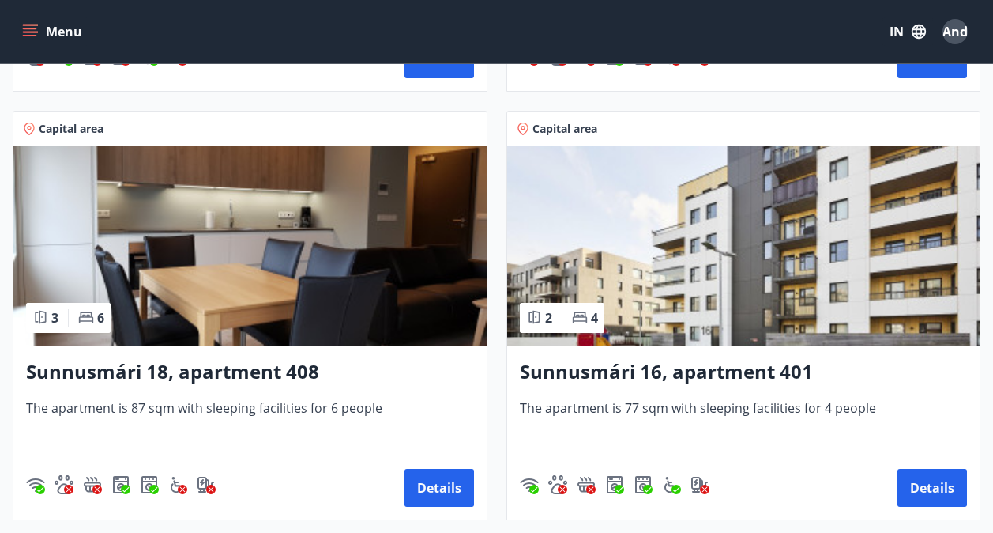
click at [405, 267] on img at bounding box center [249, 245] width 473 height 199
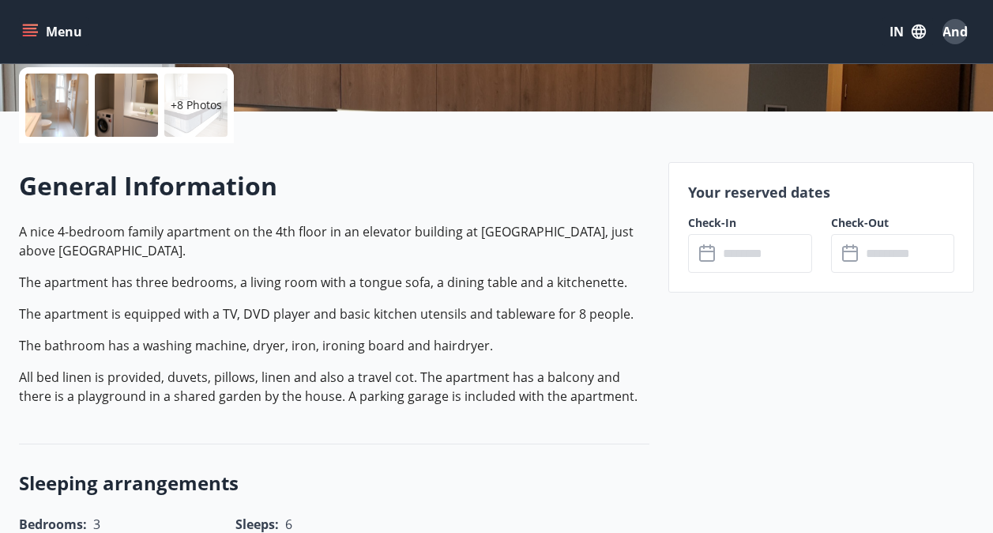
scroll to position [395, 0]
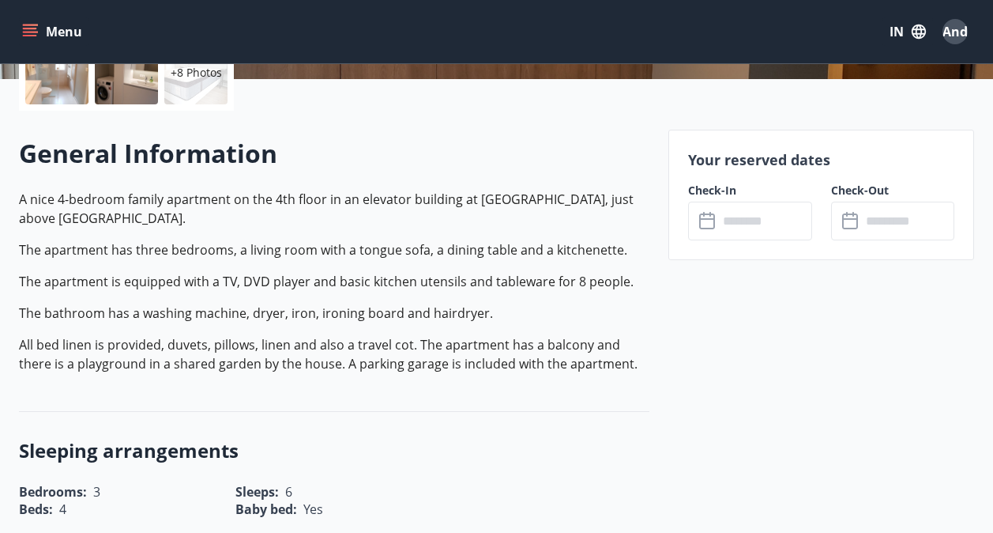
click at [748, 224] on input "text" at bounding box center [765, 221] width 94 height 39
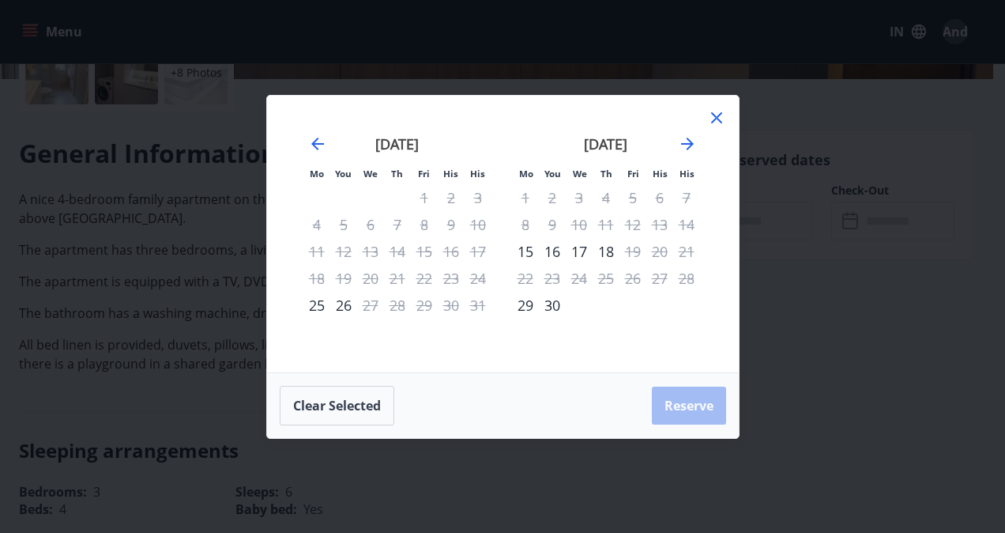
click at [725, 116] on icon at bounding box center [716, 117] width 19 height 19
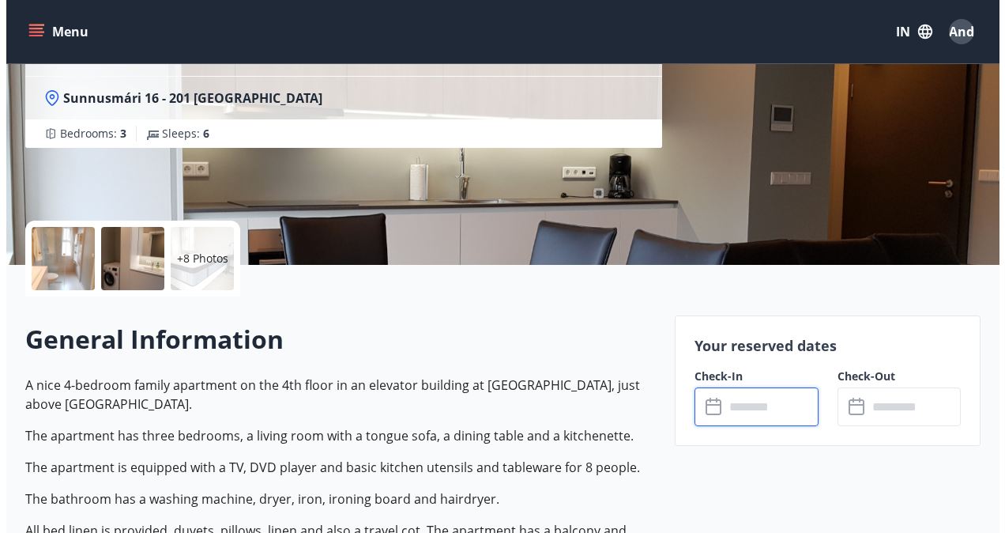
scroll to position [79, 0]
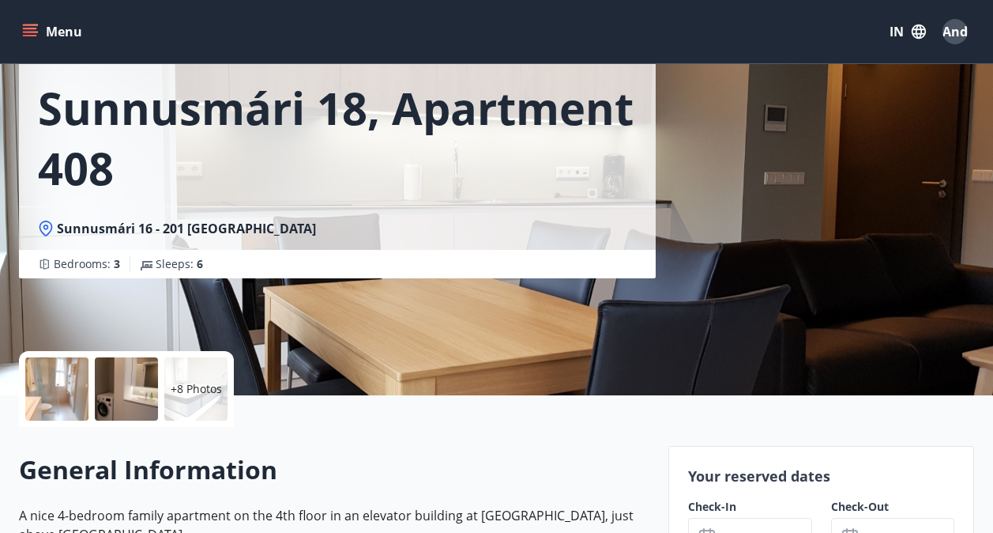
click at [190, 381] on p "+8 Photos" at bounding box center [196, 389] width 51 height 16
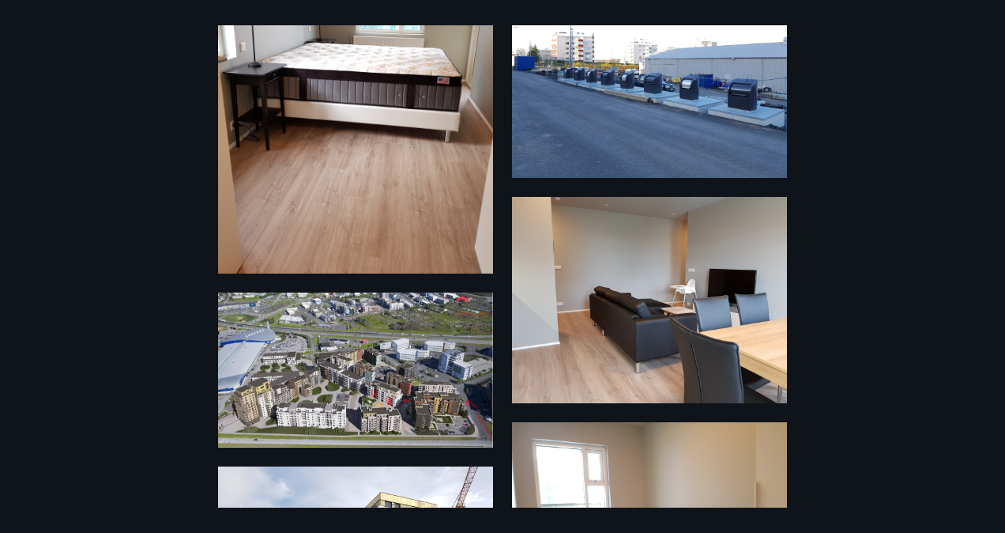
scroll to position [1573, 0]
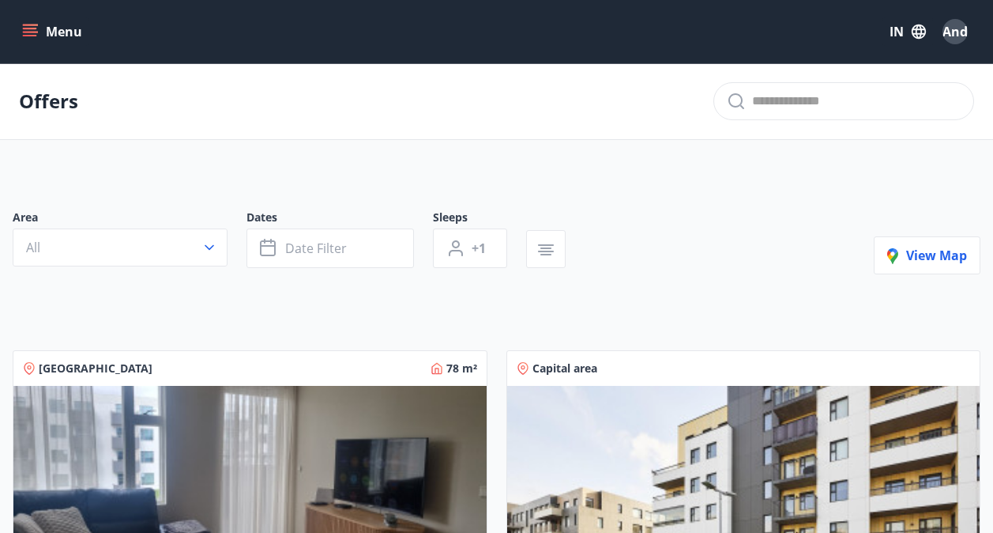
click at [209, 246] on icon "button" at bounding box center [210, 247] width 16 height 16
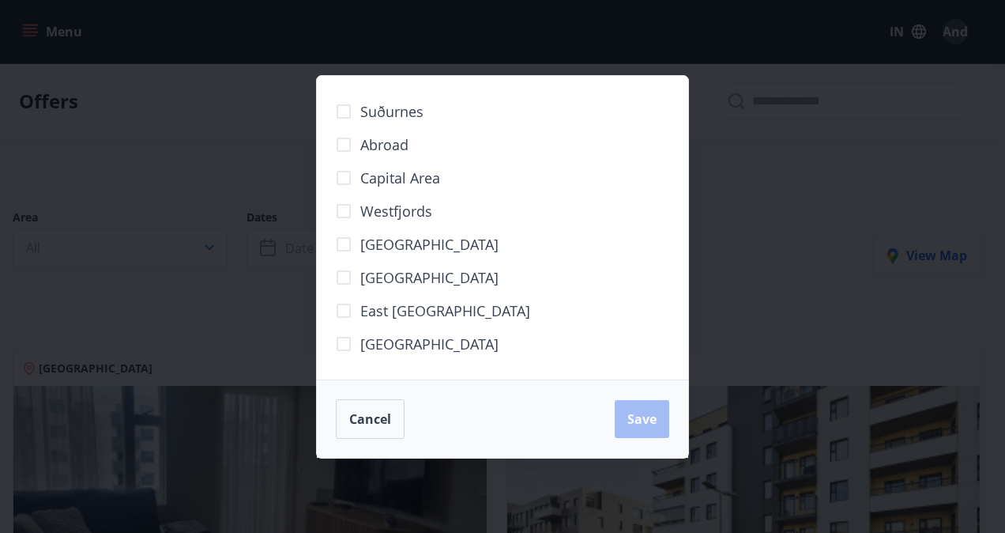
click at [417, 175] on span "Capital area" at bounding box center [400, 178] width 80 height 21
click at [648, 419] on span "Save" at bounding box center [641, 418] width 29 height 17
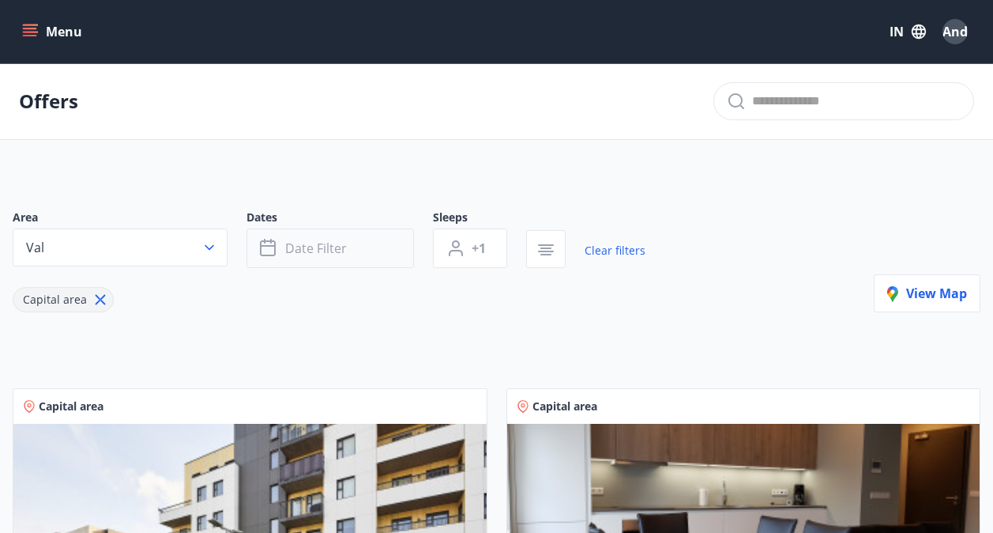
click at [334, 253] on span "Date filter" at bounding box center [316, 247] width 62 height 17
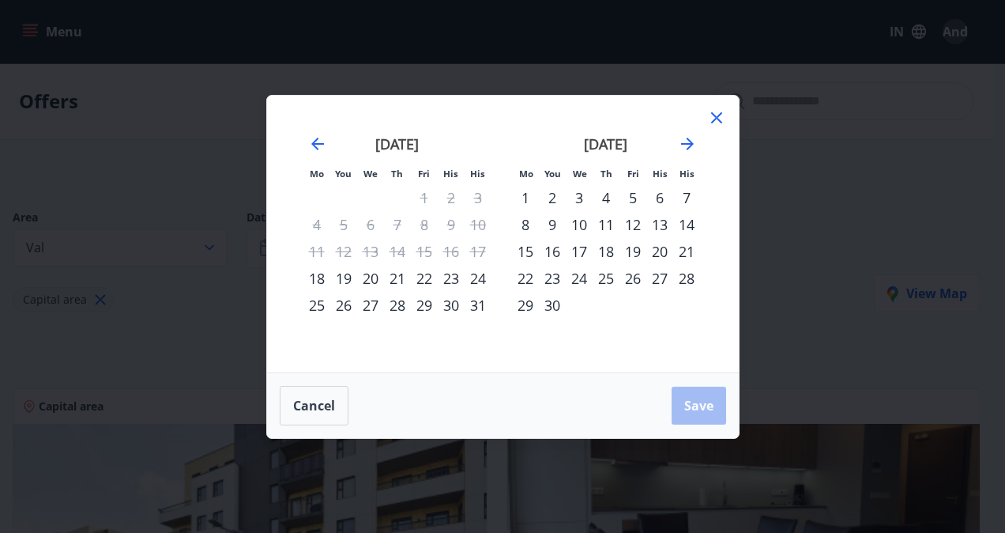
click at [548, 273] on div "23" at bounding box center [552, 278] width 27 height 27
click at [690, 277] on div "28" at bounding box center [686, 278] width 27 height 27
click at [695, 412] on span "Save" at bounding box center [698, 405] width 29 height 17
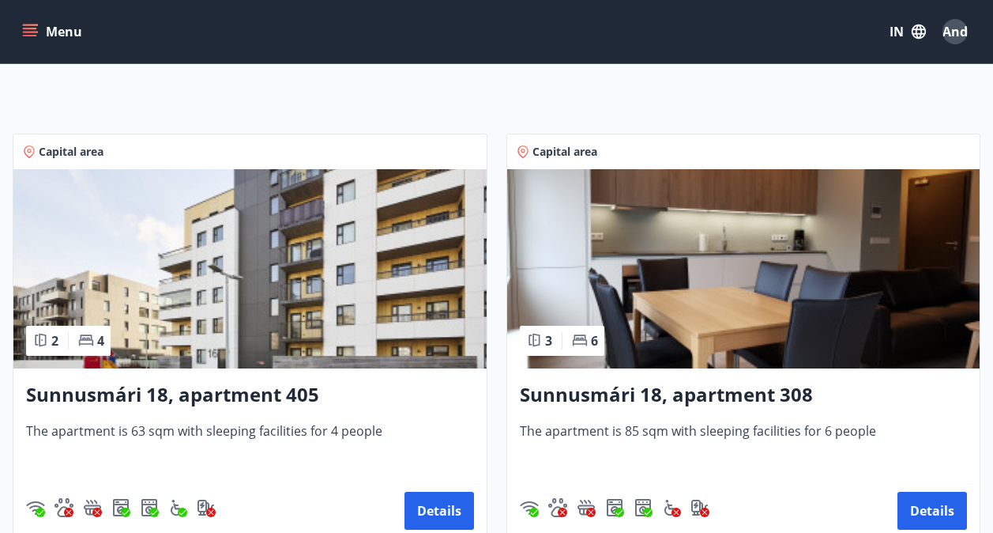
scroll to position [111, 0]
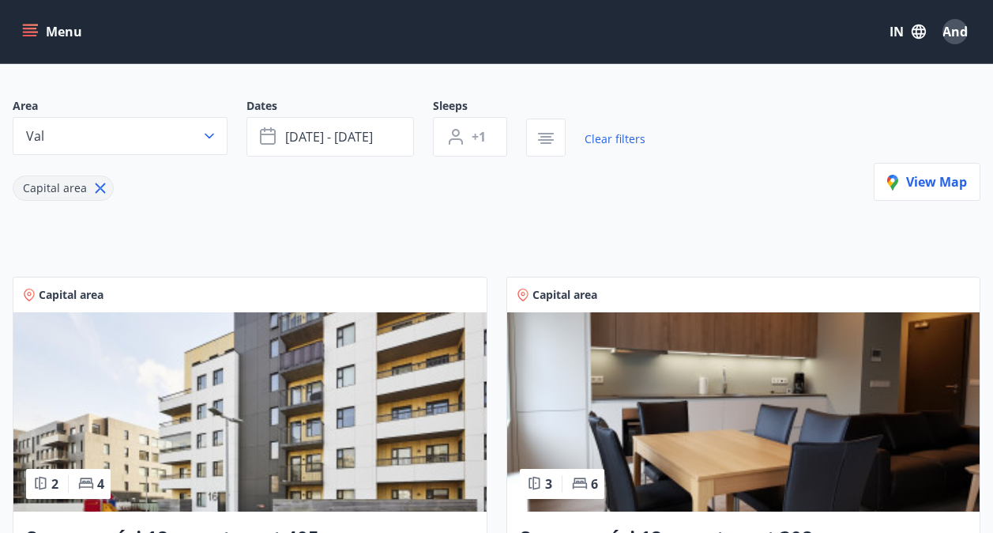
click at [281, 402] on img at bounding box center [249, 411] width 473 height 199
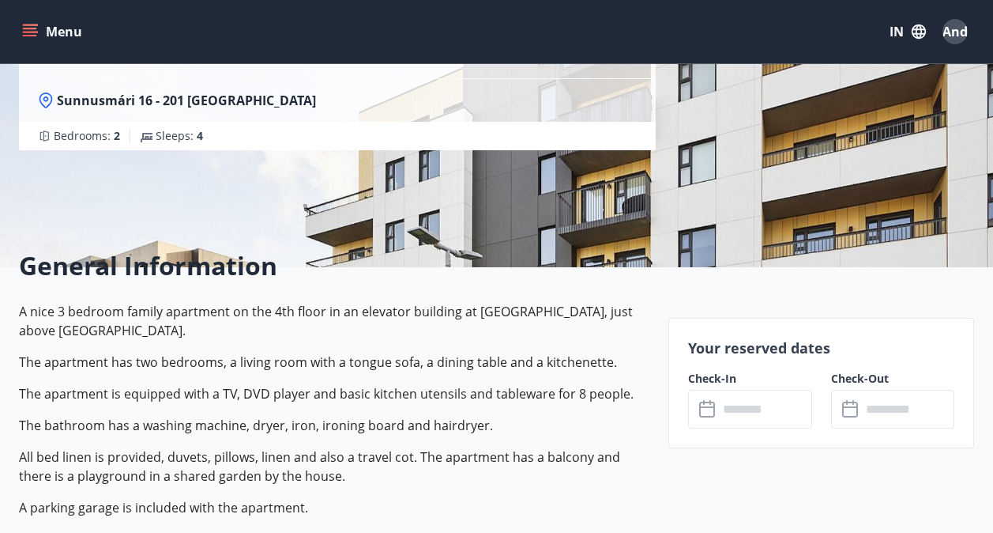
scroll to position [316, 0]
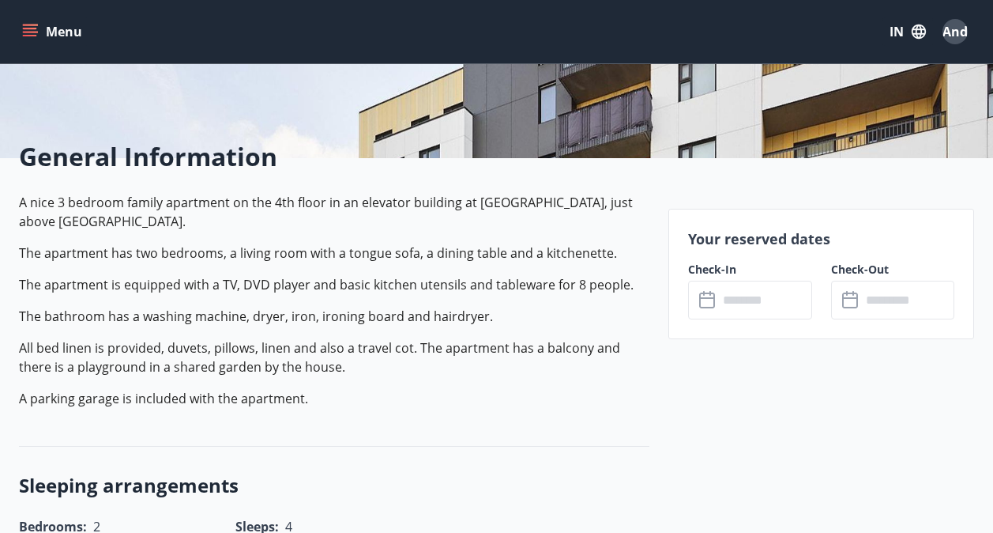
click at [728, 303] on input "text" at bounding box center [765, 300] width 94 height 39
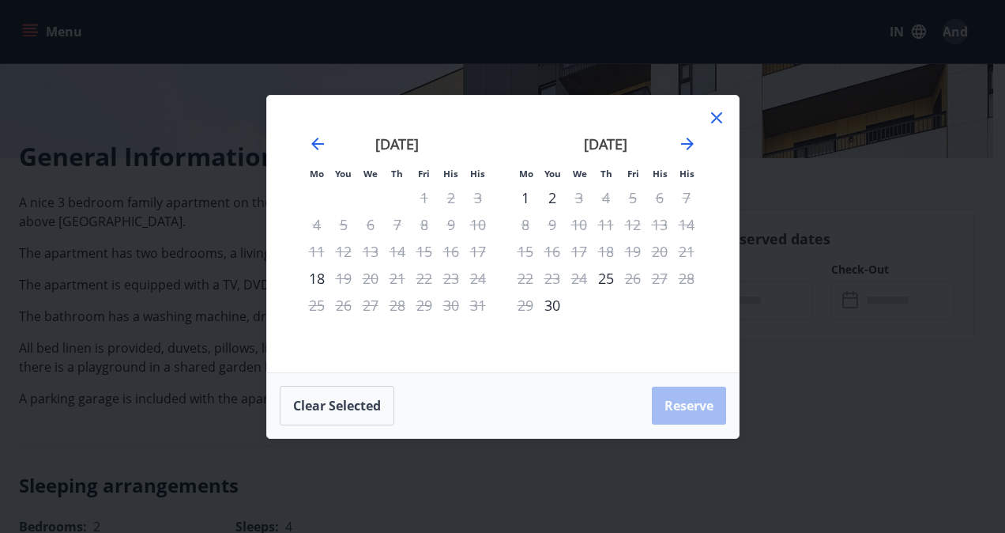
click at [715, 119] on icon at bounding box center [716, 117] width 11 height 11
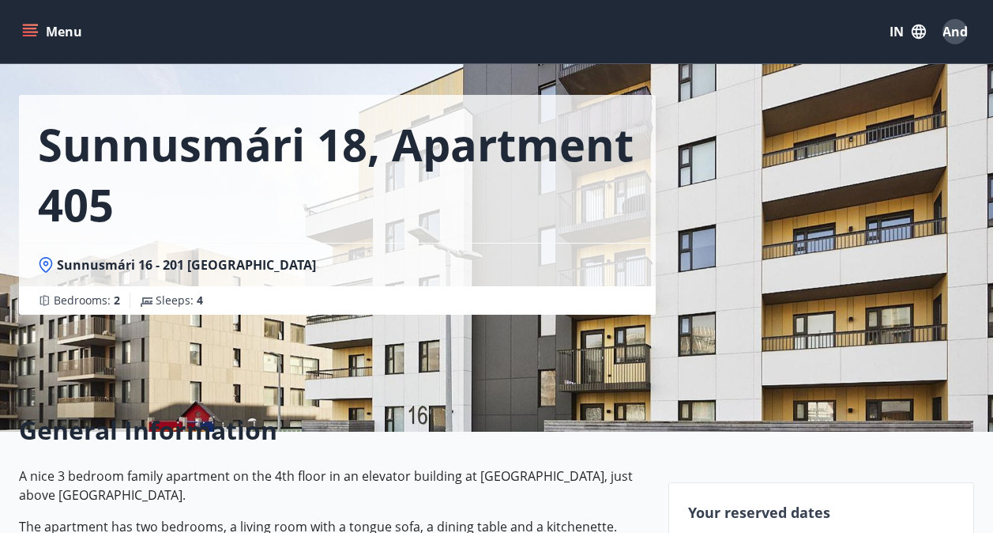
scroll to position [0, 0]
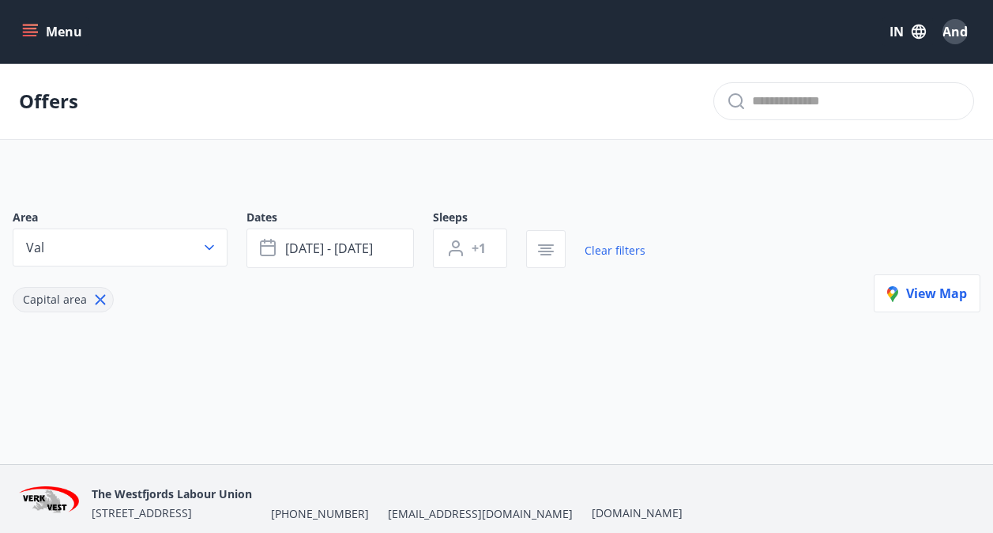
scroll to position [64, 0]
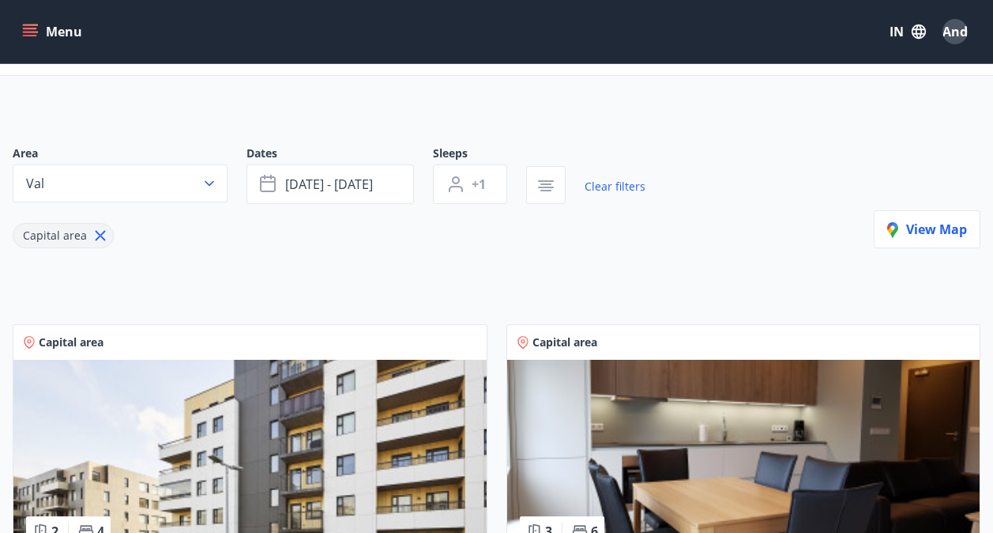
click at [755, 421] on img at bounding box center [743, 459] width 473 height 199
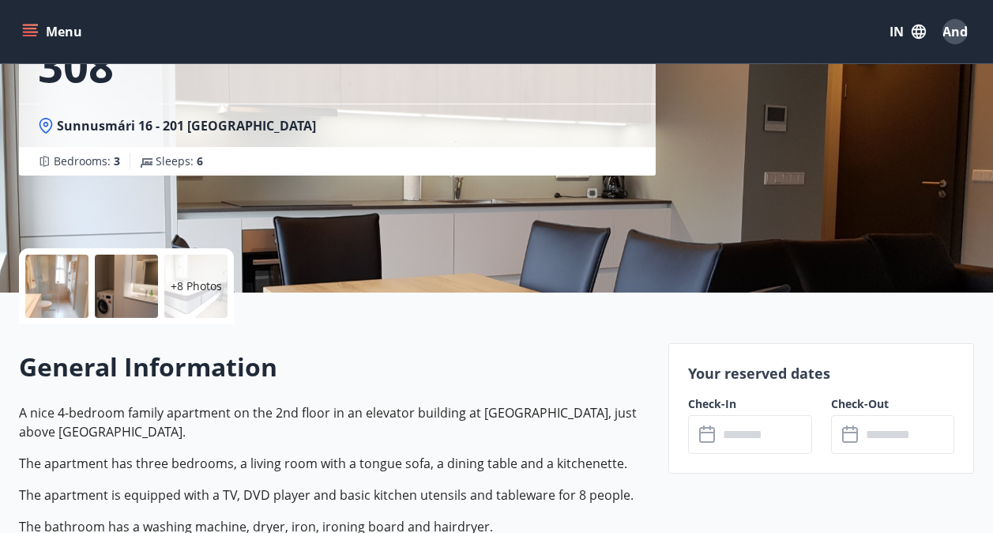
scroll to position [395, 0]
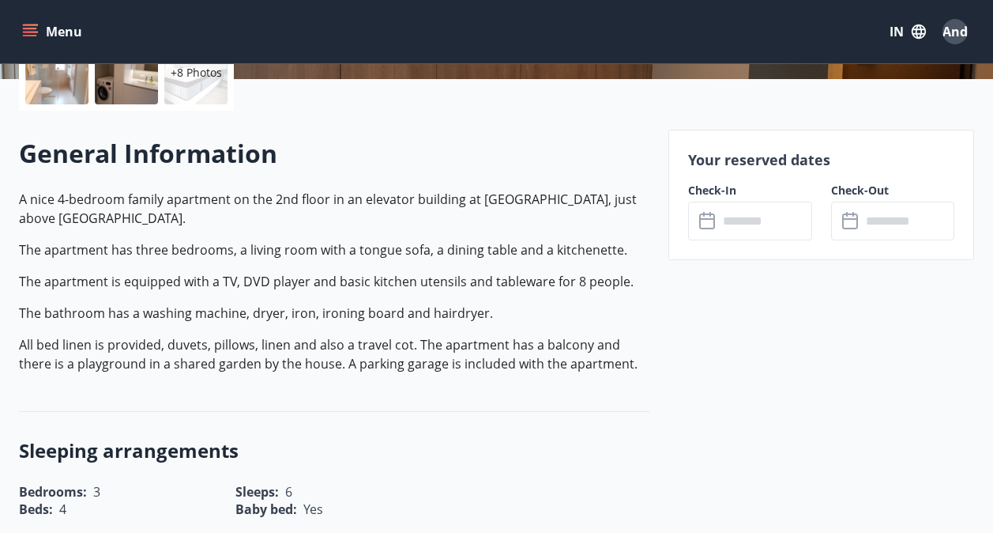
click at [763, 223] on input "text" at bounding box center [765, 221] width 94 height 39
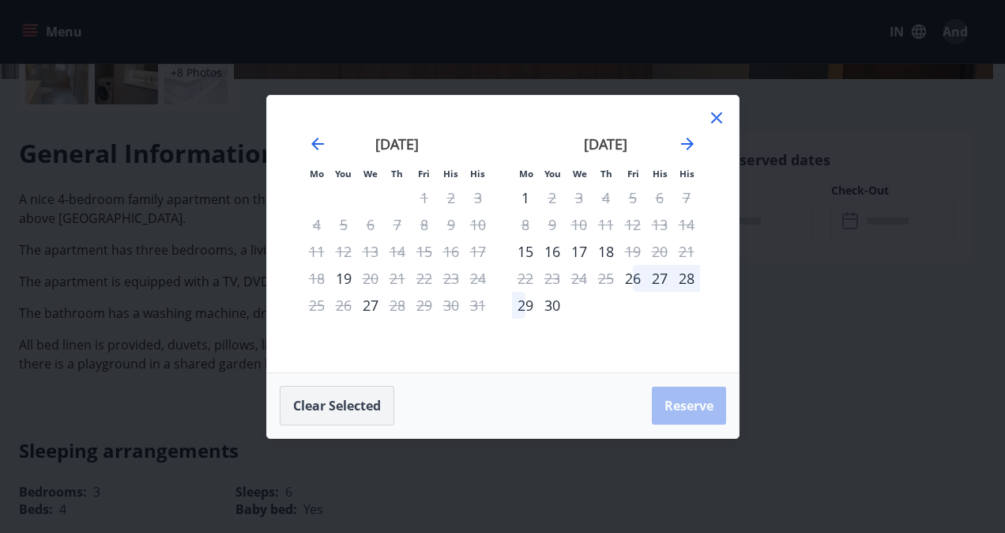
click at [311, 409] on button "Clear selected" at bounding box center [337, 406] width 115 height 40
click at [337, 400] on button "Clear selected" at bounding box center [337, 406] width 115 height 40
click at [708, 113] on icon at bounding box center [716, 117] width 19 height 19
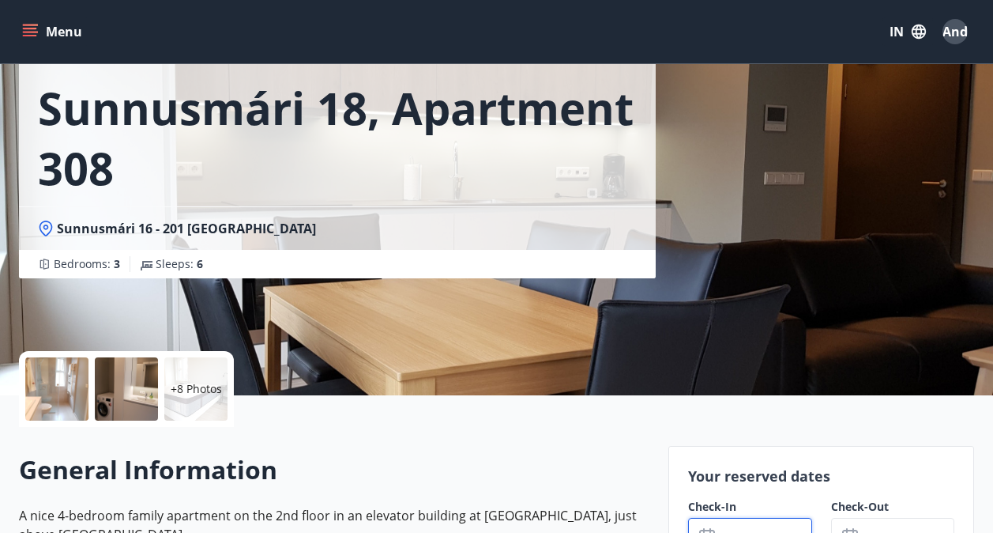
scroll to position [0, 0]
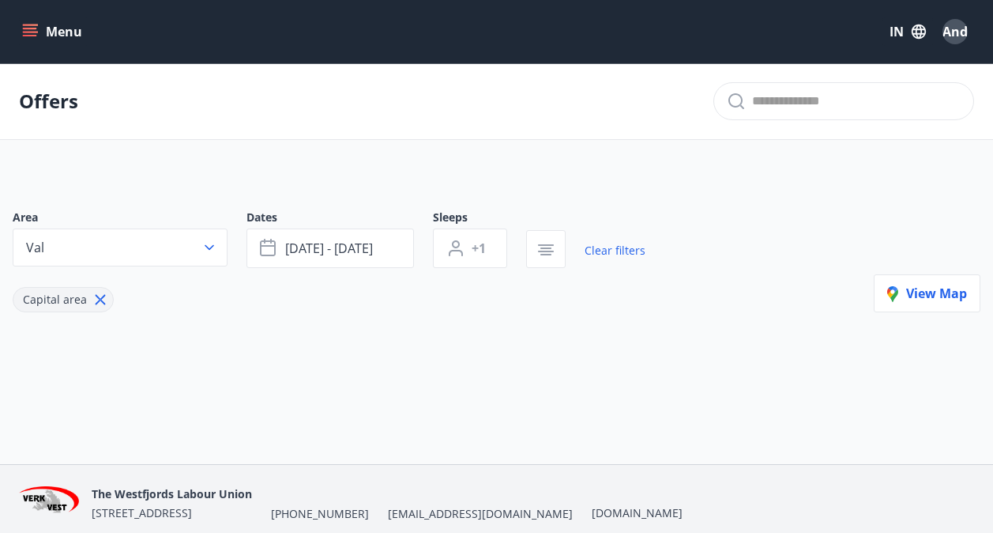
scroll to position [64, 0]
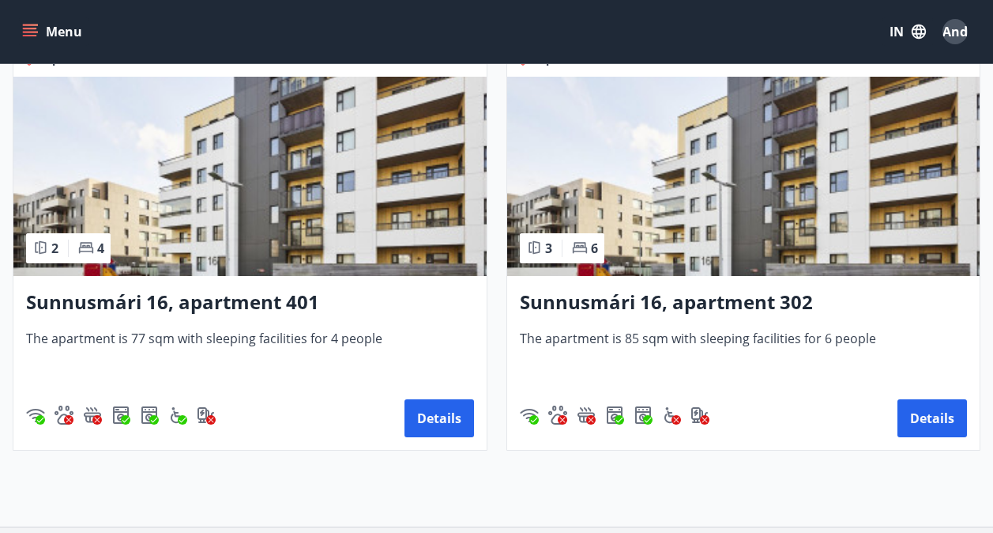
click at [247, 213] on img at bounding box center [249, 176] width 473 height 199
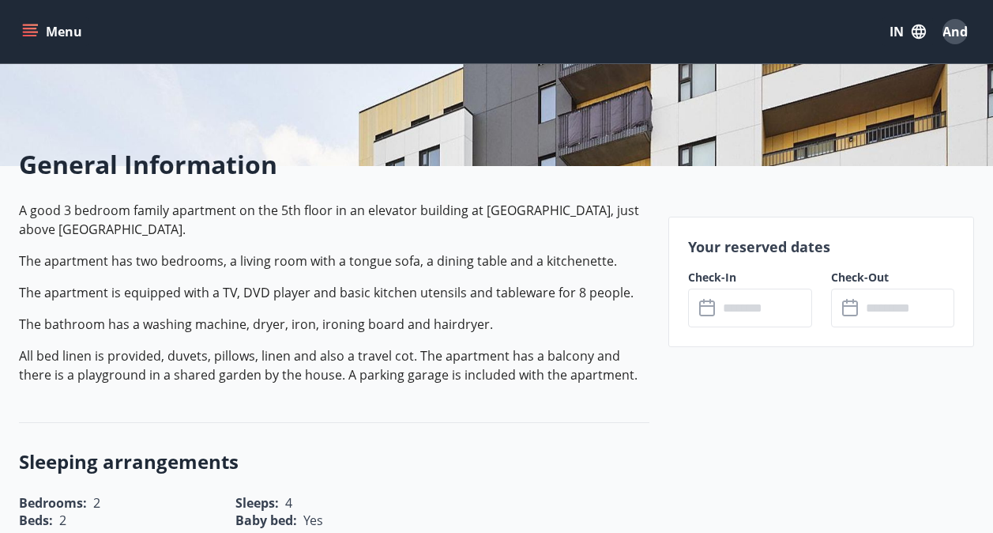
scroll to position [474, 0]
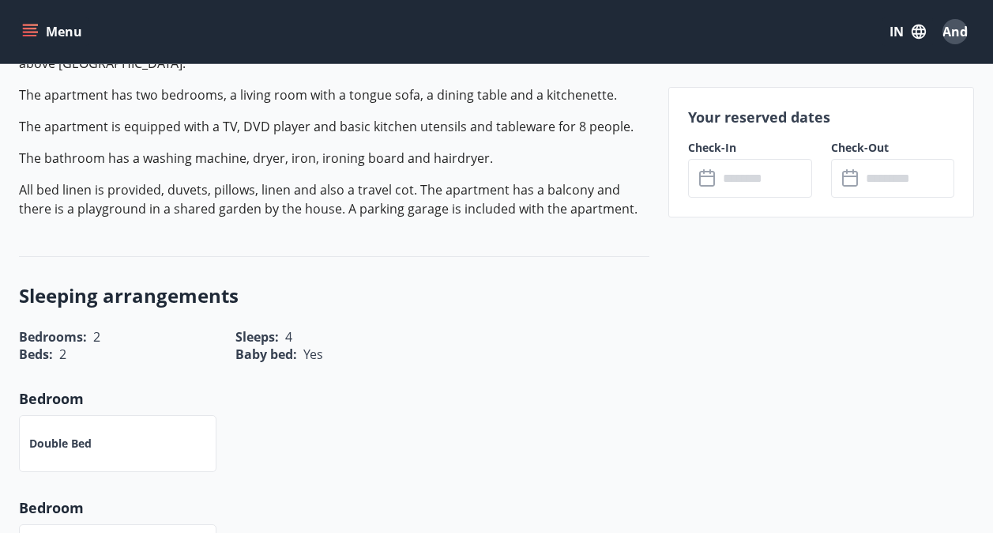
click at [738, 181] on input "text" at bounding box center [765, 178] width 94 height 39
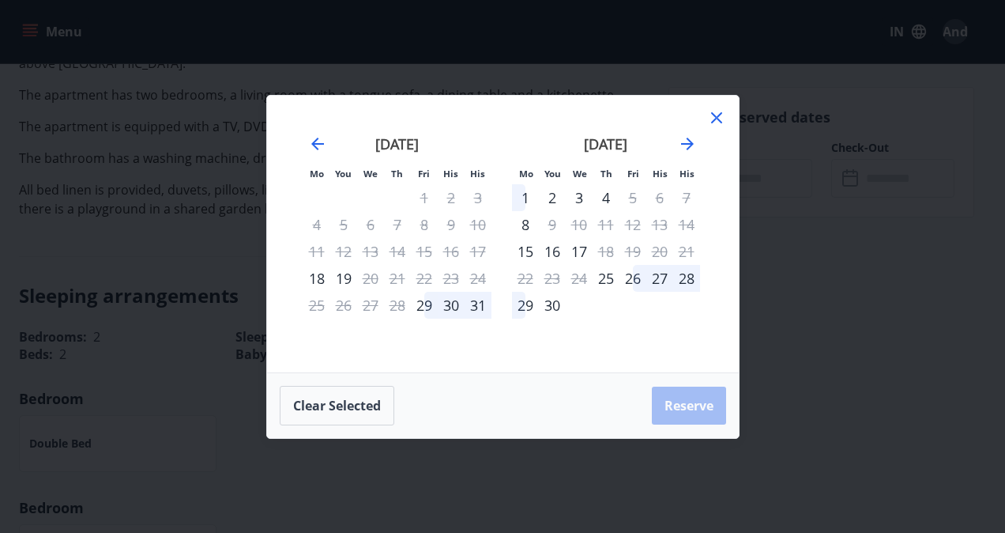
click at [718, 113] on icon at bounding box center [716, 117] width 19 height 19
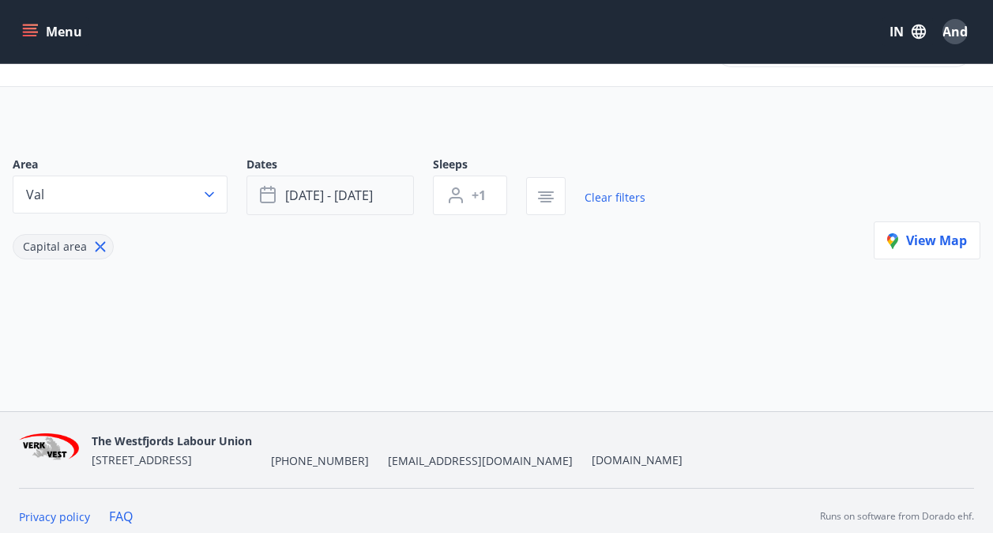
scroll to position [64, 0]
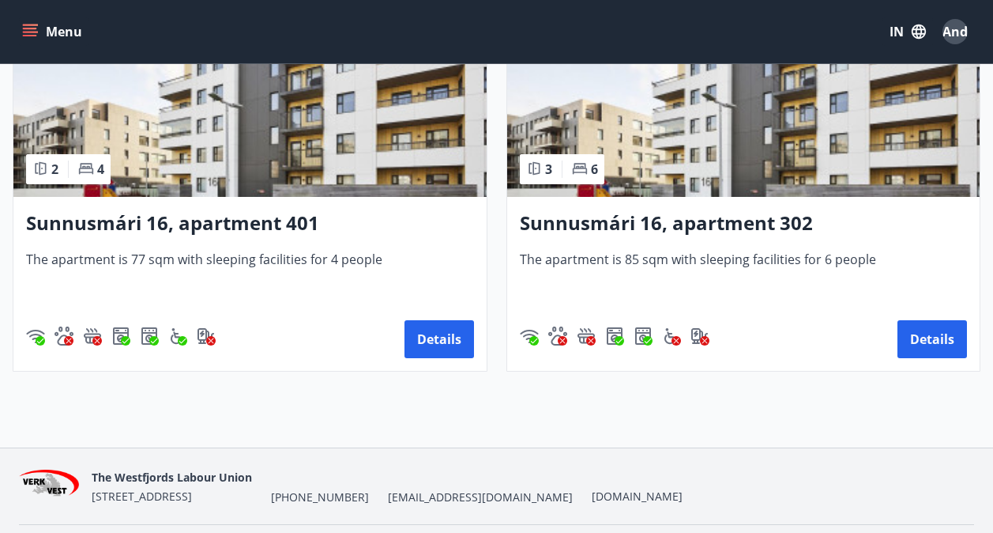
click at [666, 145] on img at bounding box center [743, 97] width 473 height 199
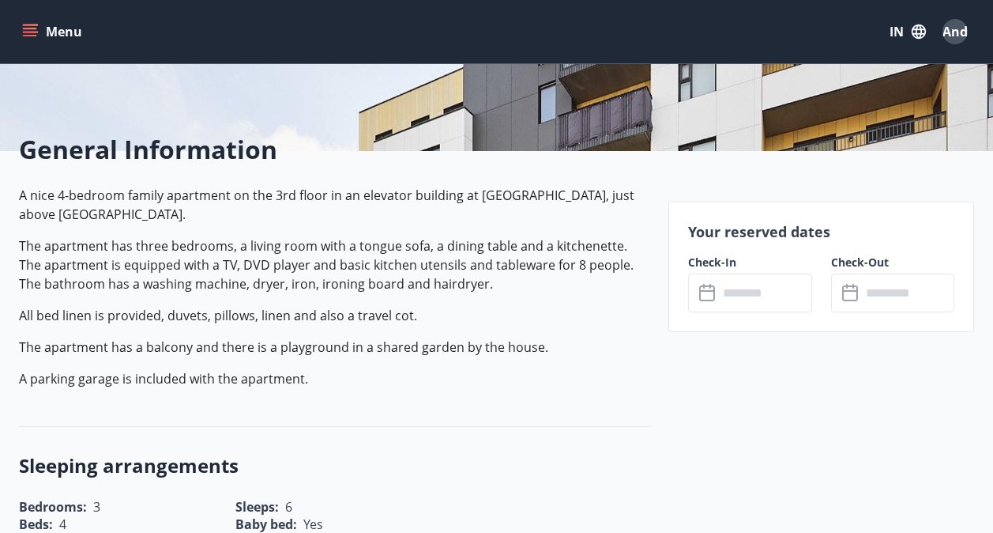
scroll to position [474, 0]
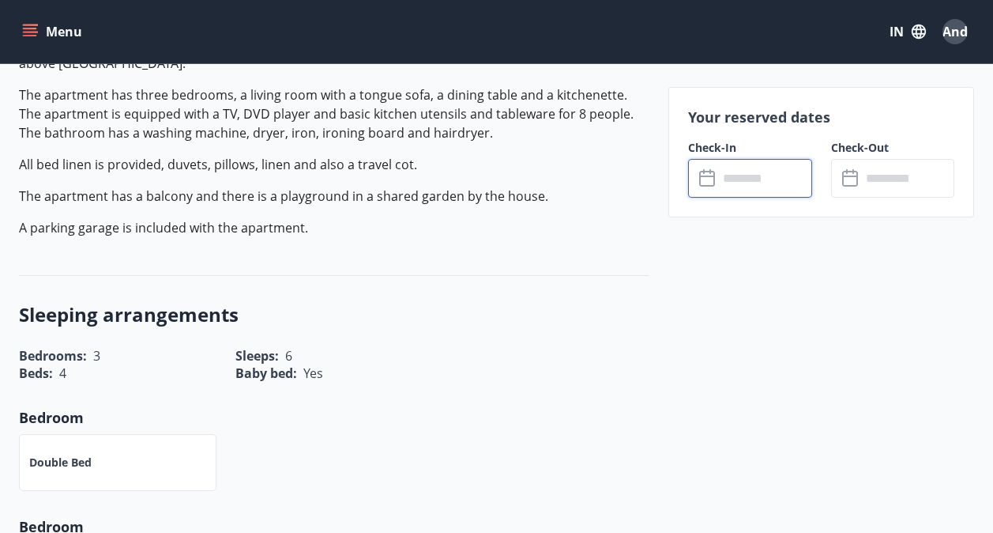
click at [778, 180] on input "text" at bounding box center [765, 178] width 94 height 39
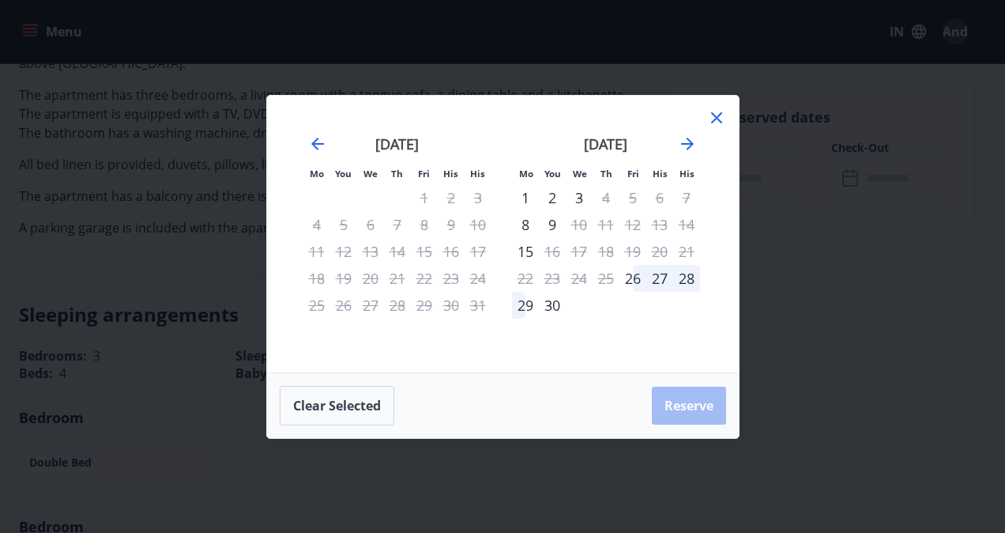
click at [720, 116] on icon at bounding box center [716, 117] width 19 height 19
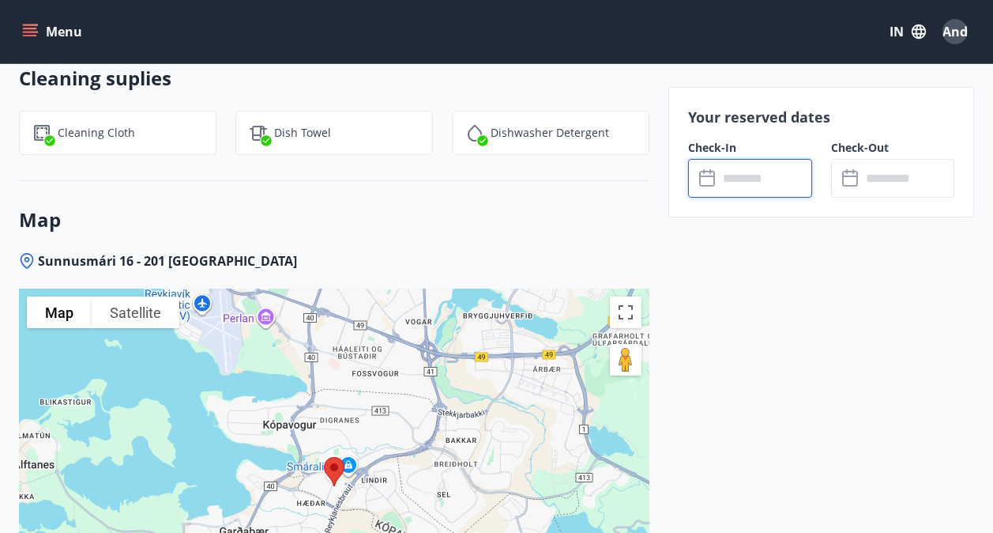
scroll to position [2292, 0]
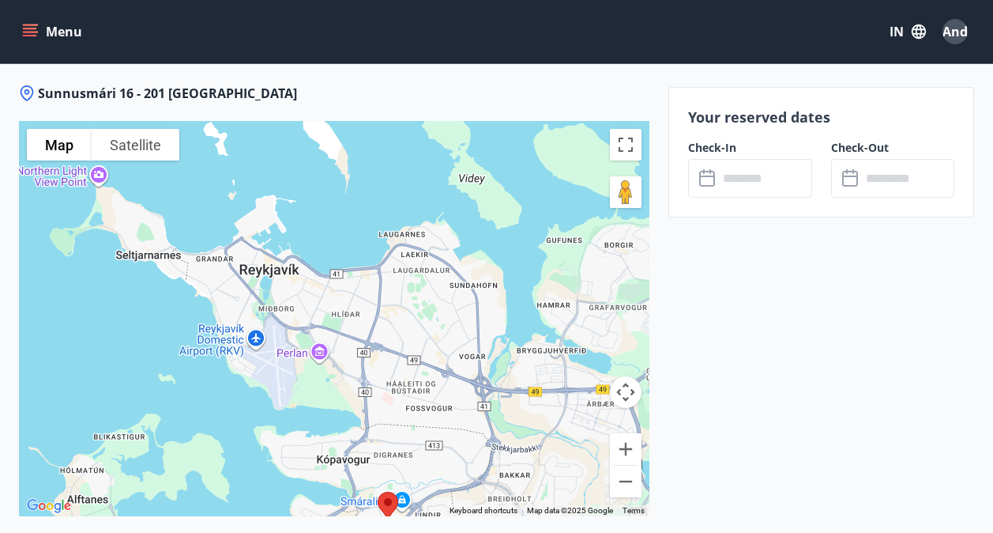
drag, startPoint x: 300, startPoint y: 268, endPoint x: 356, endPoint y: 471, distance: 210.7
click at [356, 471] on div at bounding box center [334, 318] width 631 height 395
